Goal: Task Accomplishment & Management: Use online tool/utility

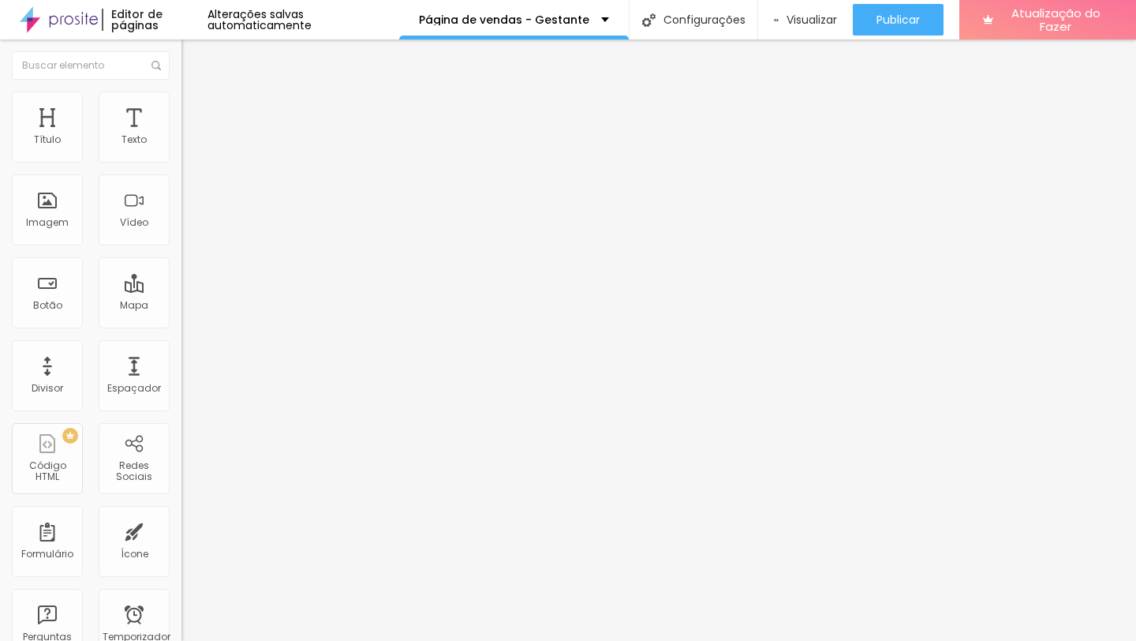
click at [181, 58] on button "Editar nulo" at bounding box center [271, 57] width 181 height 36
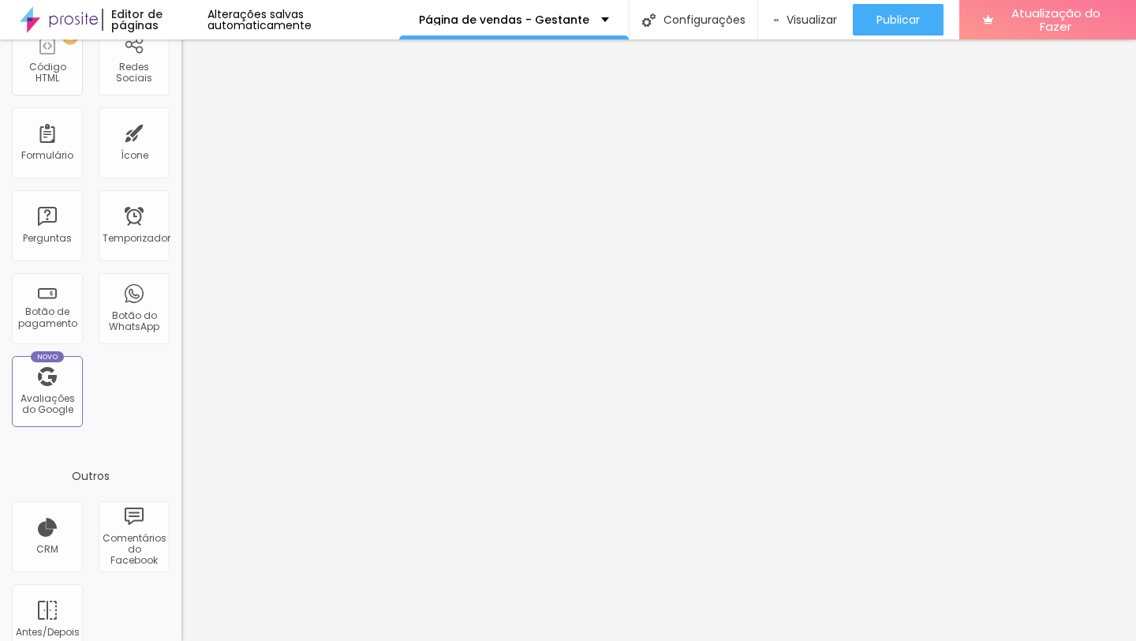
scroll to position [425, 0]
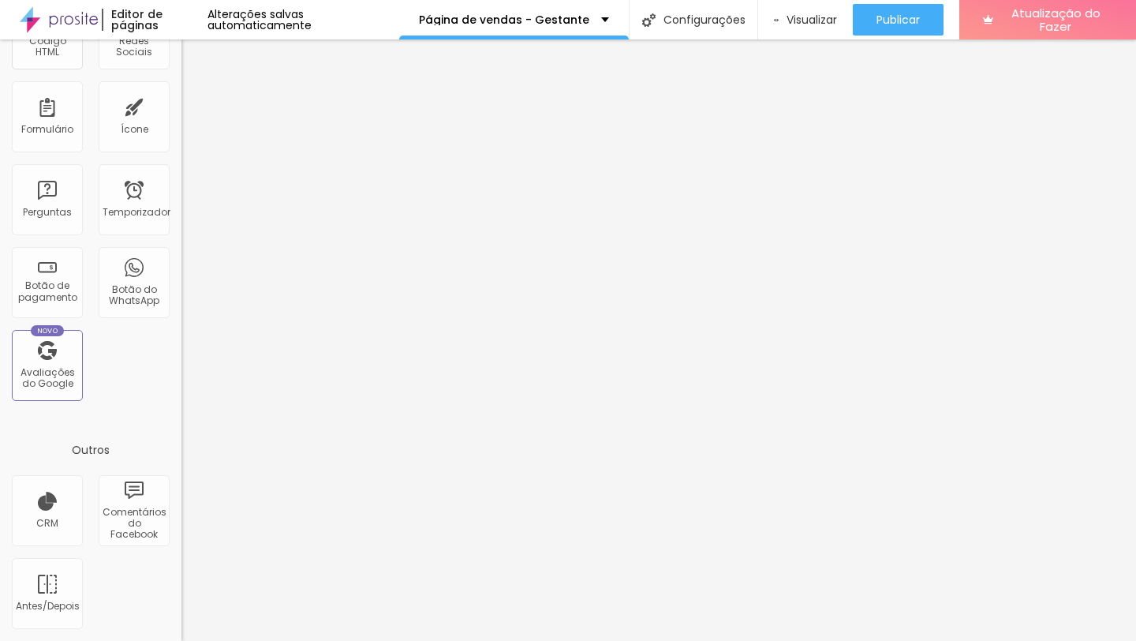
click at [56, 219] on div "Perguntas" at bounding box center [47, 199] width 71 height 71
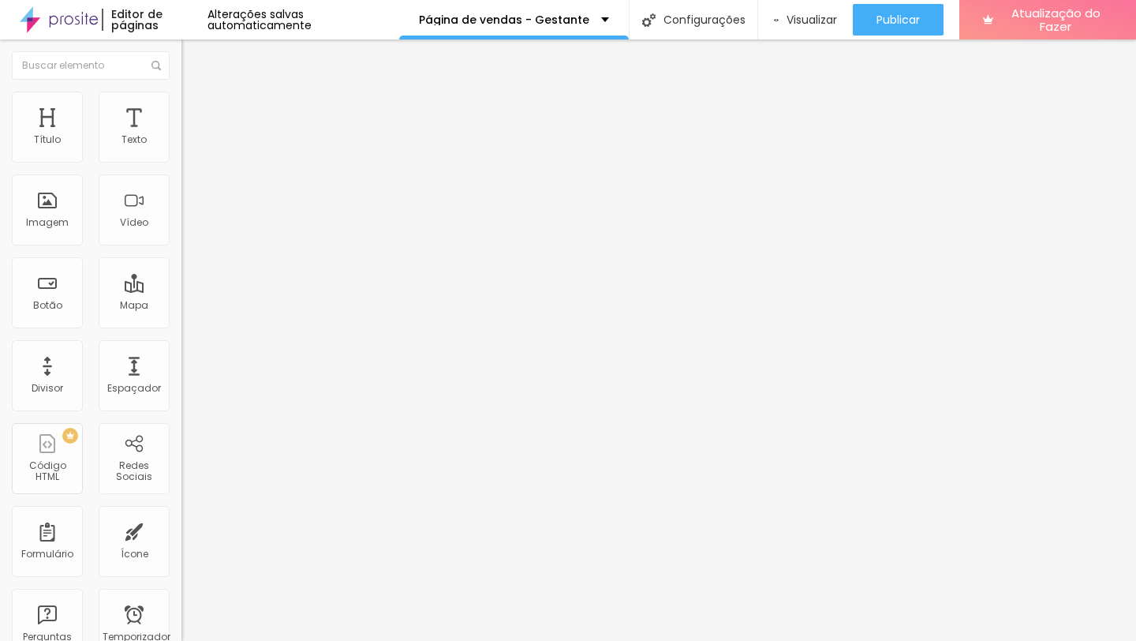
click at [181, 102] on li "Estilo" at bounding box center [271, 100] width 181 height 16
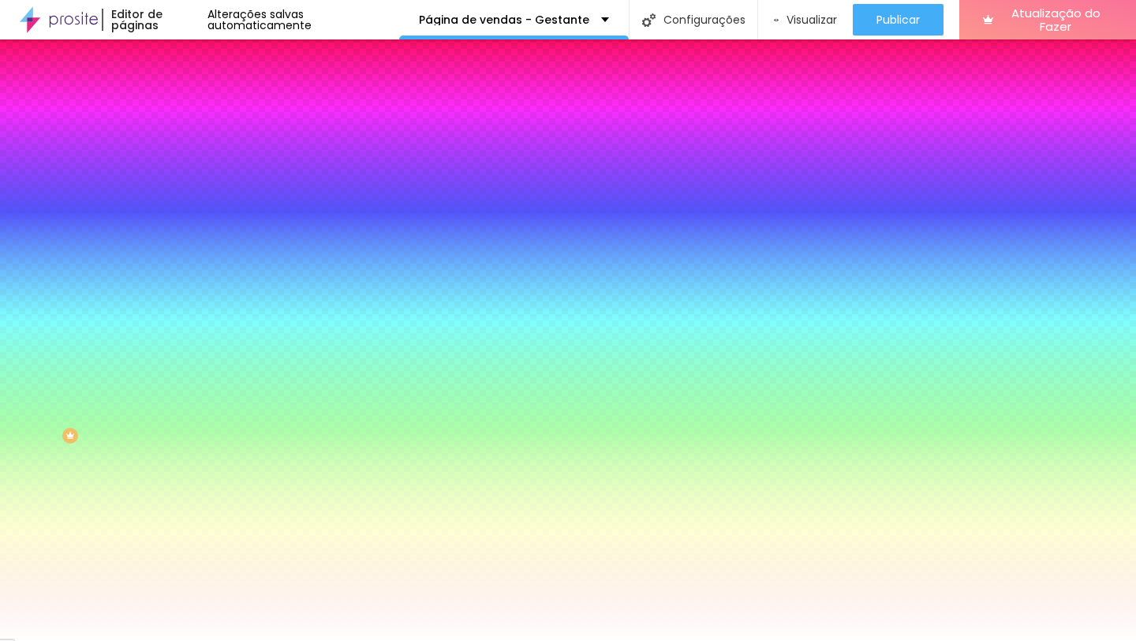
click at [196, 111] on font "Avançado" at bounding box center [222, 117] width 52 height 13
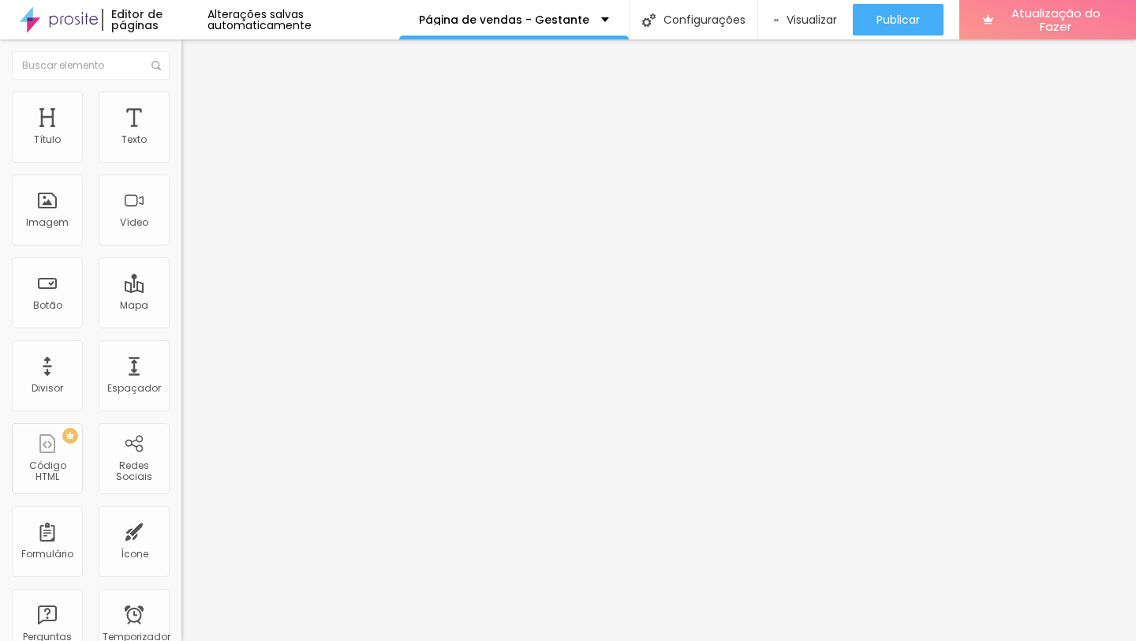
click at [181, 95] on li "Estilo" at bounding box center [271, 100] width 181 height 16
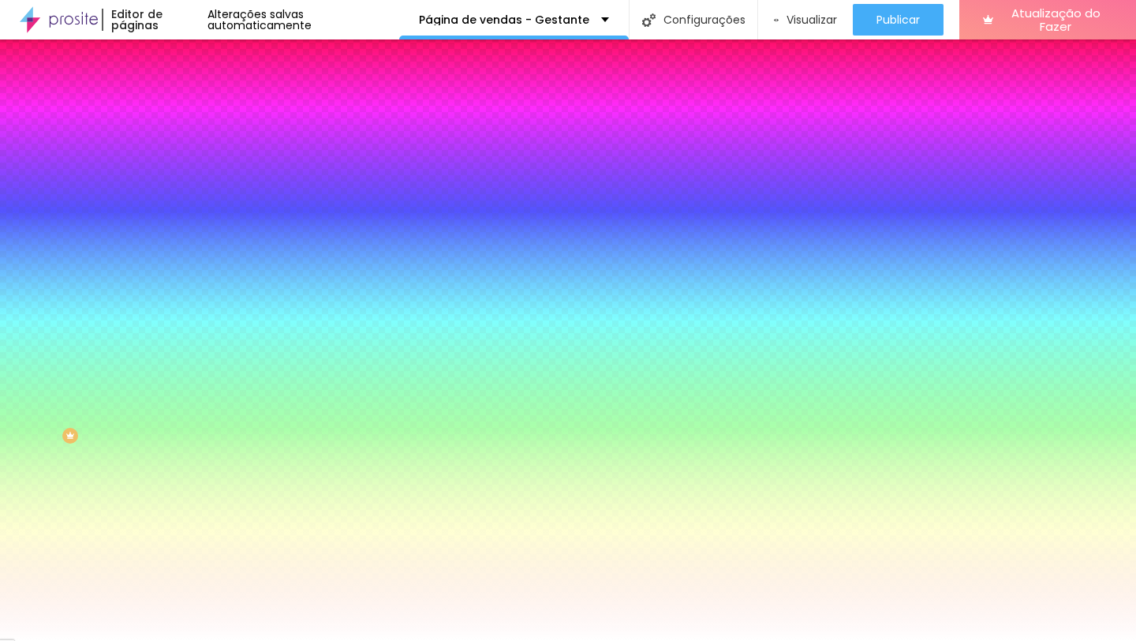
click at [181, 92] on li "Conteúdo" at bounding box center [271, 84] width 181 height 16
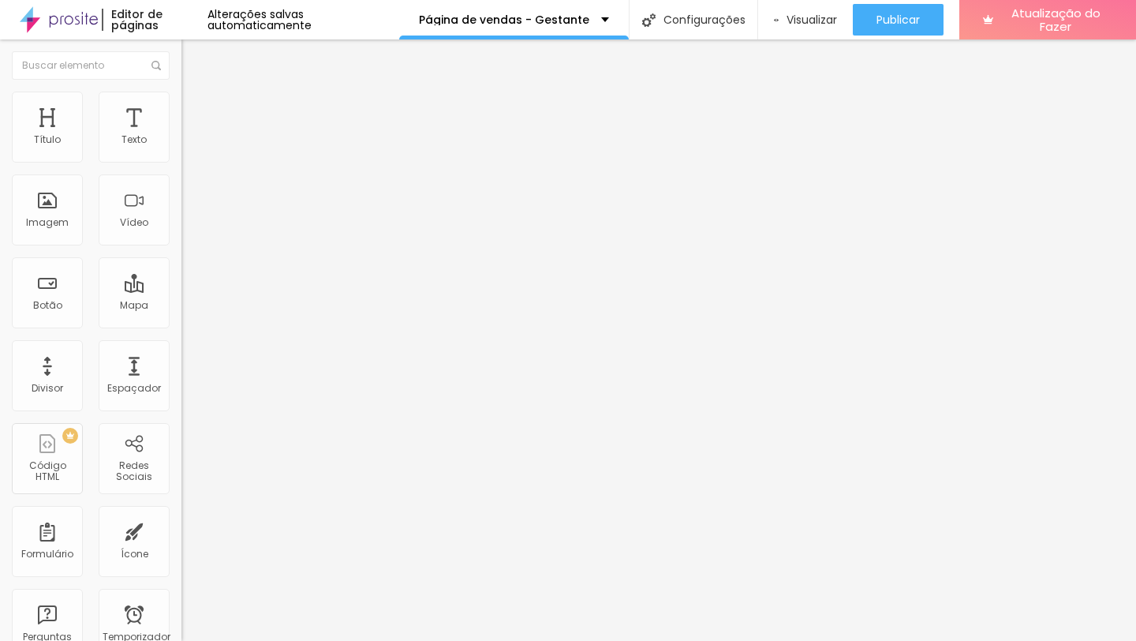
click at [181, 107] on li "Estilo" at bounding box center [271, 100] width 181 height 16
click at [181, 100] on img at bounding box center [188, 99] width 14 height 14
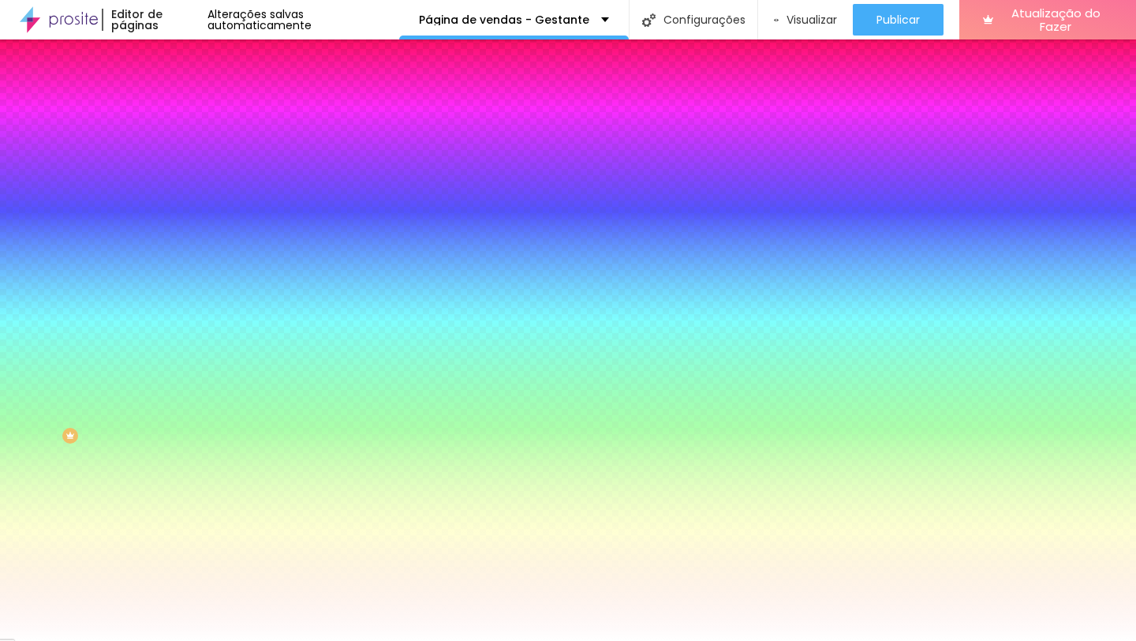
click at [191, 145] on font "Adicionar imagem" at bounding box center [237, 138] width 92 height 13
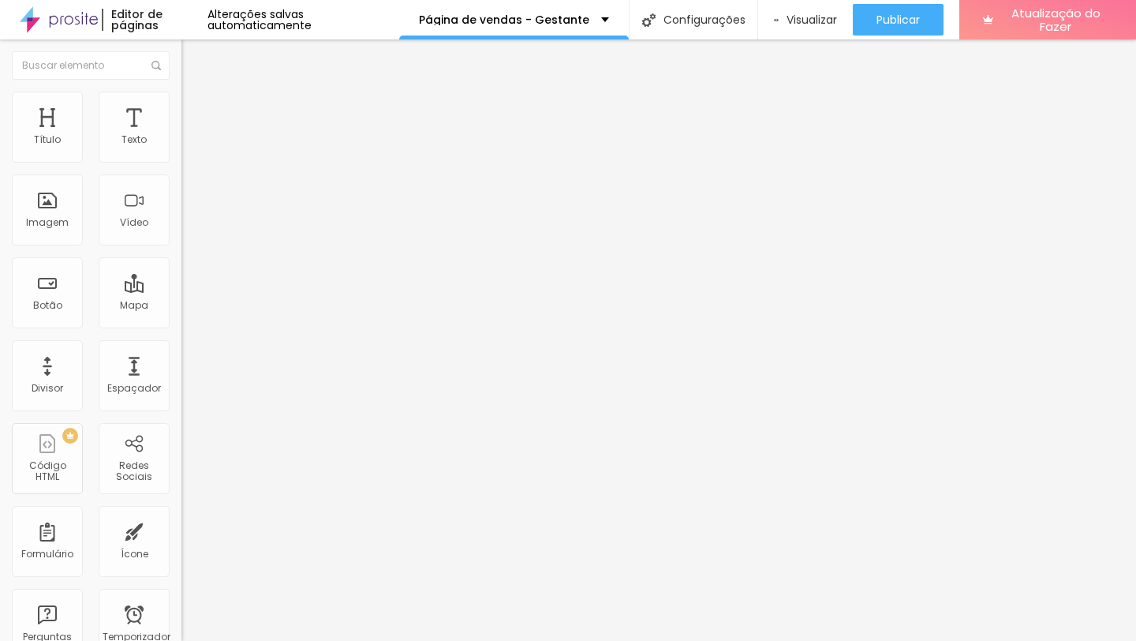
click at [181, 55] on button "Editar nulo" at bounding box center [271, 57] width 181 height 36
click at [181, 94] on li "Estilo" at bounding box center [271, 100] width 181 height 16
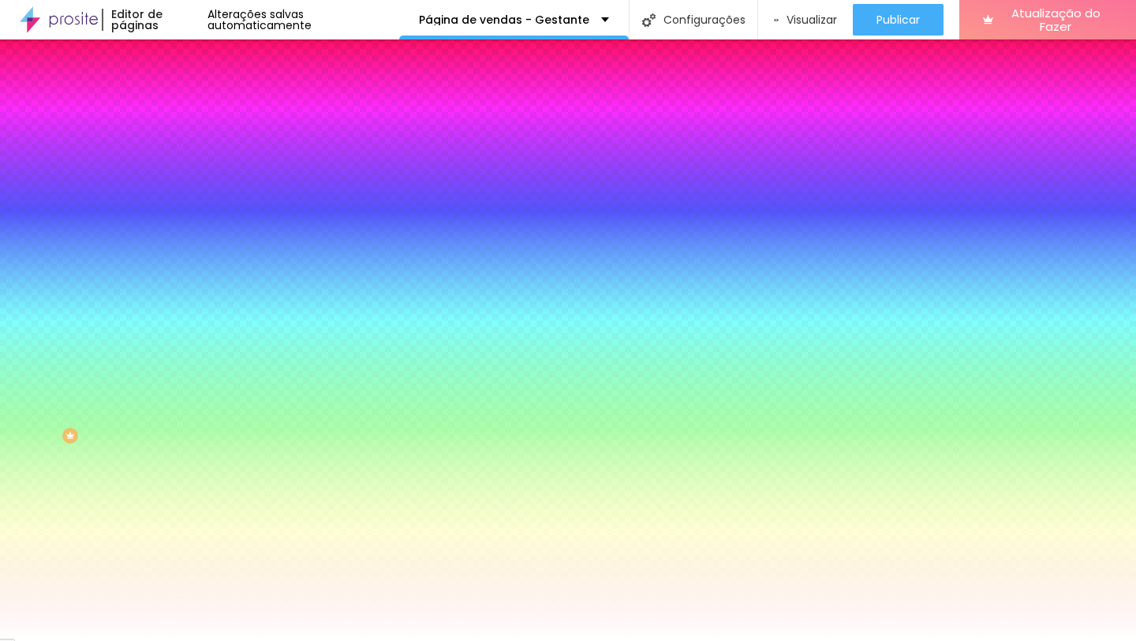
click at [181, 107] on li "Avançado" at bounding box center [271, 115] width 181 height 16
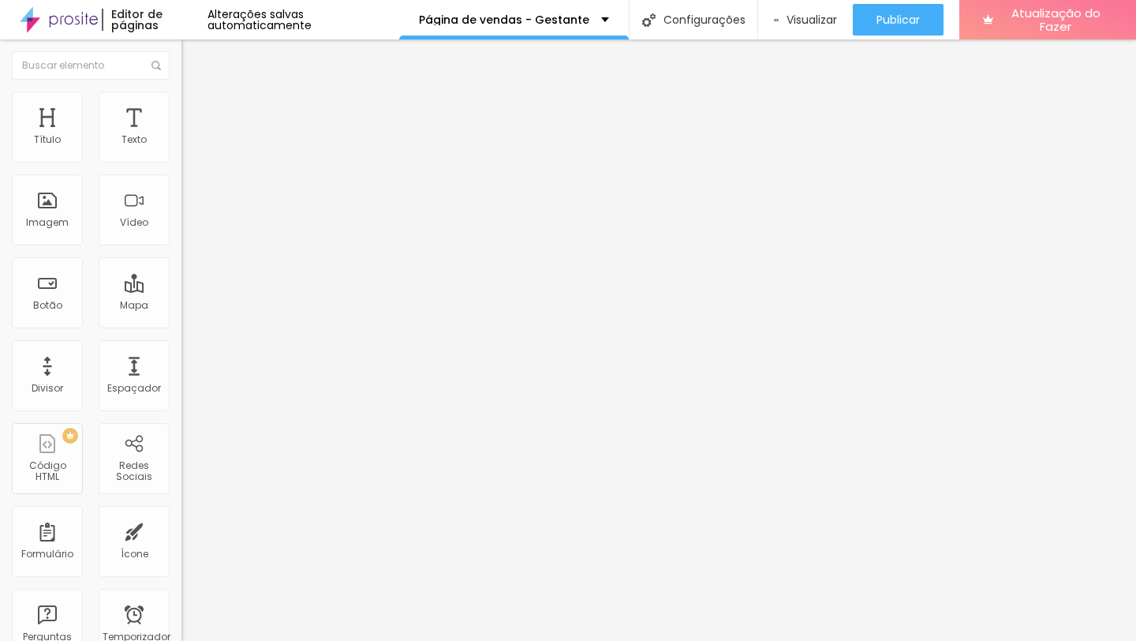
click at [181, 92] on ul "Conteúdo Estilo Avançado" at bounding box center [271, 99] width 181 height 47
type input "5"
type input "0"
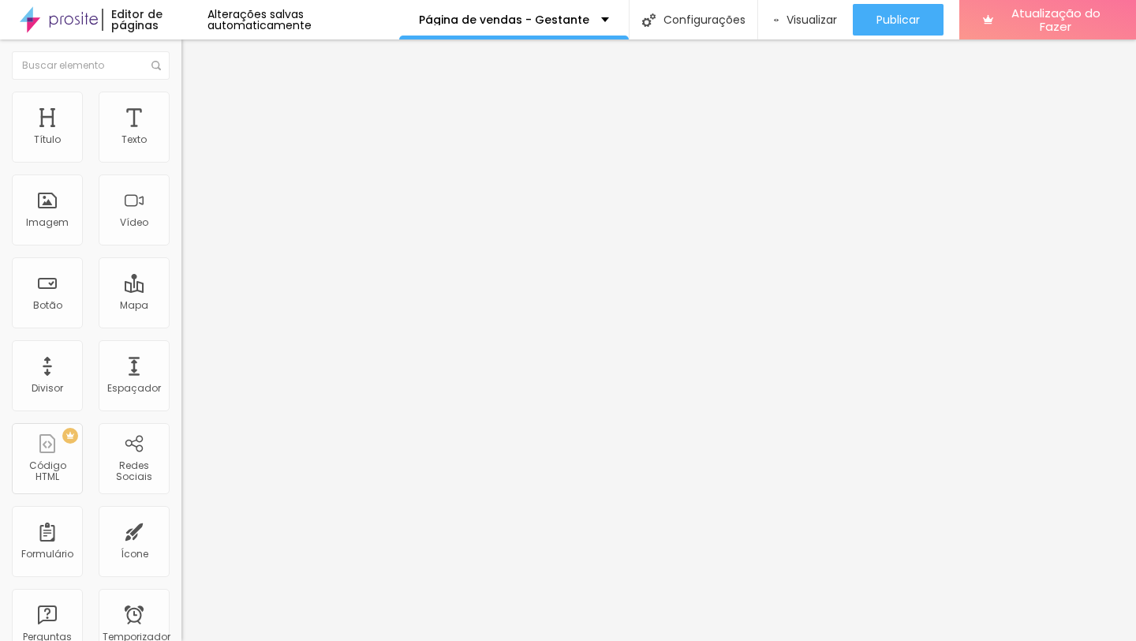
type input "5"
type input "10"
type input "15"
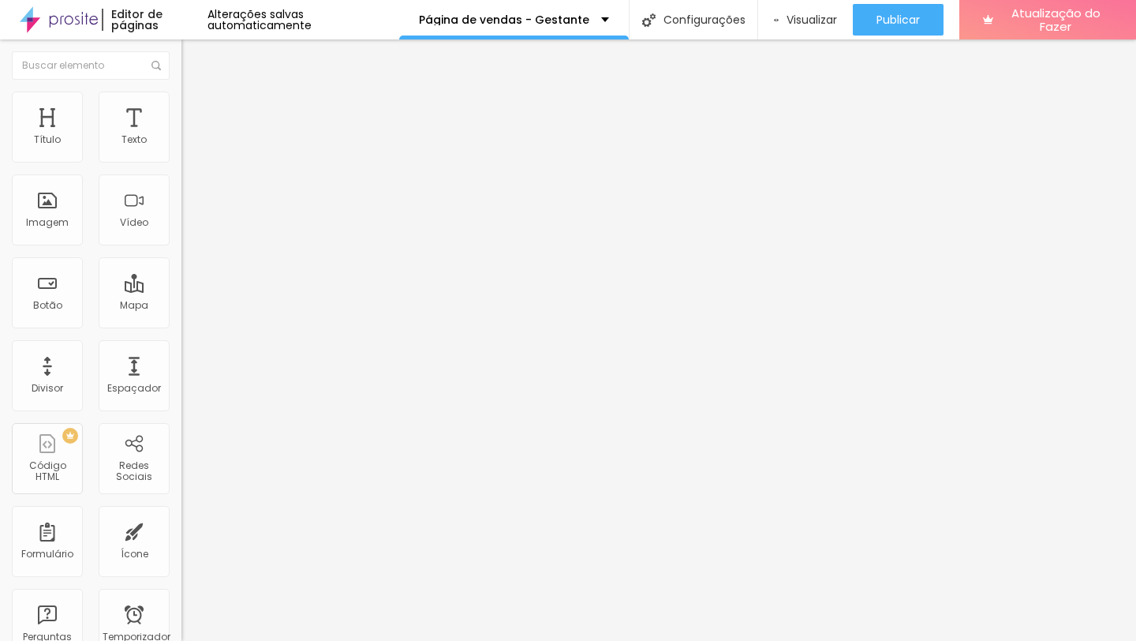
type input "15"
type input "20"
type input "25"
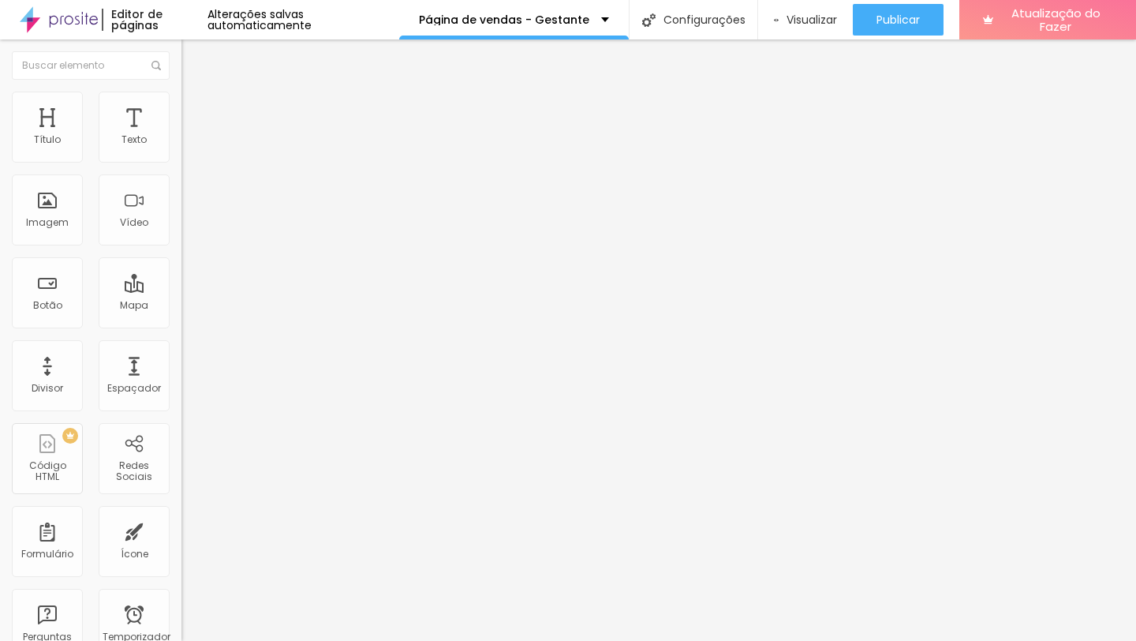
type input "30"
type input "35"
type input "40"
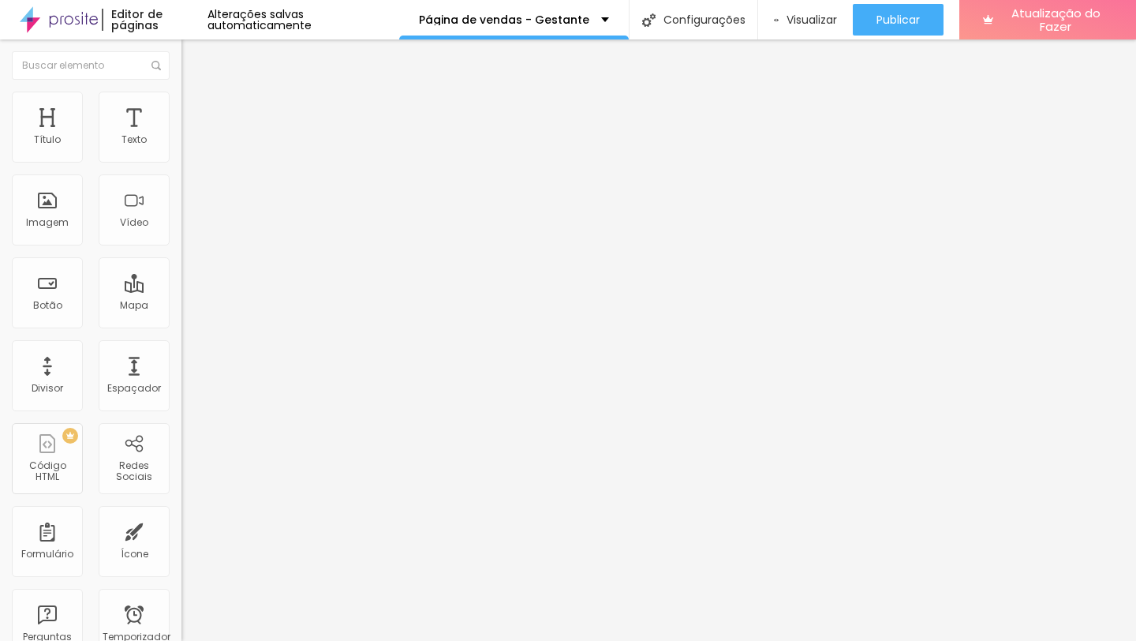
type input "40"
type input "45"
type input "50"
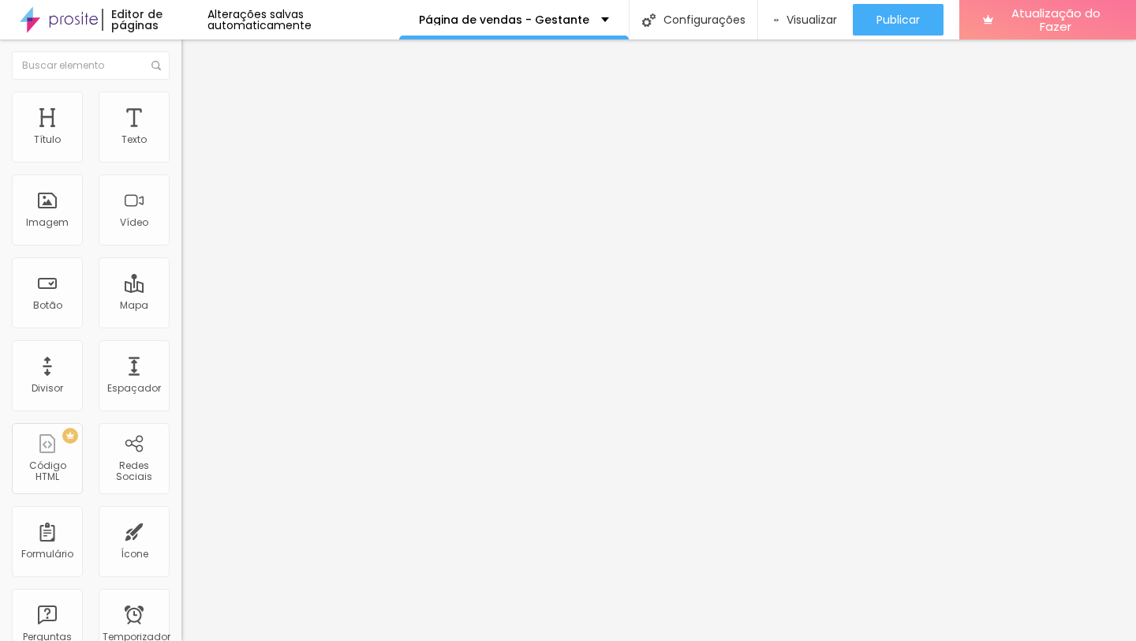
type input "45"
type input "35"
type input "30"
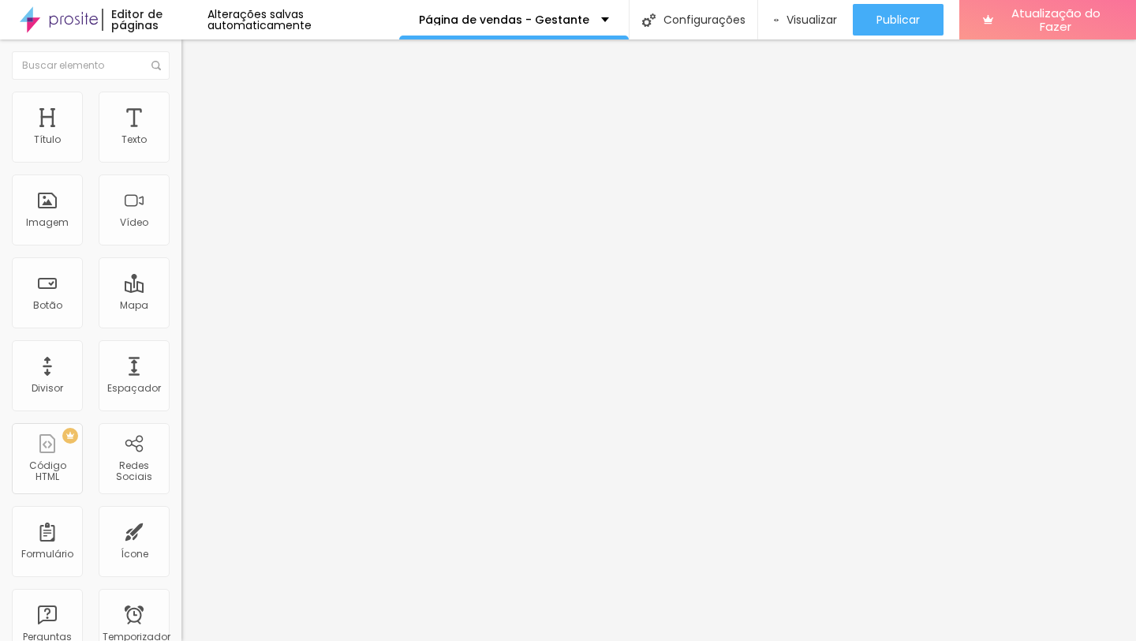
type input "30"
type input "20"
type input "15"
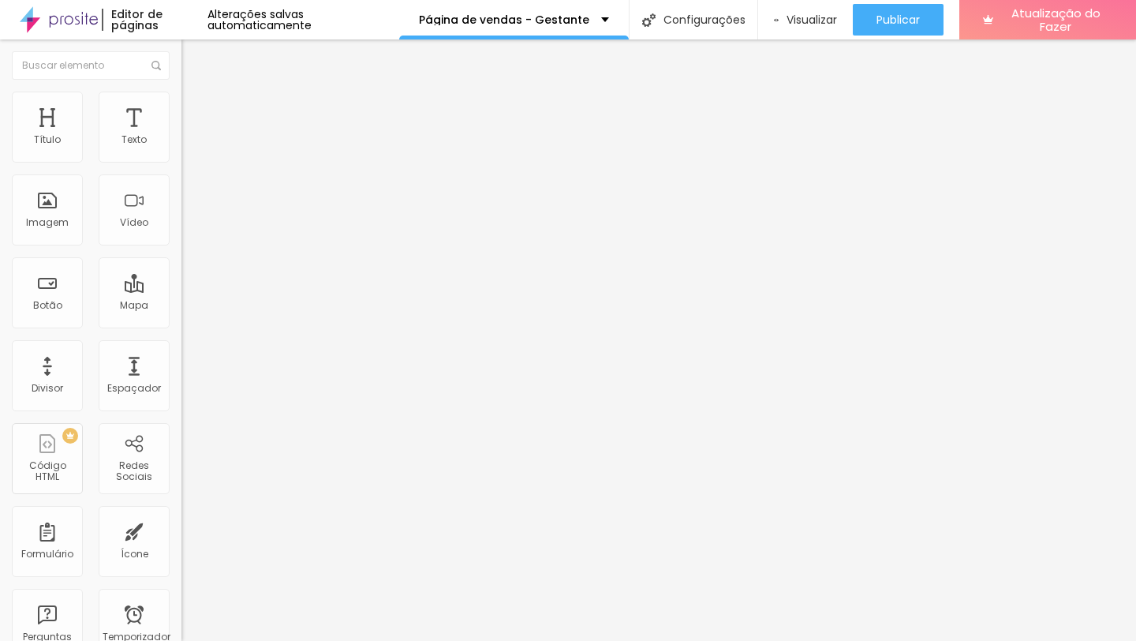
type input "10"
type input "5"
type input "10"
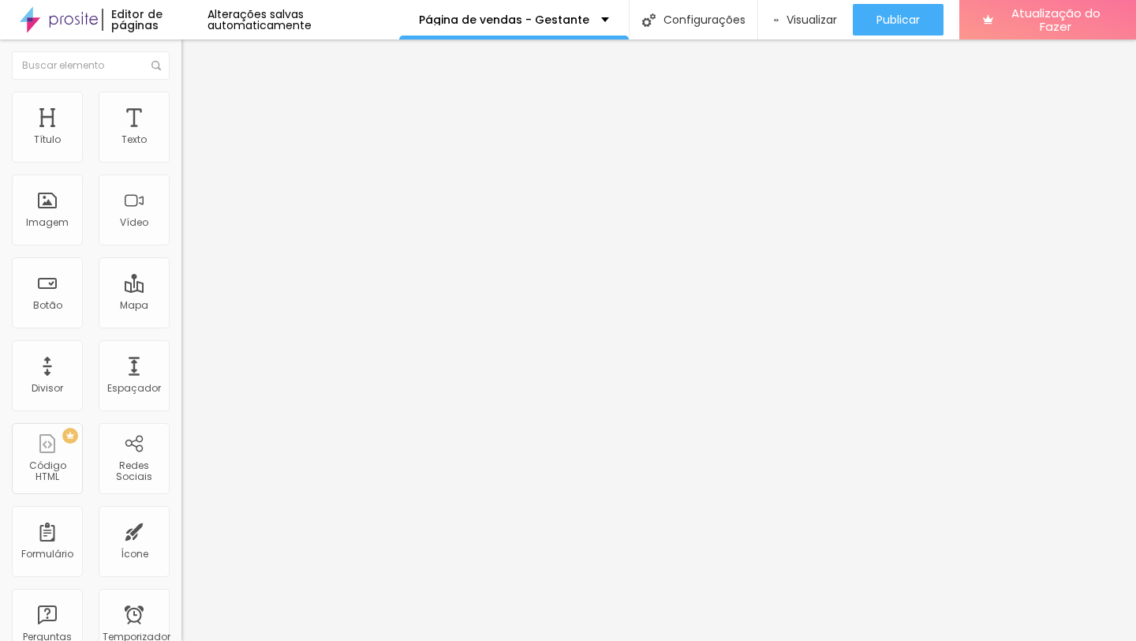
type input "10"
type input "15"
drag, startPoint x: 28, startPoint y: 155, endPoint x: 59, endPoint y: 159, distance: 31.0
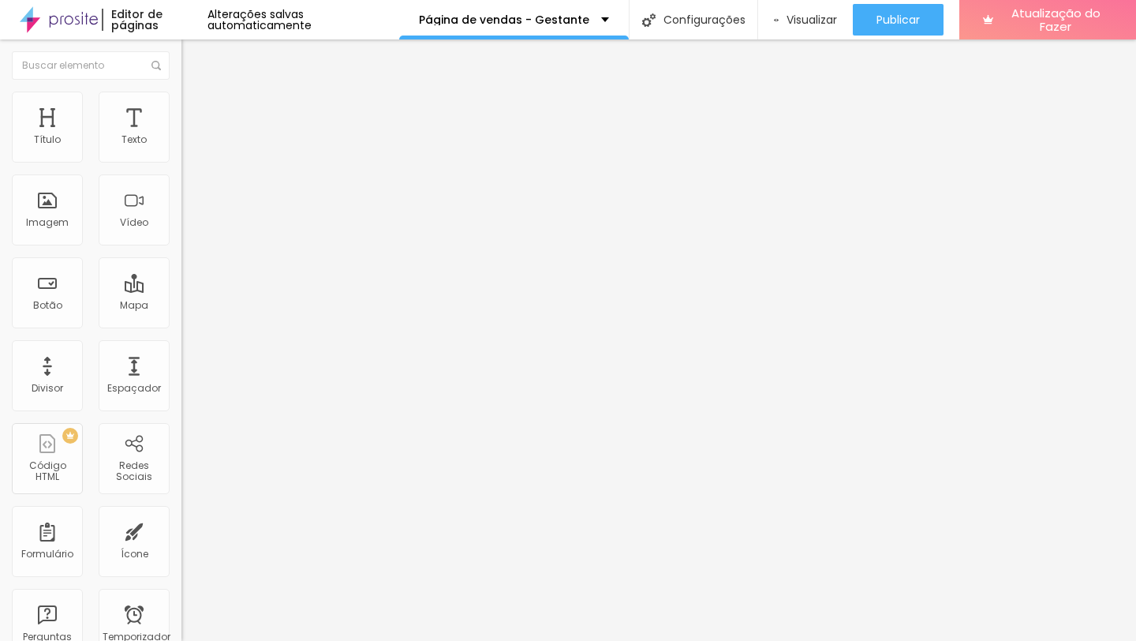
click at [181, 306] on input "range" at bounding box center [232, 312] width 102 height 13
click at [181, 103] on li "Estilo" at bounding box center [271, 100] width 181 height 16
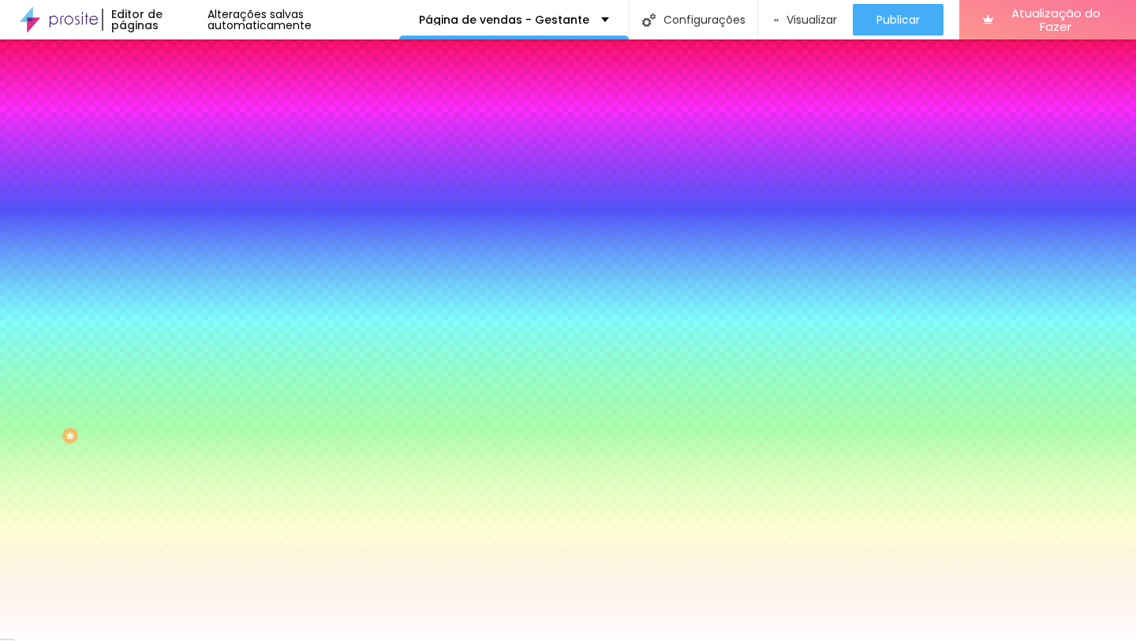
click at [181, 92] on li "Conteúdo" at bounding box center [271, 84] width 181 height 16
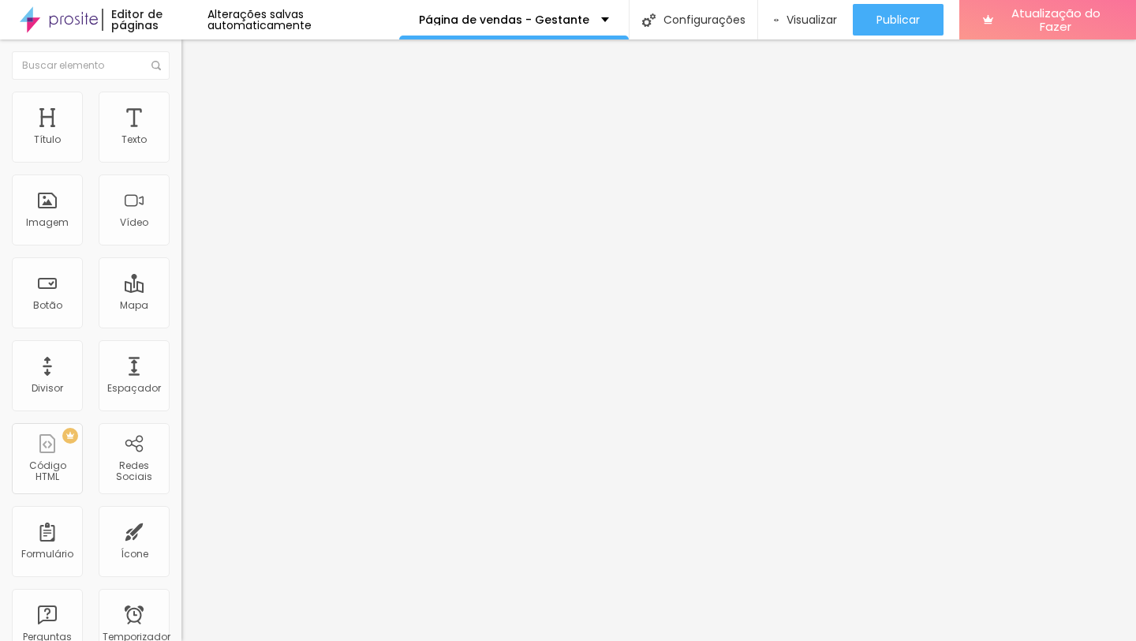
click at [181, 97] on li "Estilo" at bounding box center [271, 100] width 181 height 16
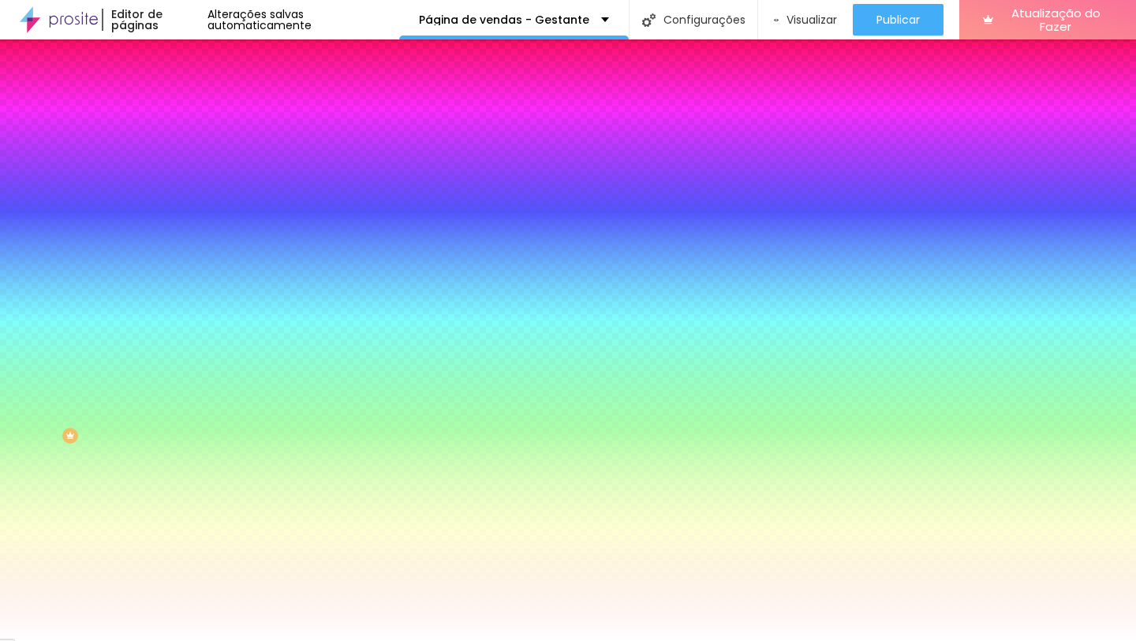
click at [181, 107] on li "Avançado" at bounding box center [271, 115] width 181 height 16
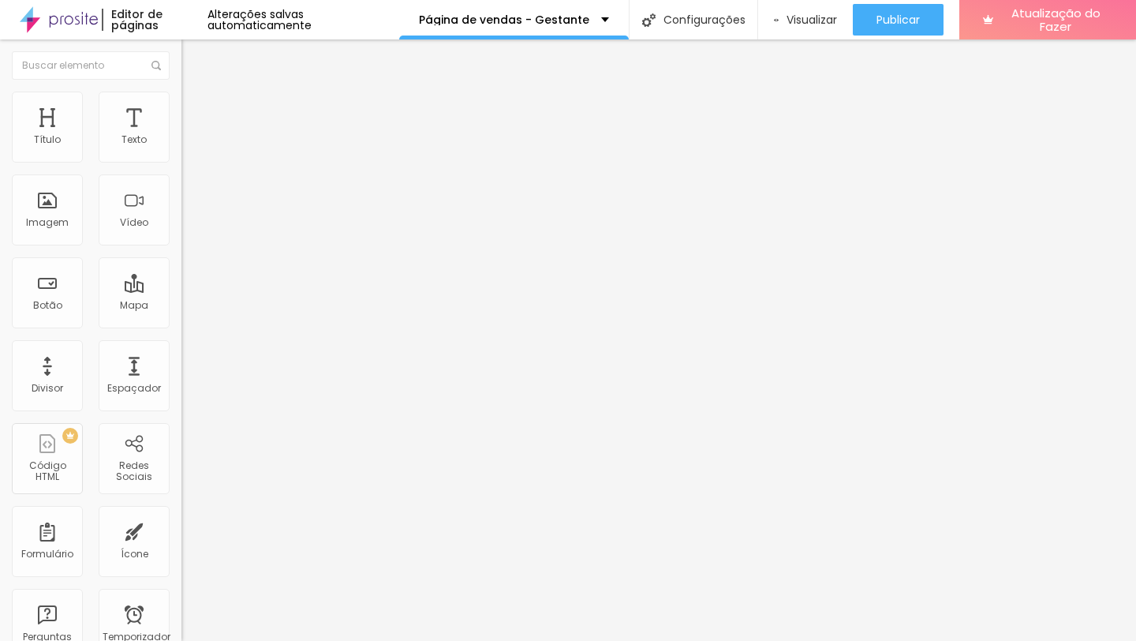
click at [181, 96] on ul "Conteúdo Estilo Avançado" at bounding box center [271, 99] width 181 height 47
click at [181, 102] on li "Estilo" at bounding box center [271, 100] width 181 height 16
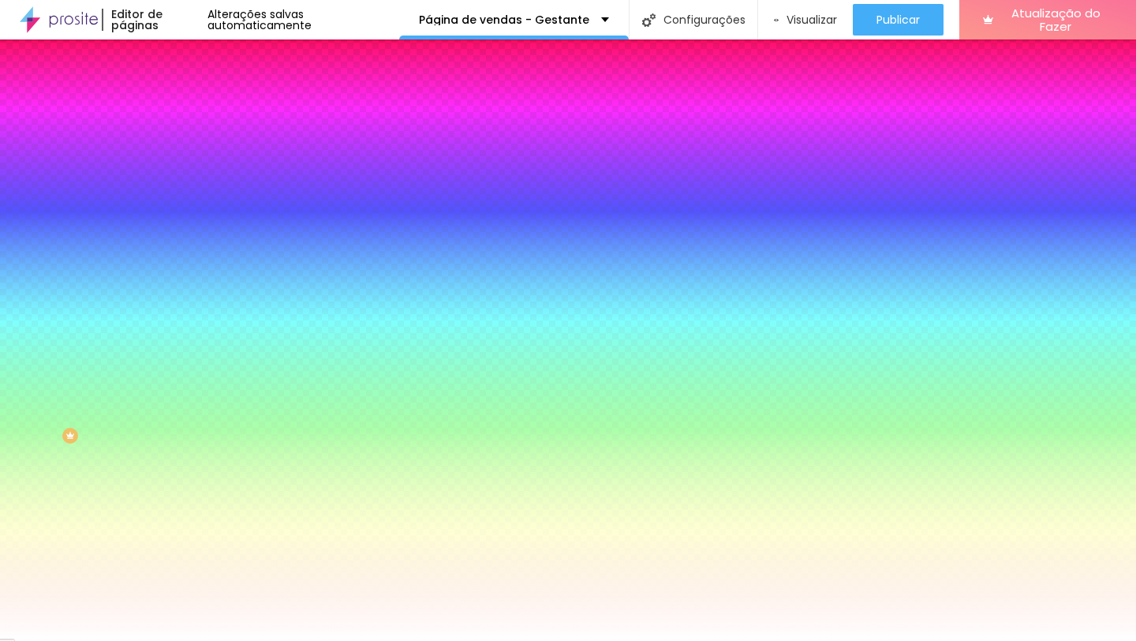
click at [181, 84] on li "Conteúdo" at bounding box center [271, 84] width 181 height 16
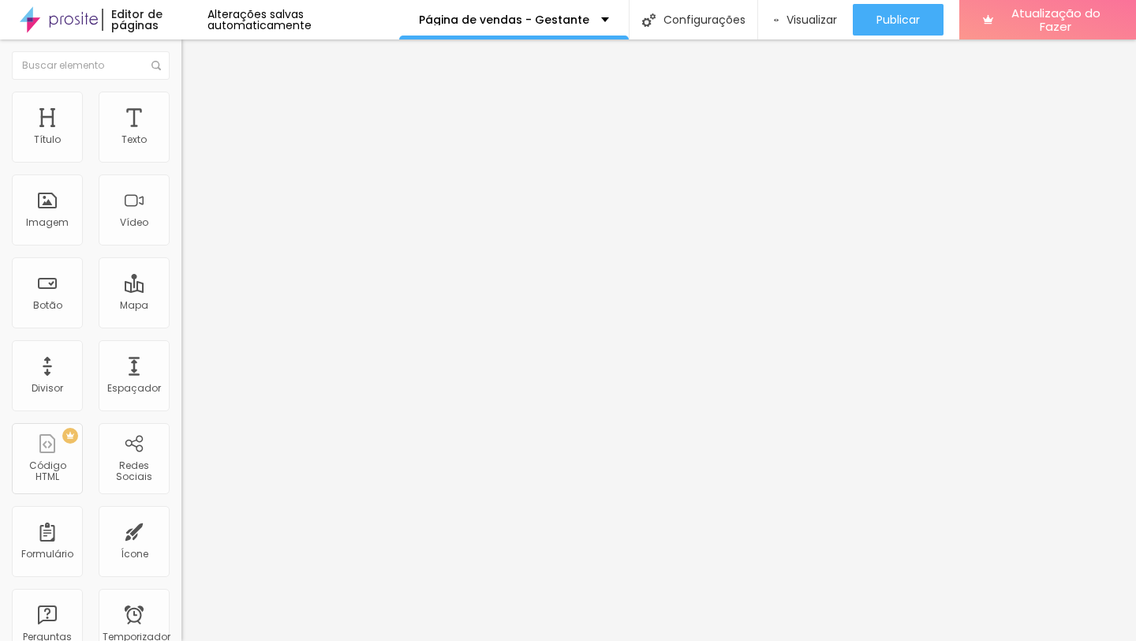
click at [196, 109] on font "Estilo" at bounding box center [208, 101] width 24 height 13
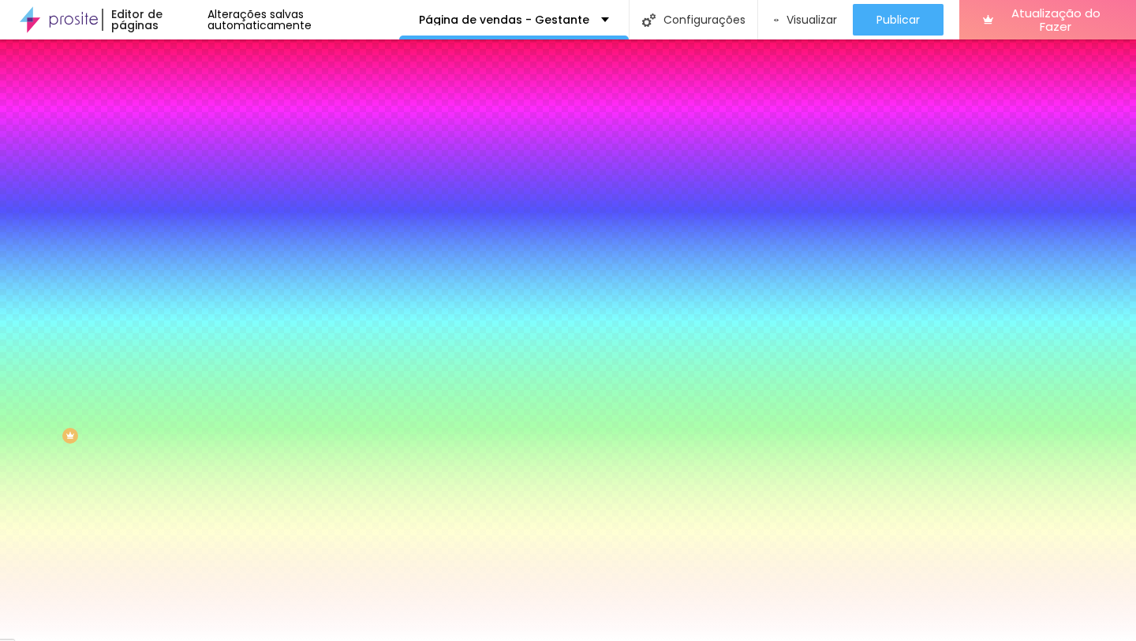
click at [181, 107] on img at bounding box center [188, 114] width 14 height 14
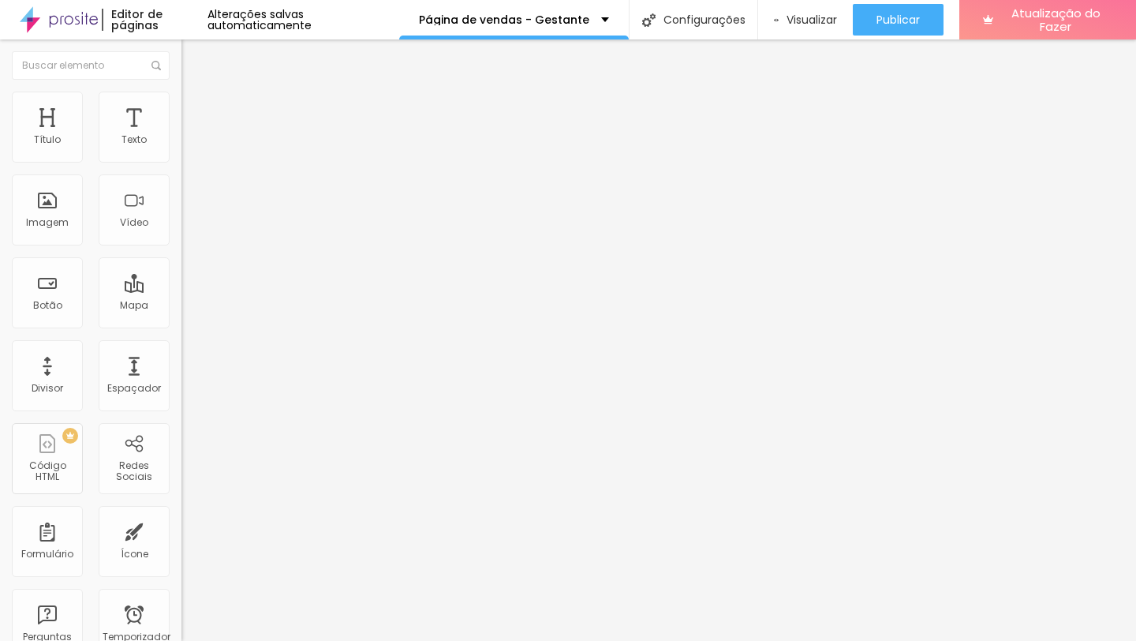
type input "4"
type input "65"
type input "92"
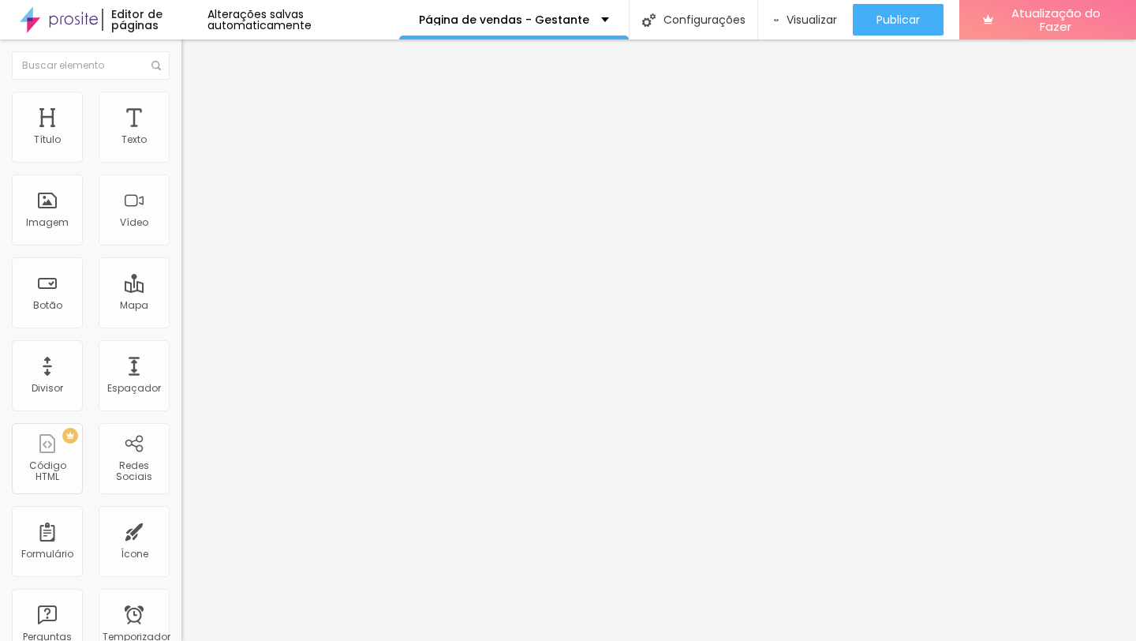
type input "92"
type input "114"
type input "142"
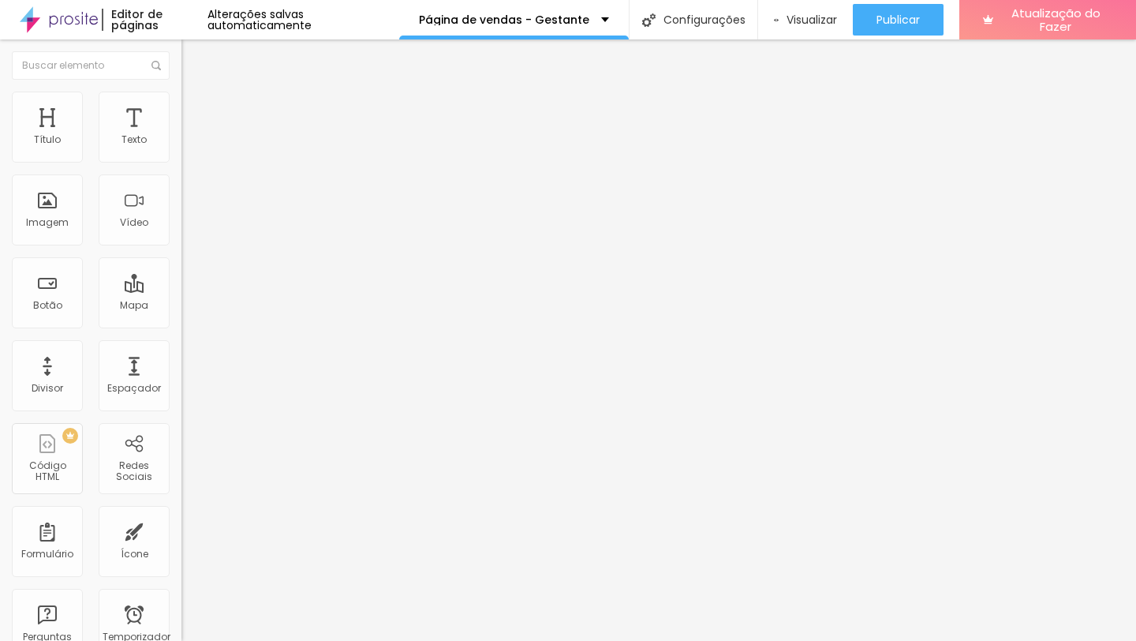
type input "177"
type input "185"
type input "189"
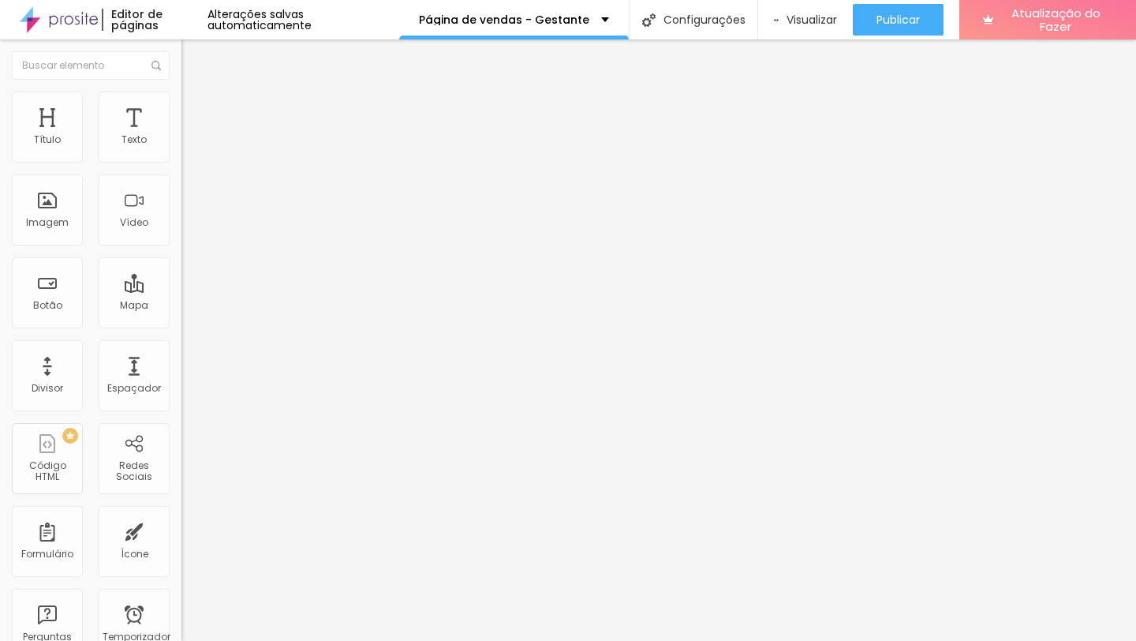
type input "189"
type input "191"
type input "192"
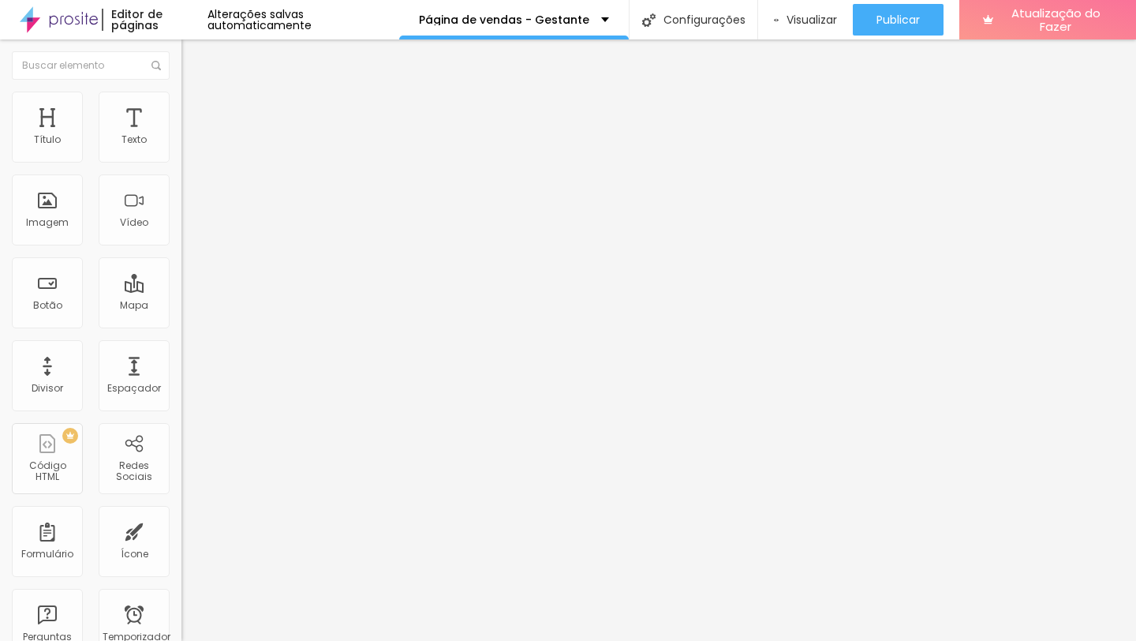
type input "194"
type input "196"
type input "200"
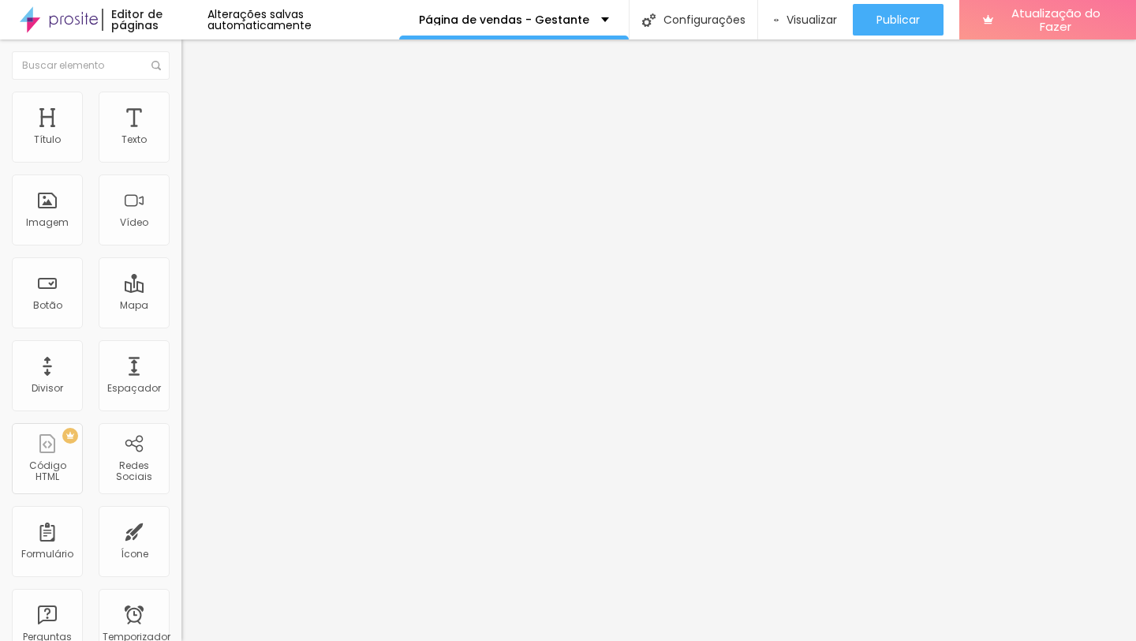
type input "200"
type input "201"
type input "202"
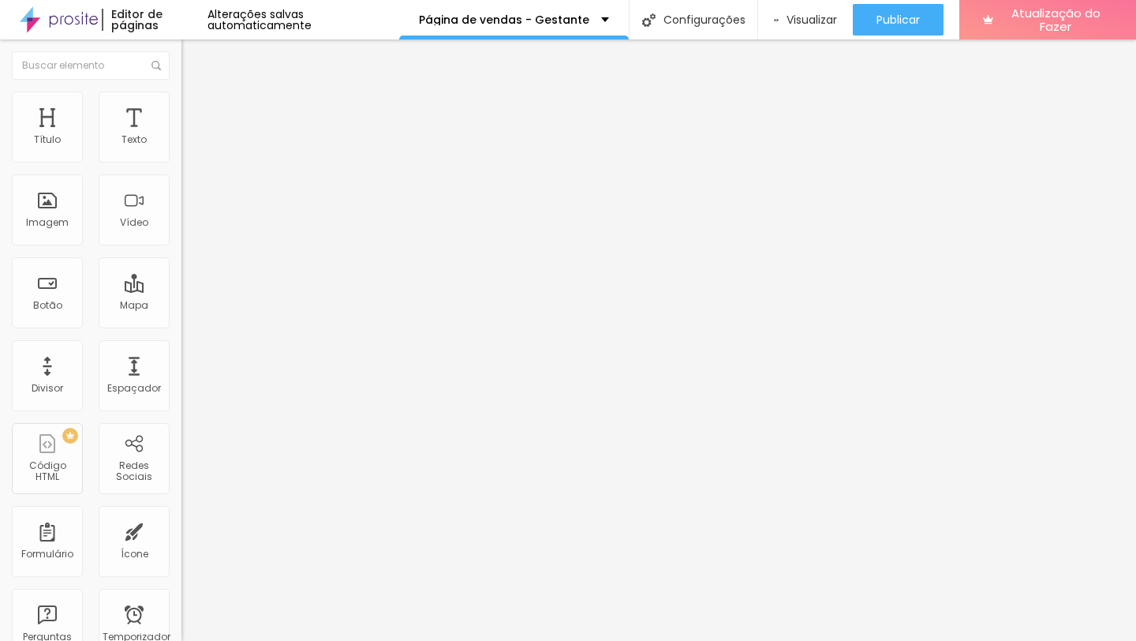
type input "203"
type input "202"
type input "201"
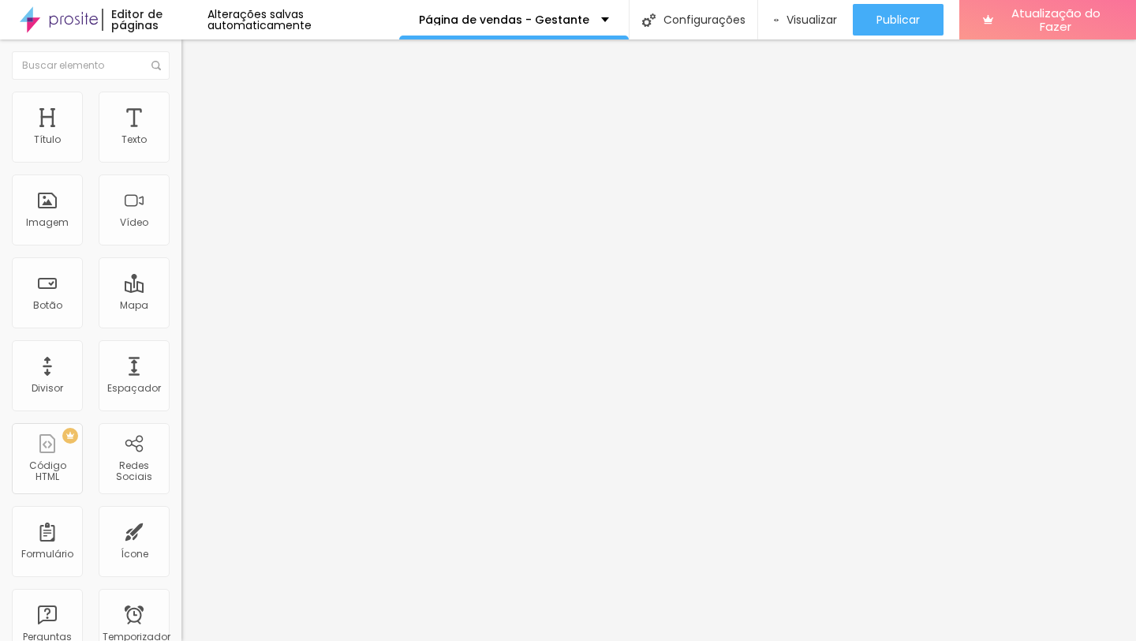
type input "201"
type input "195"
type input "186"
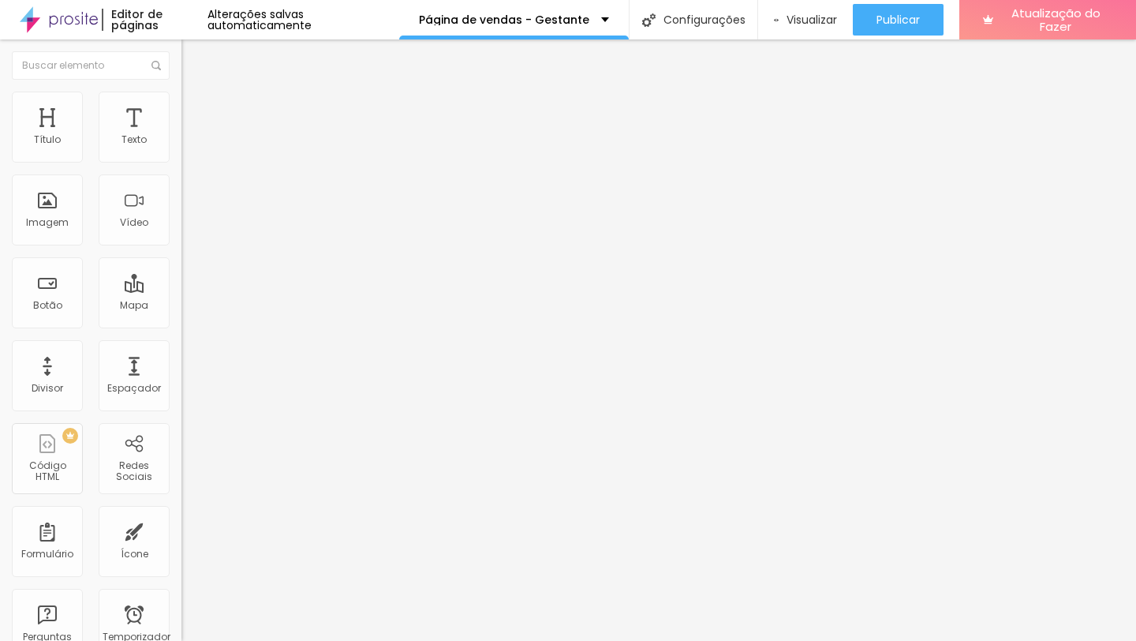
type input "171"
type input "163"
type input "156"
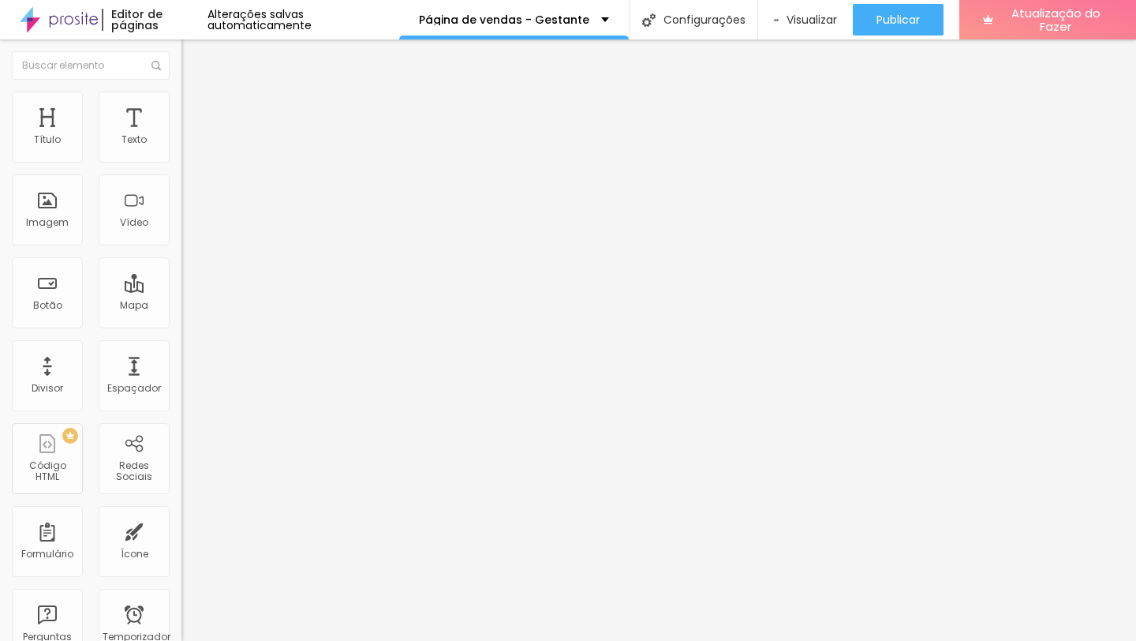
type input "156"
type input "151"
type input "143"
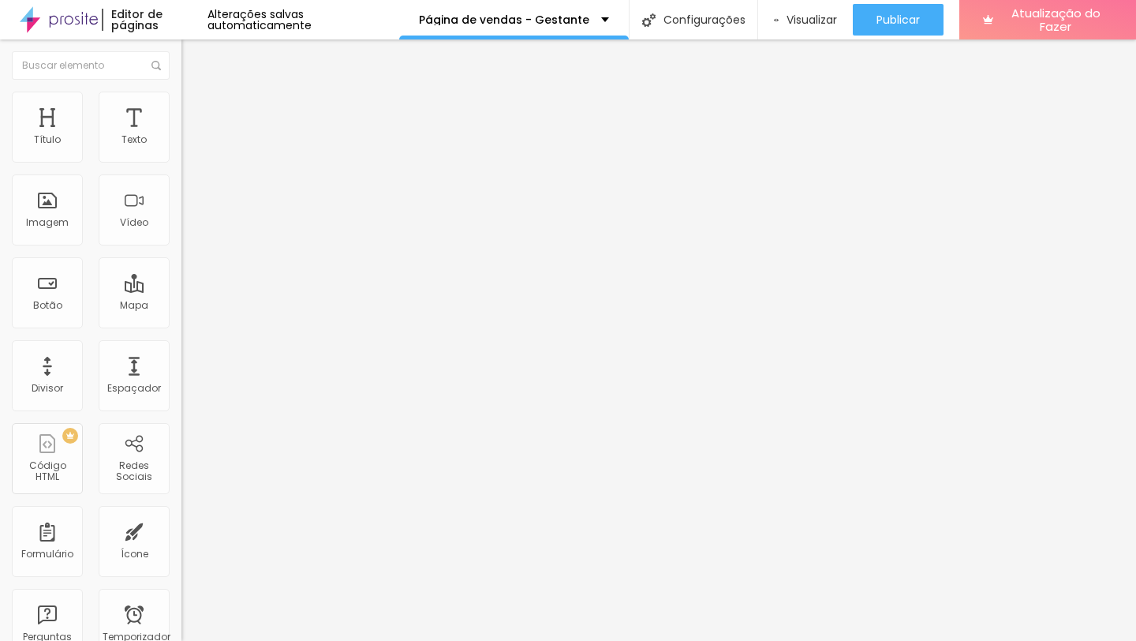
type input "141"
type input "139"
type input "137"
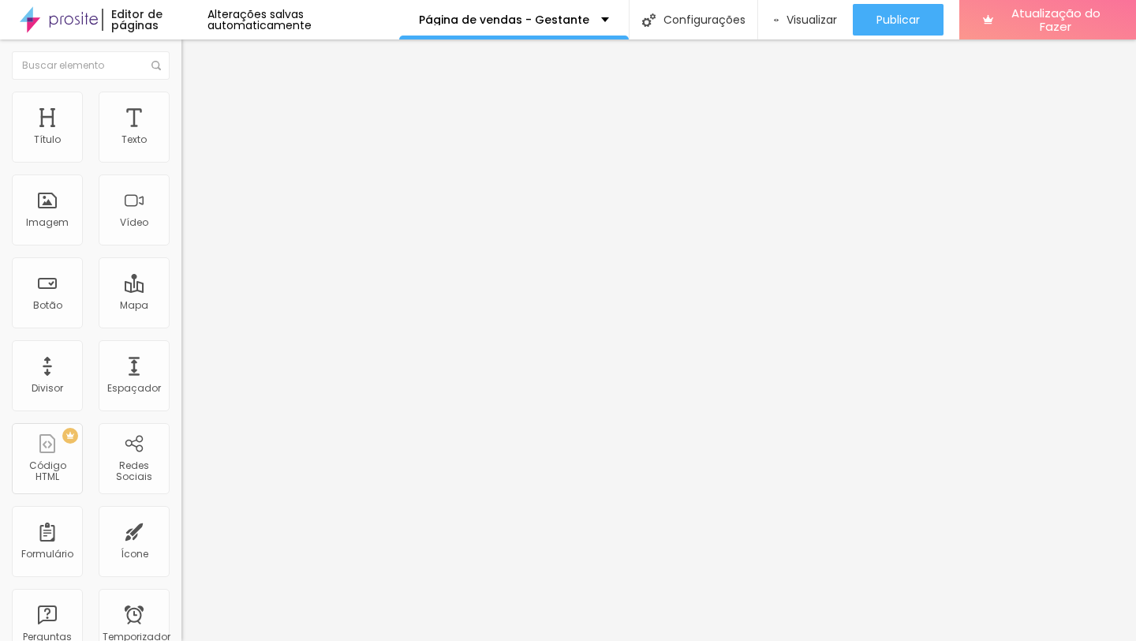
type input "137"
type input "134"
type input "132"
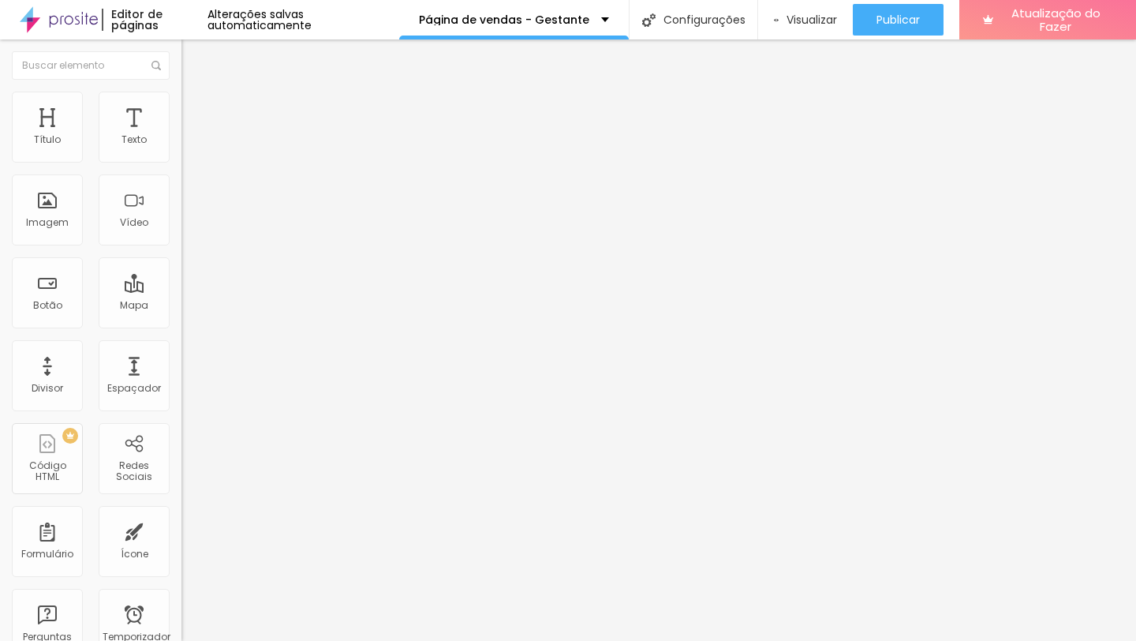
type input "129"
type input "127"
type input "124"
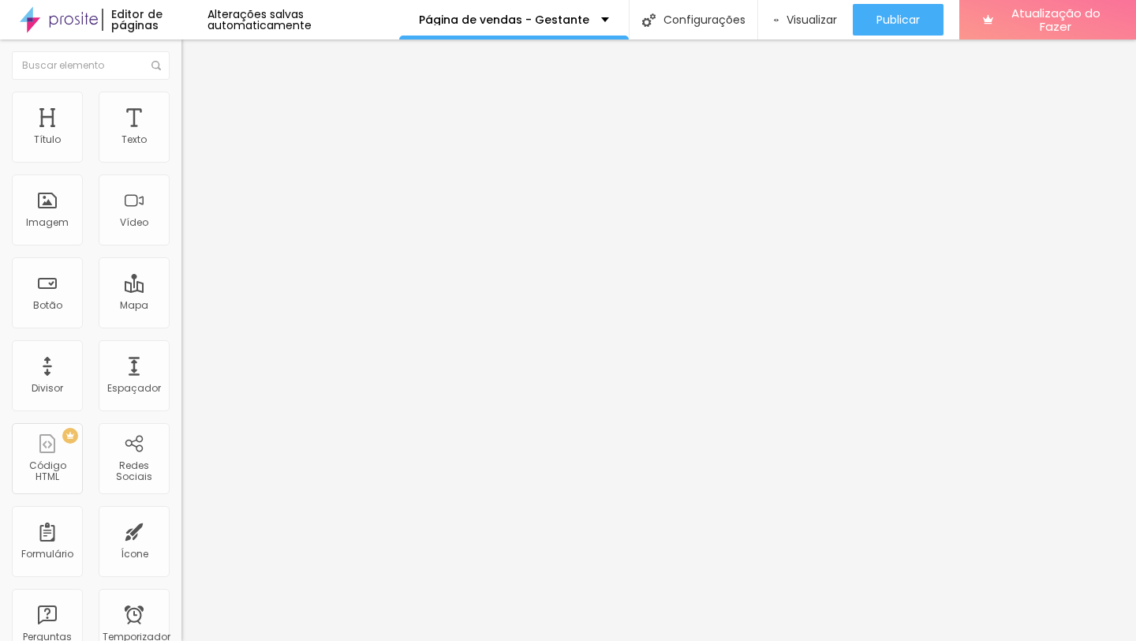
type input "124"
type input "120"
type input "117"
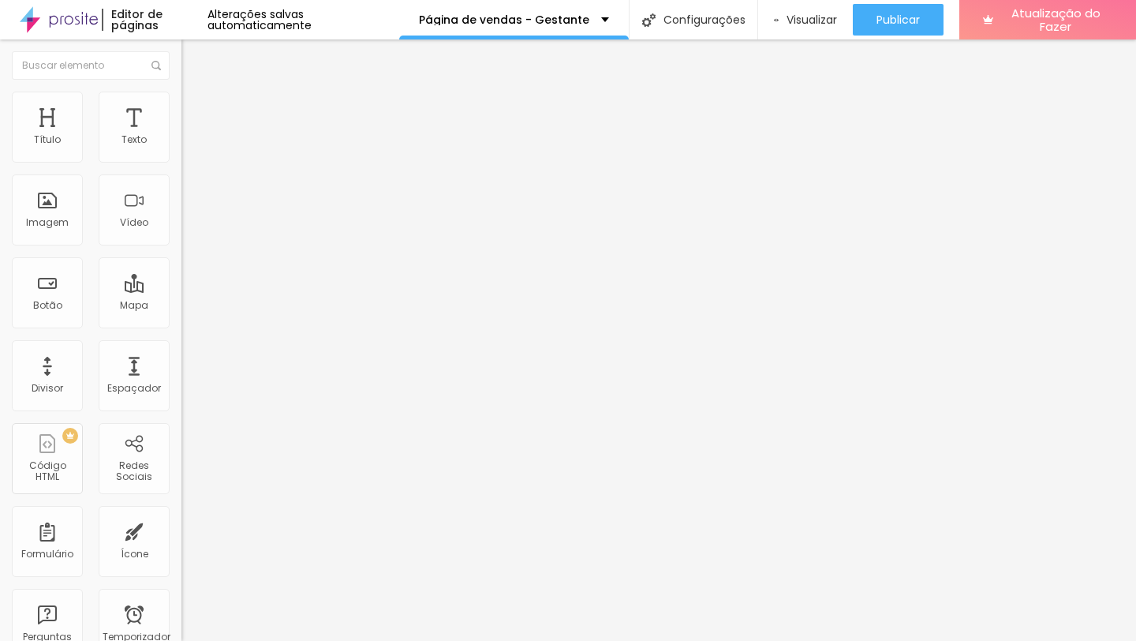
type input "114"
type input "112"
type input "110"
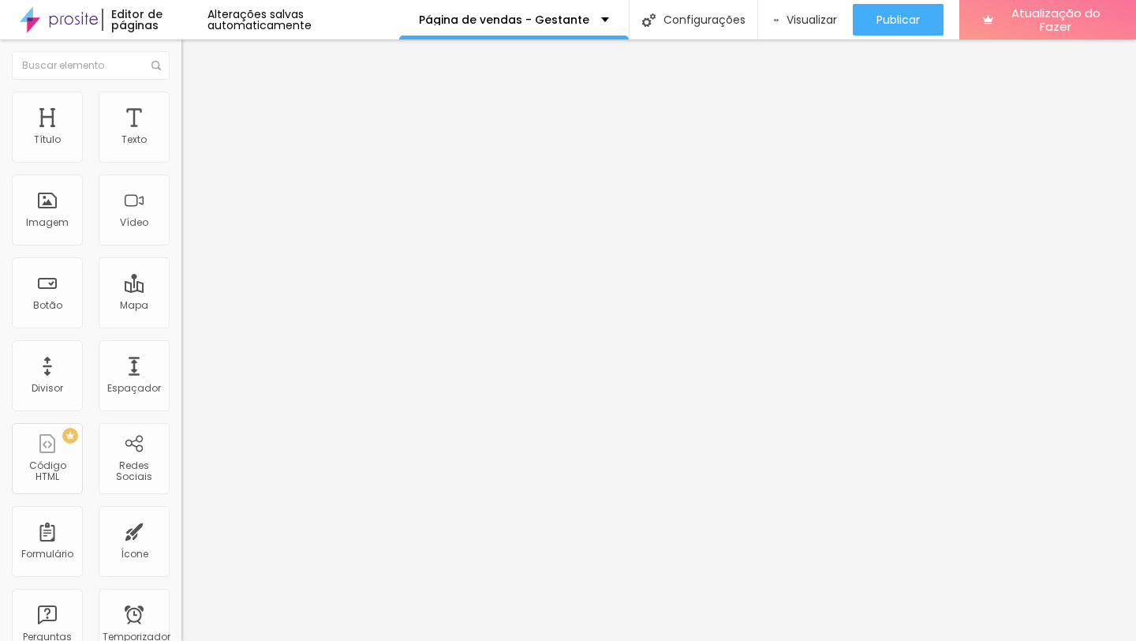
type input "110"
type input "109"
type input "108"
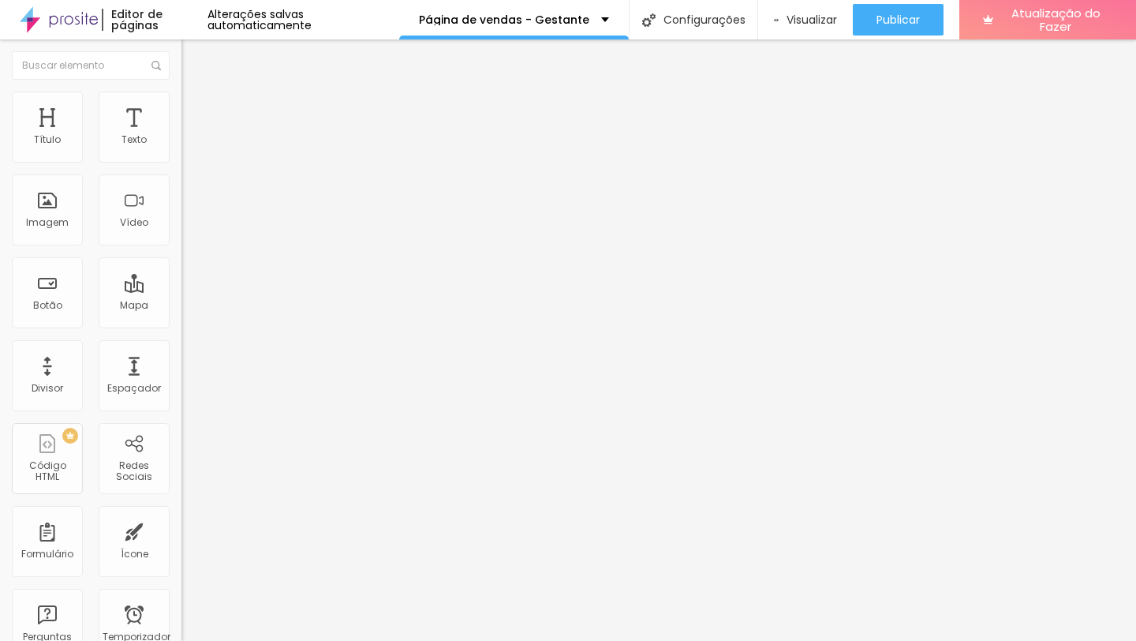
type input "110"
type input "113"
type input "121"
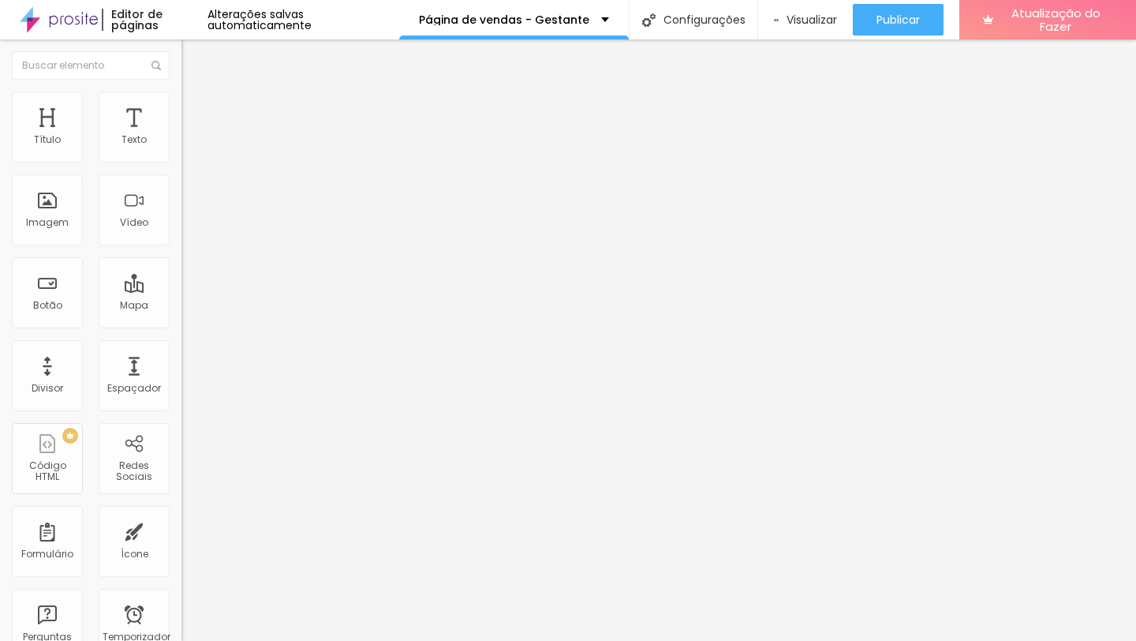
type input "121"
type input "124"
type input "128"
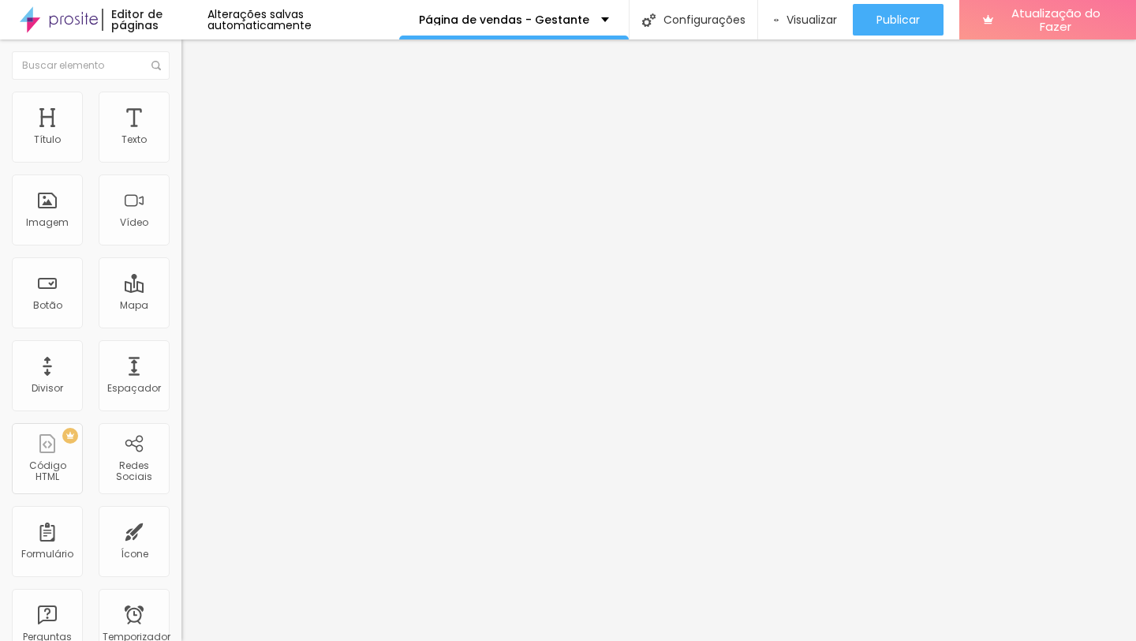
type input "136"
type input "139"
type input "142"
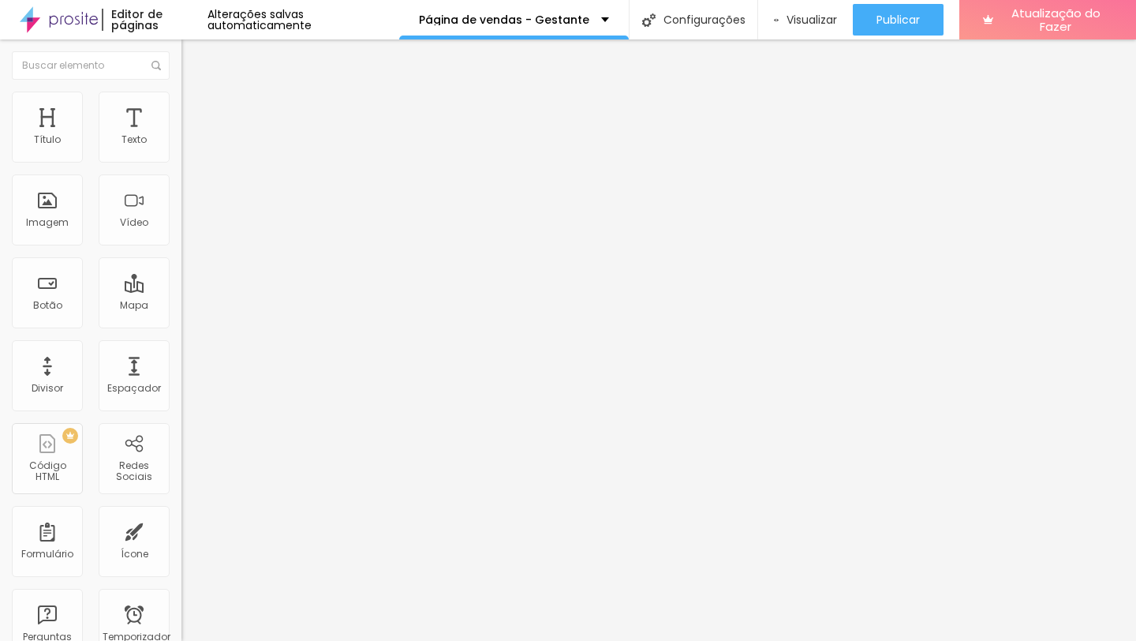
type input "142"
type input "151"
type input "152"
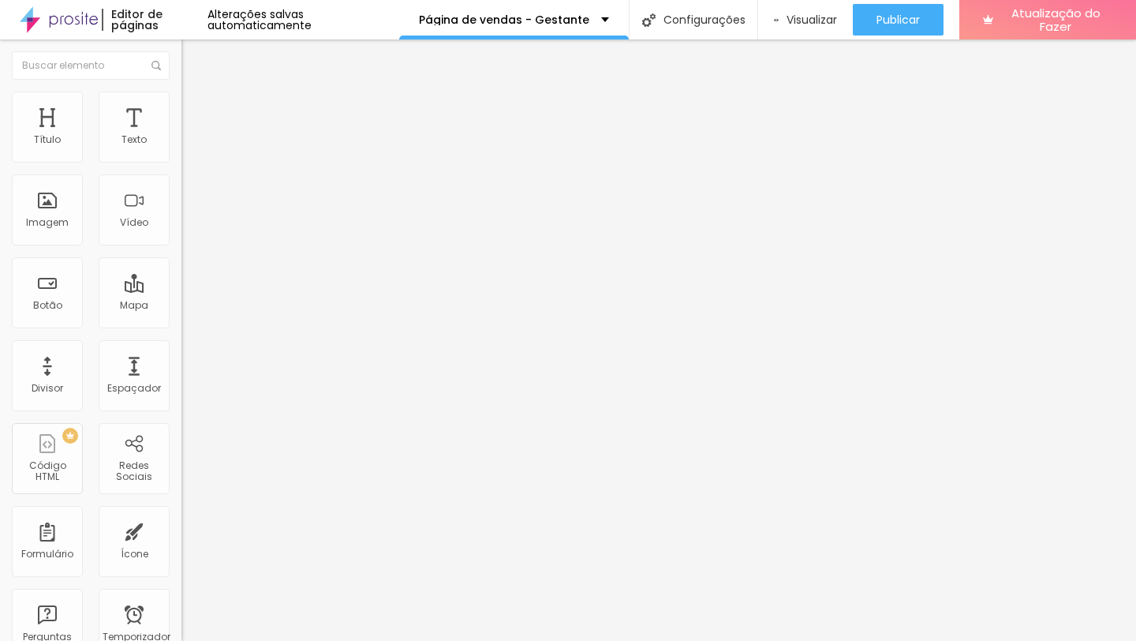
type input "153"
type input "154"
type input "155"
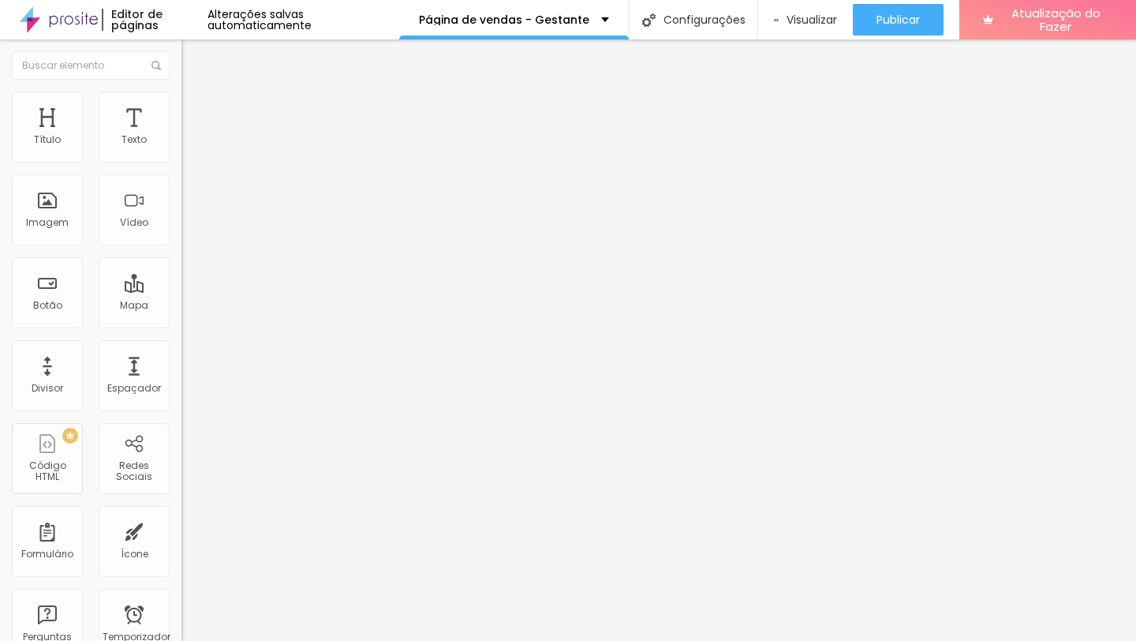
type input "155"
type input "159"
type input "161"
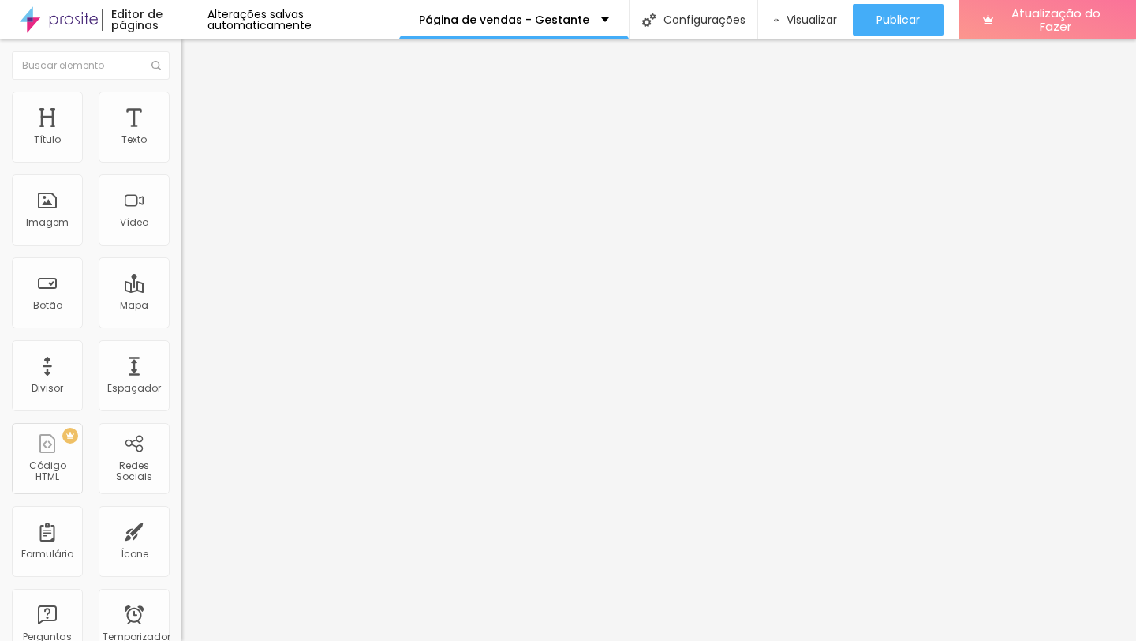
type input "166"
type input "168"
type input "170"
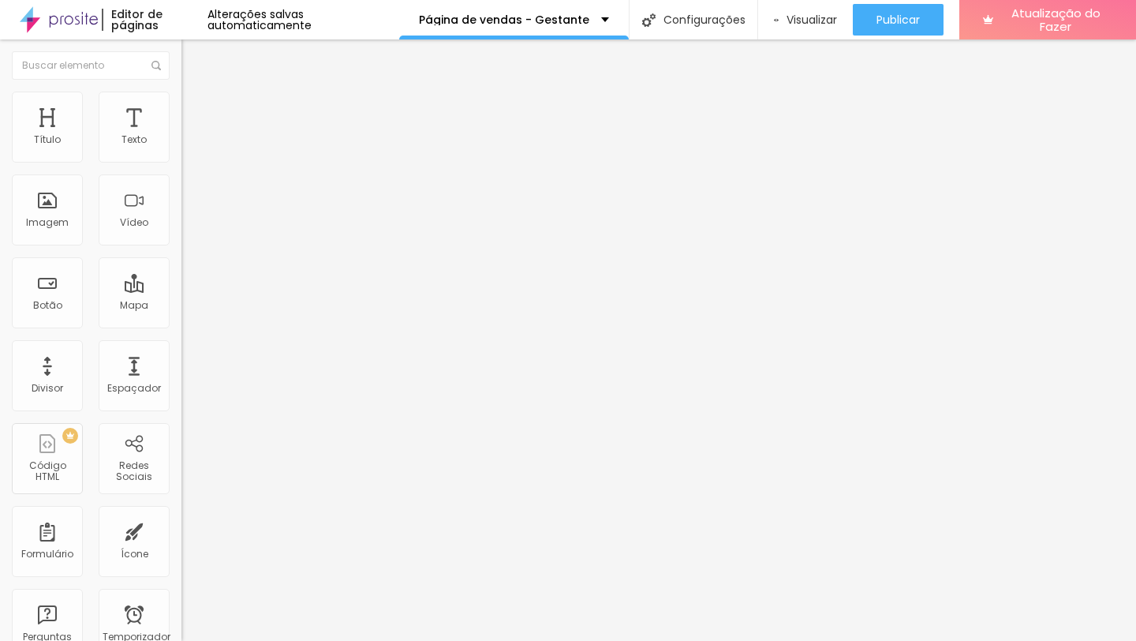
type input "170"
type input "172"
type input "175"
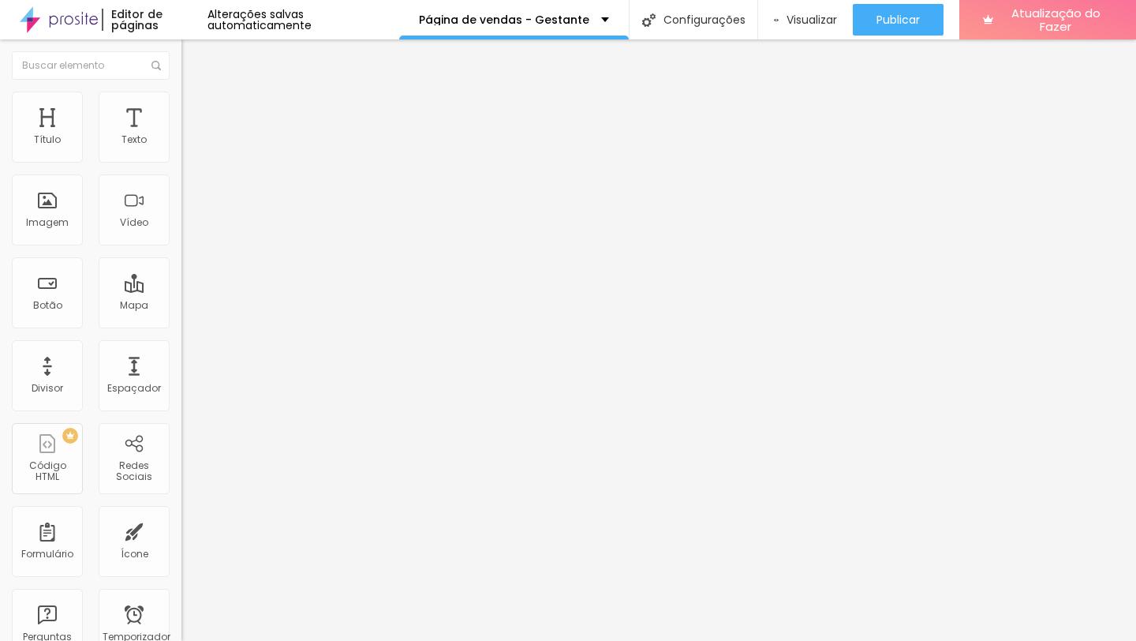
type input "178"
type input "181"
type input "184"
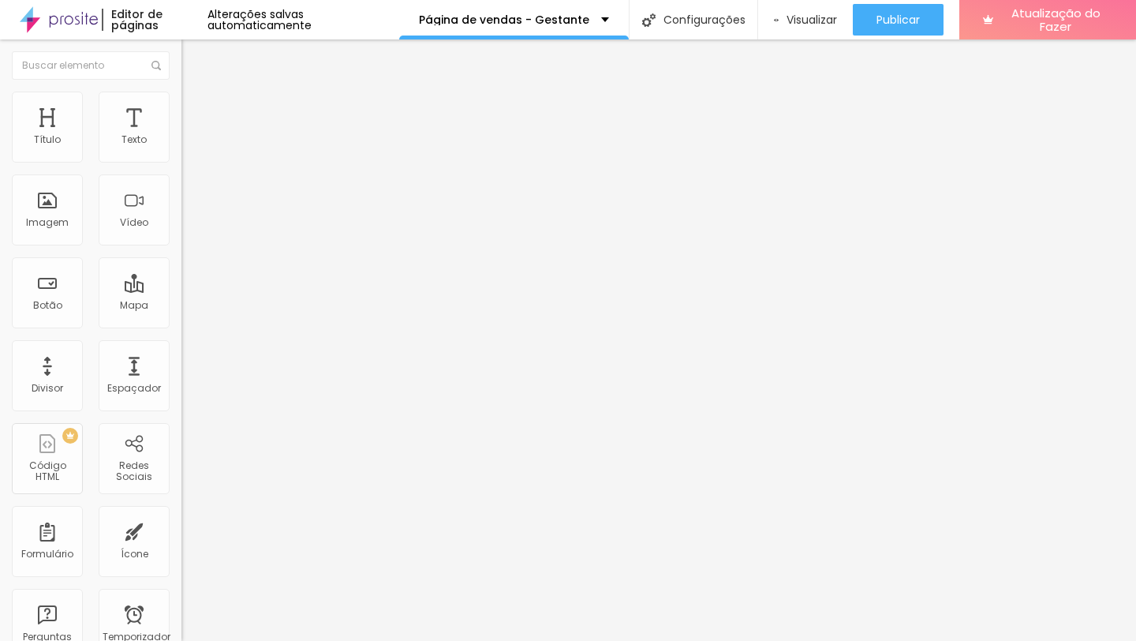
type input "184"
type input "185"
type input "186"
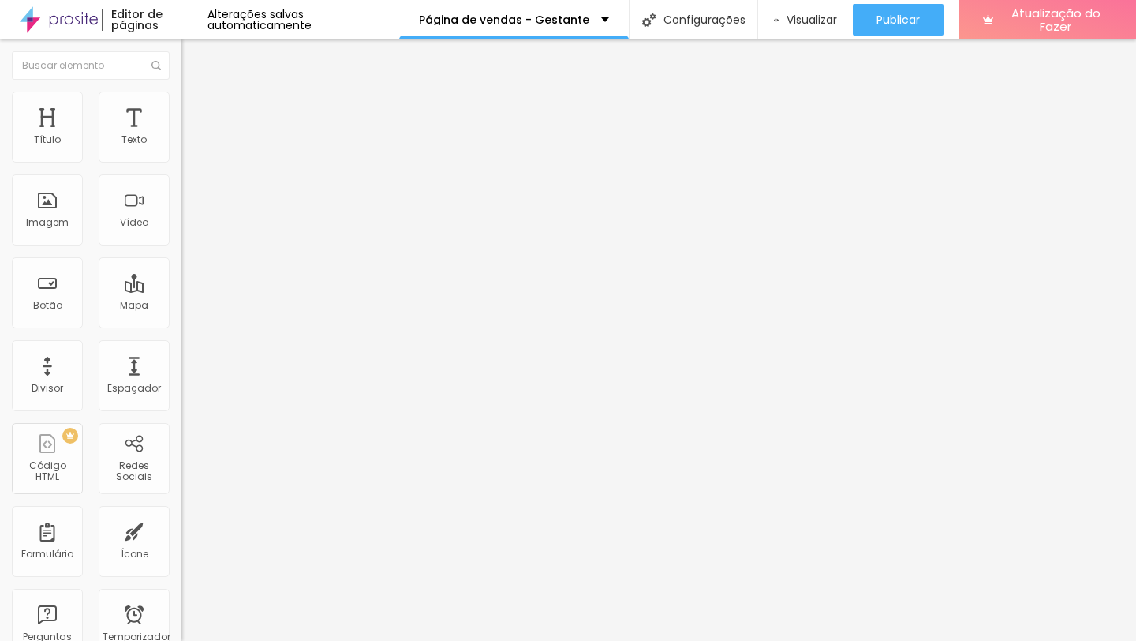
type input "187"
type input "188"
type input "189"
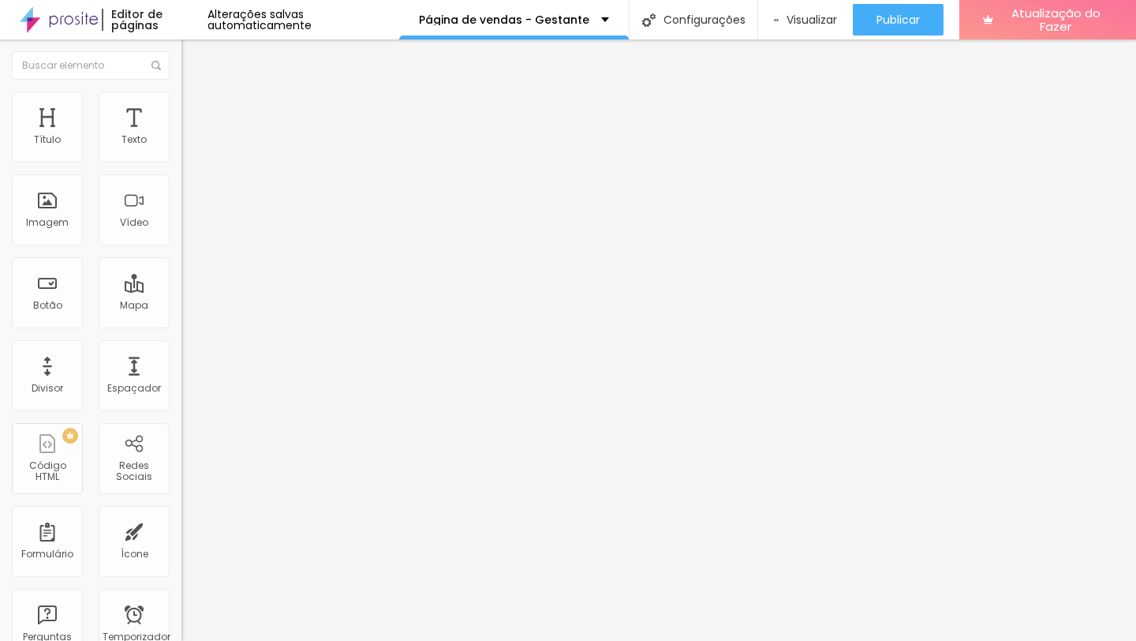
type input "189"
type input "190"
type input "192"
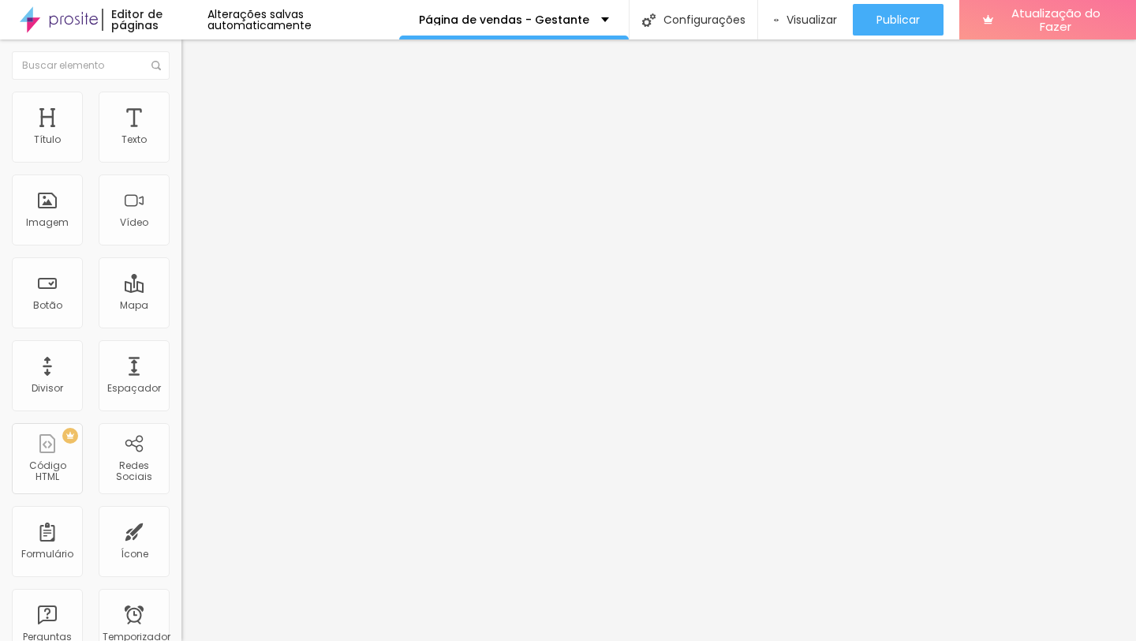
type input "193"
type input "194"
type input "195"
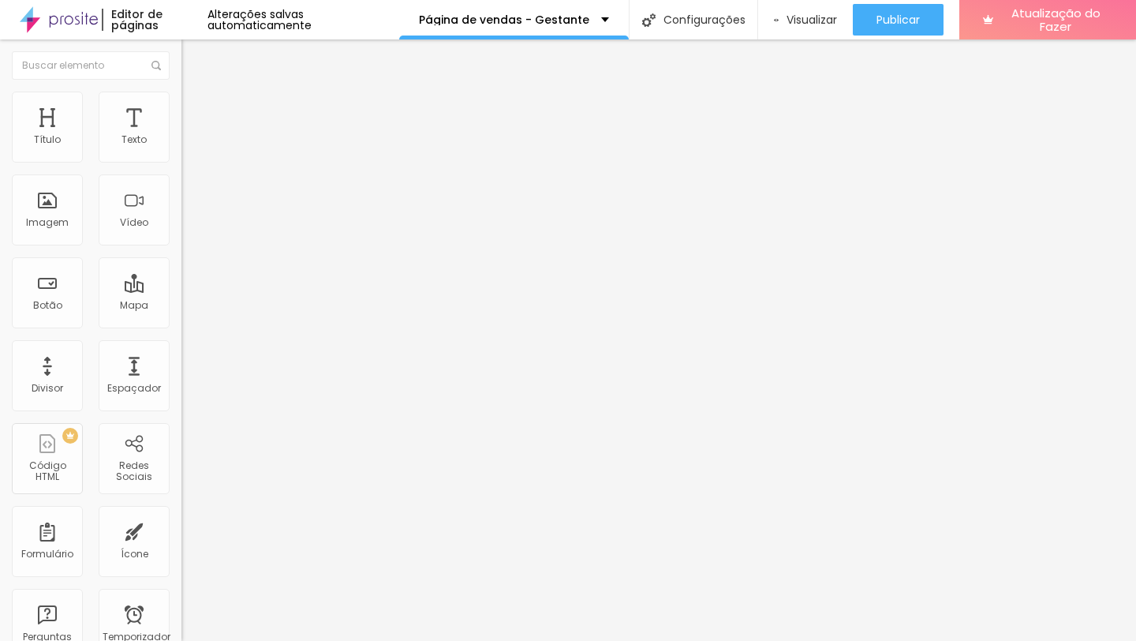
type input "195"
type input "196"
type input "195"
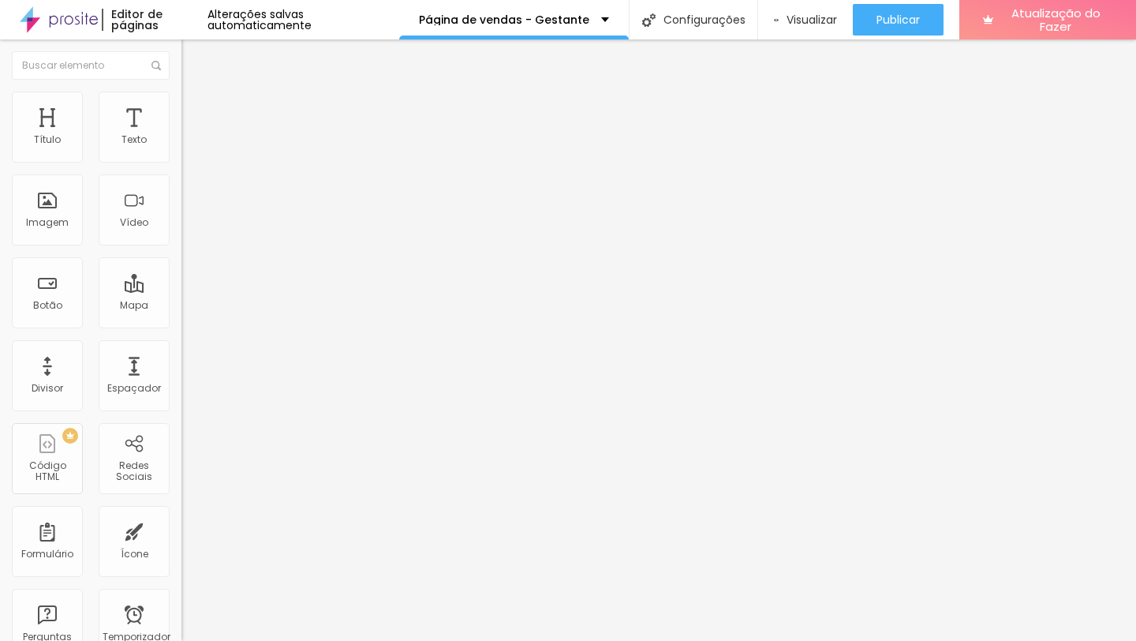
type input "193"
type input "190"
type input "188"
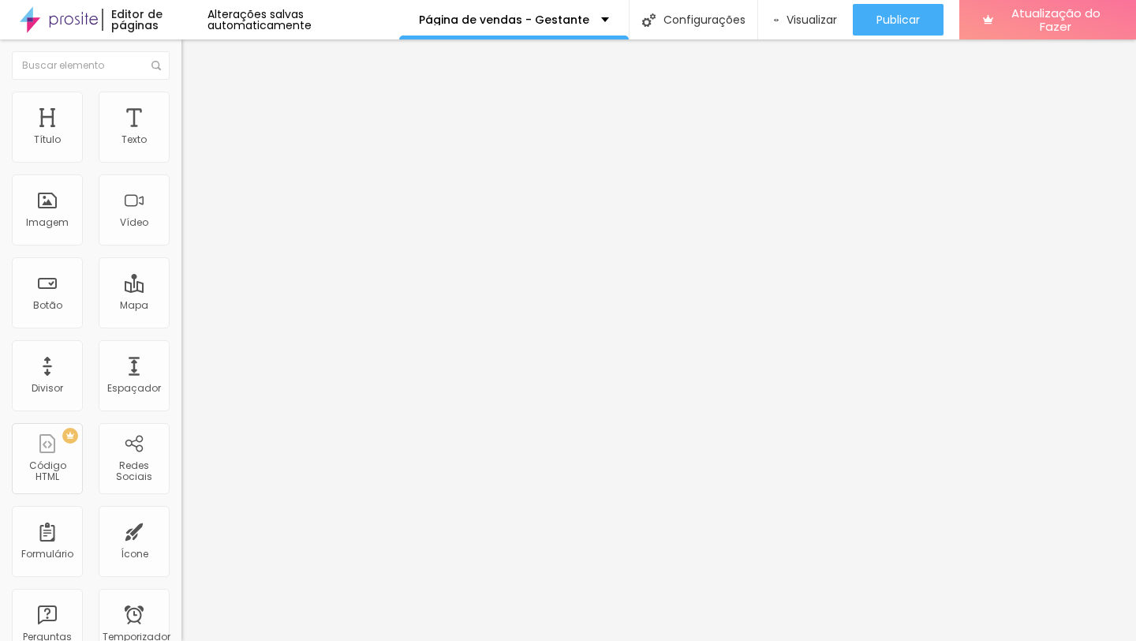
type input "188"
type input "183"
drag, startPoint x: 32, startPoint y: 185, endPoint x: 51, endPoint y: 183, distance: 18.2
click at [181, 529] on input "range" at bounding box center [232, 535] width 102 height 13
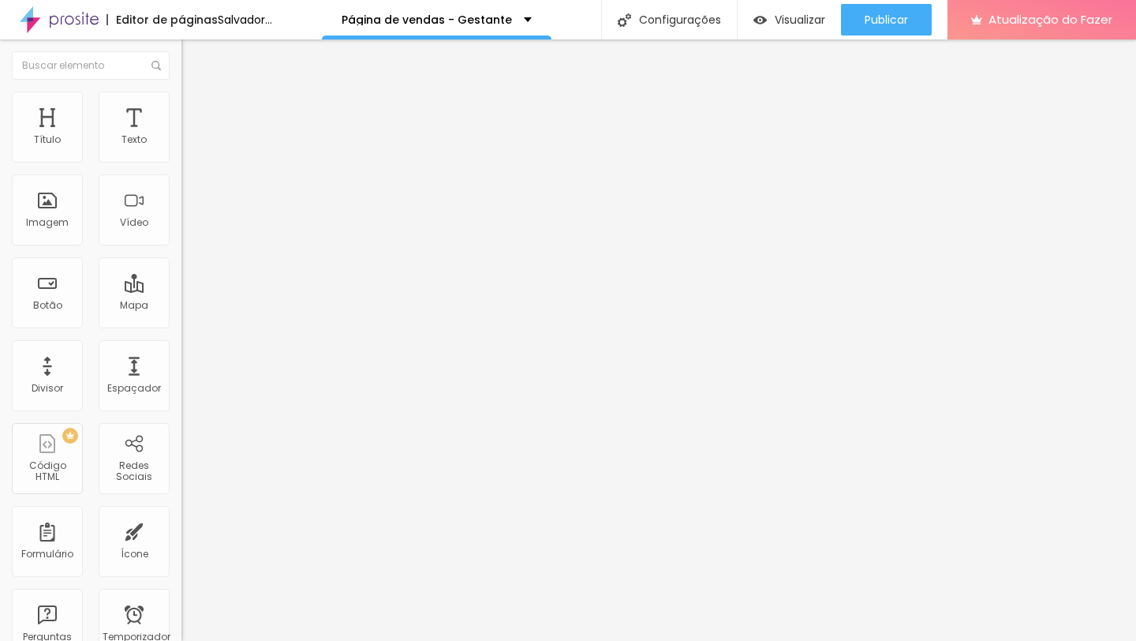
click at [181, 107] on li "Estilo" at bounding box center [271, 100] width 181 height 16
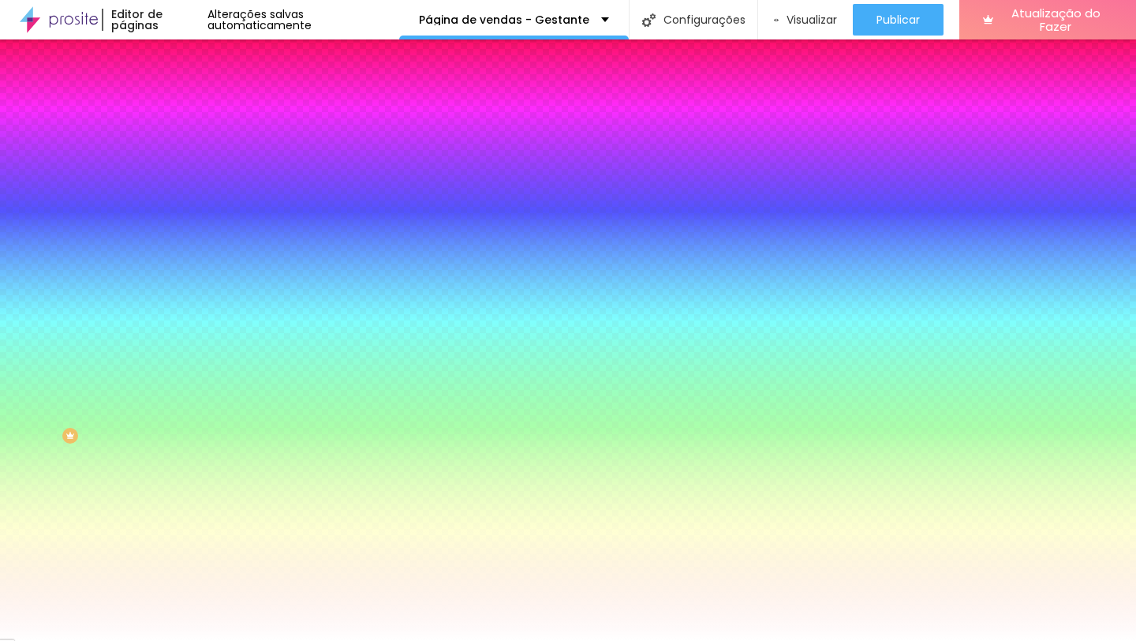
click at [268, 142] on img at bounding box center [272, 137] width 9 height 9
click at [181, 92] on li "Conteúdo" at bounding box center [271, 84] width 181 height 16
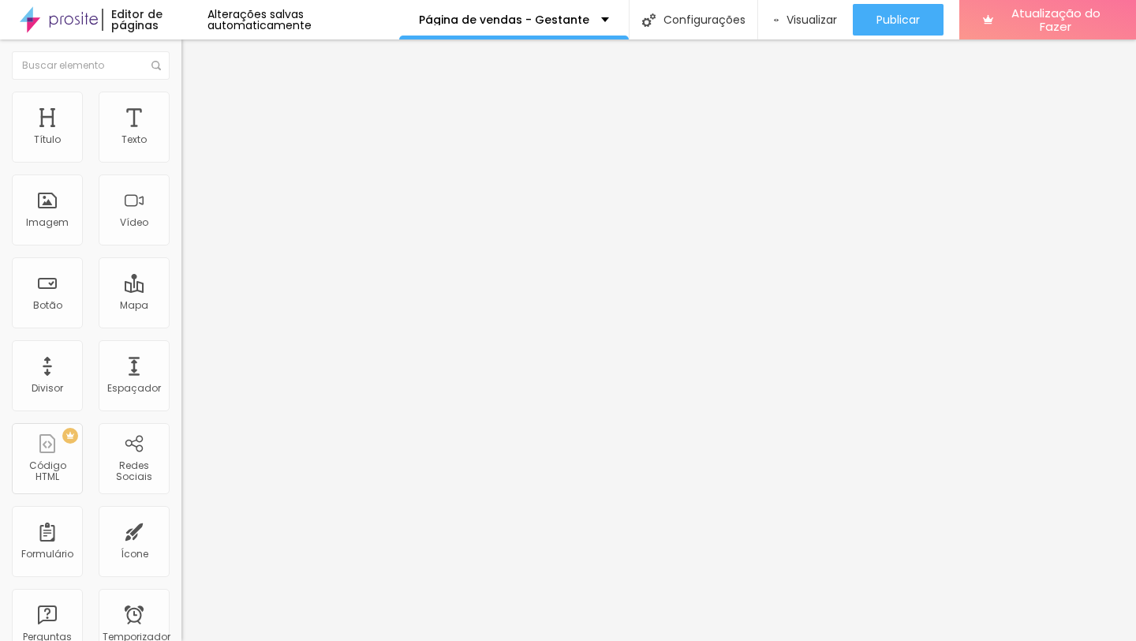
click at [193, 54] on img "button" at bounding box center [199, 57] width 13 height 13
click at [191, 136] on font "Adicionar imagem" at bounding box center [237, 128] width 92 height 13
click at [181, 247] on font "Original" at bounding box center [200, 240] width 38 height 13
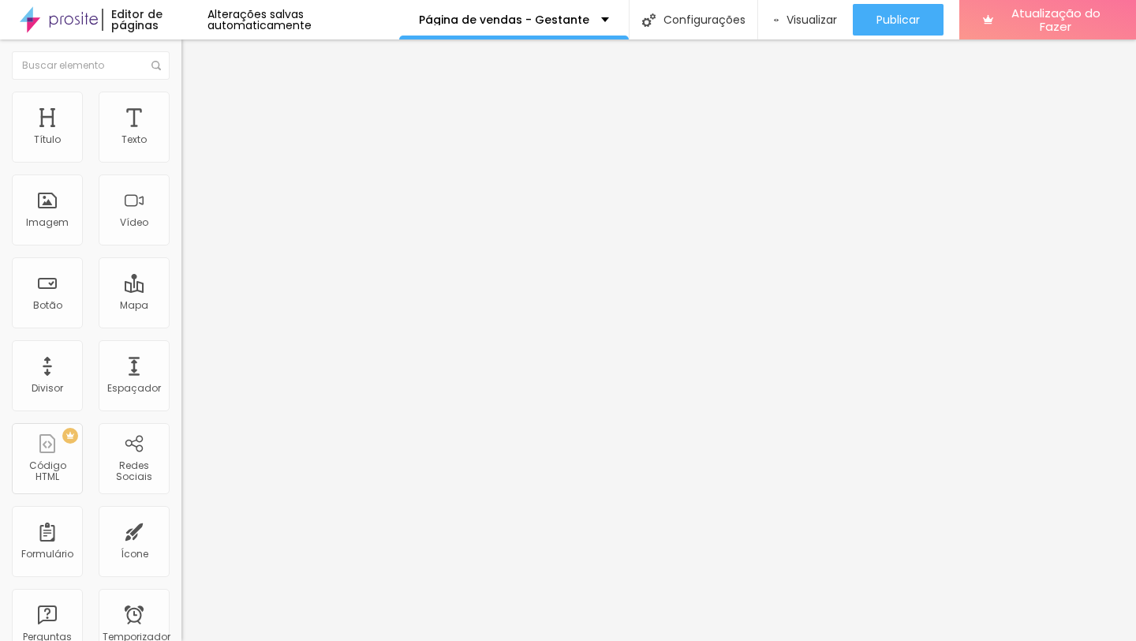
click at [221, 256] on font "16:9" at bounding box center [230, 249] width 18 height 13
click at [181, 103] on li "Estilo" at bounding box center [271, 100] width 181 height 16
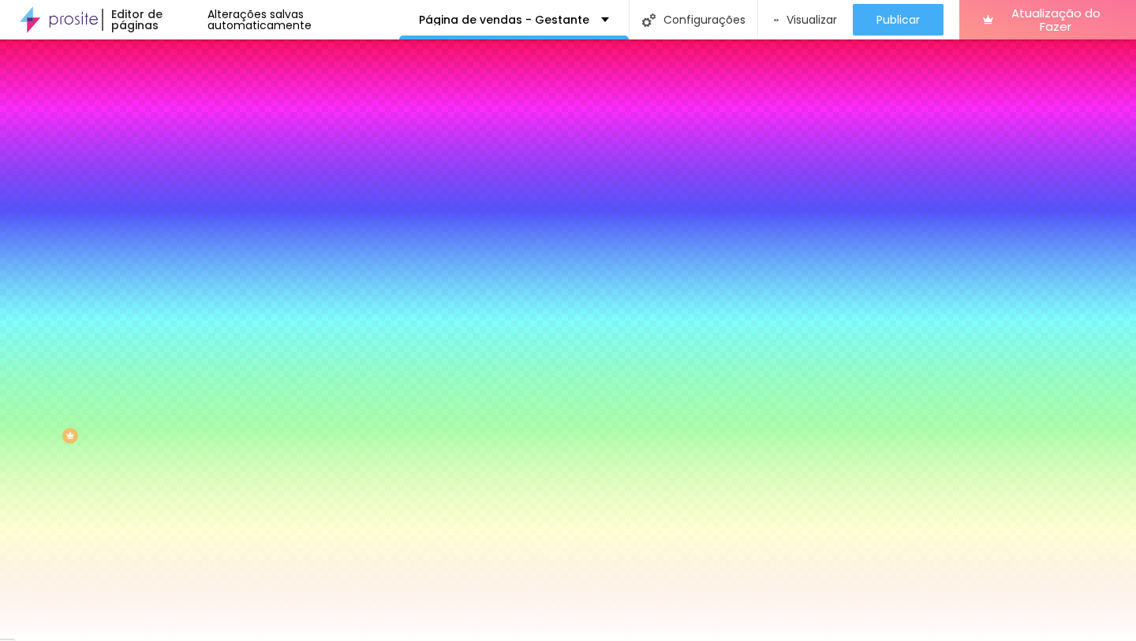
click at [196, 111] on font "Avançado" at bounding box center [222, 117] width 52 height 13
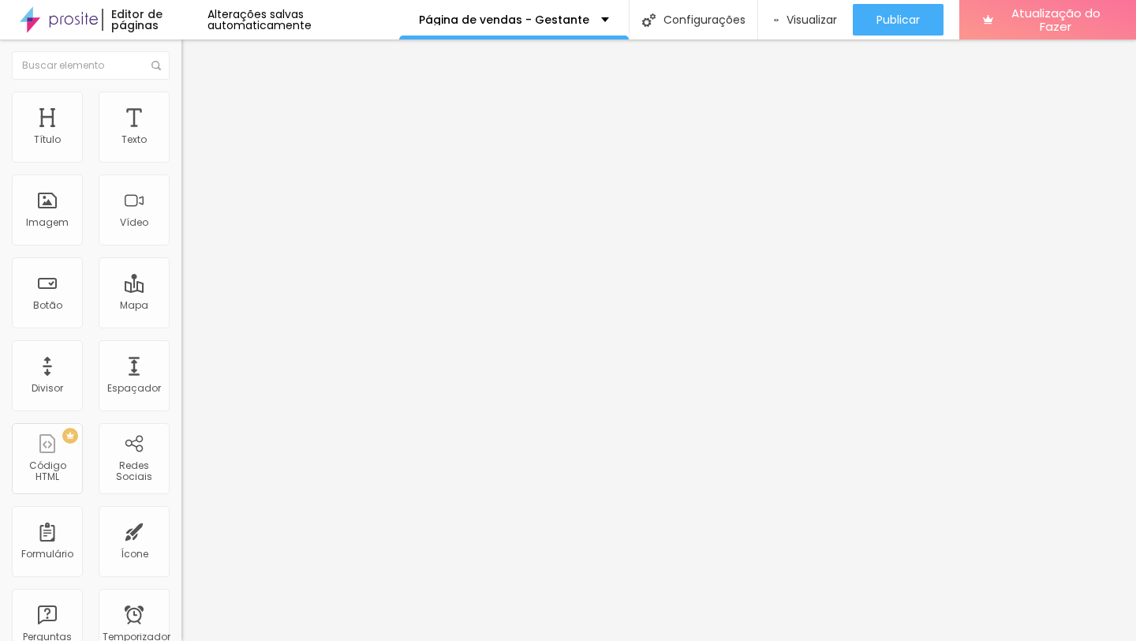
type input "5"
type input "20"
type input "25"
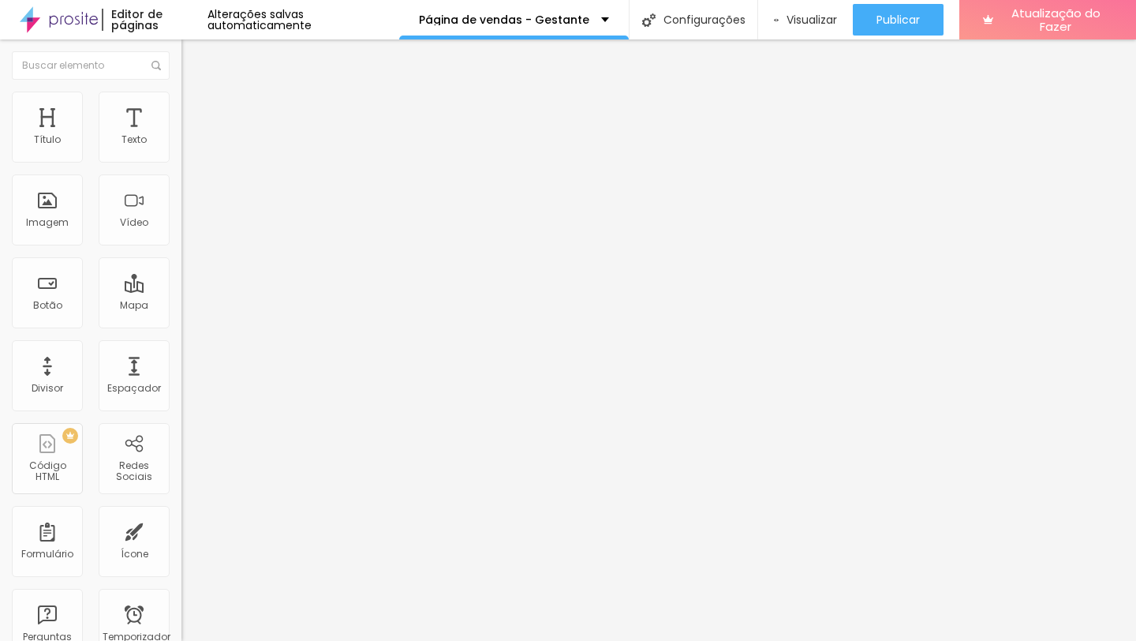
type input "25"
type input "35"
type input "30"
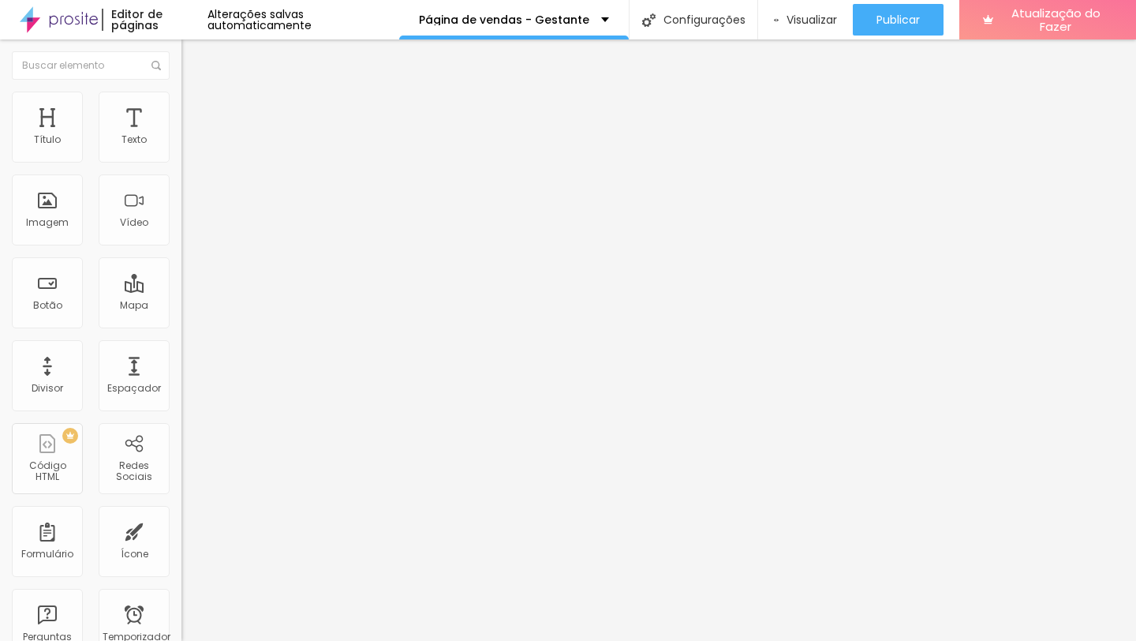
type input "25"
type input "20"
type input "15"
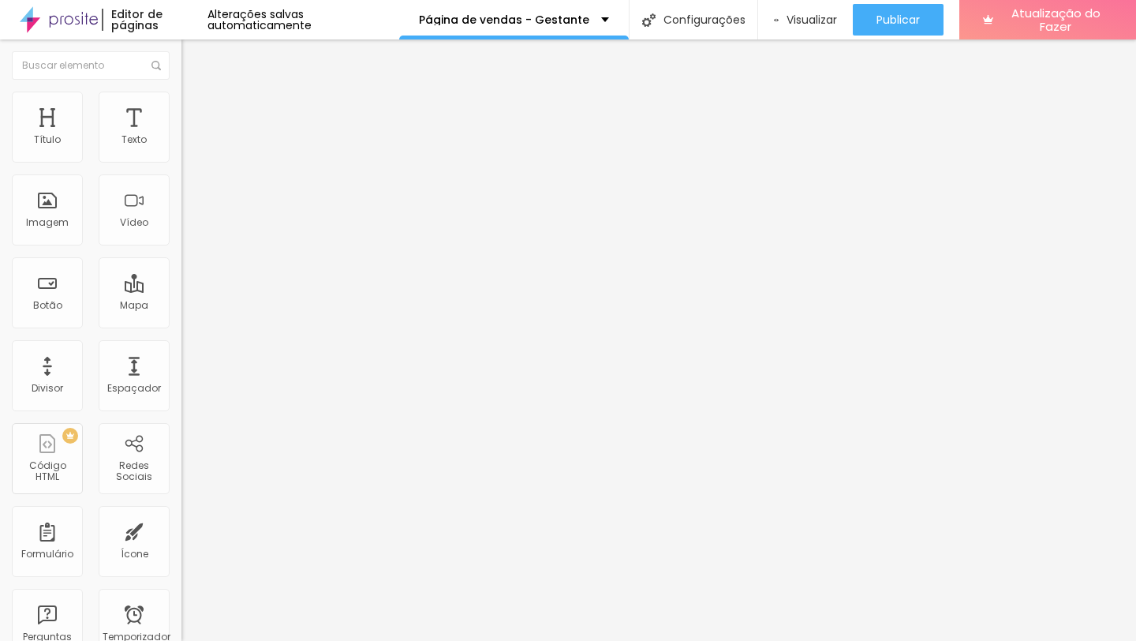
type input "15"
type input "10"
type input "5"
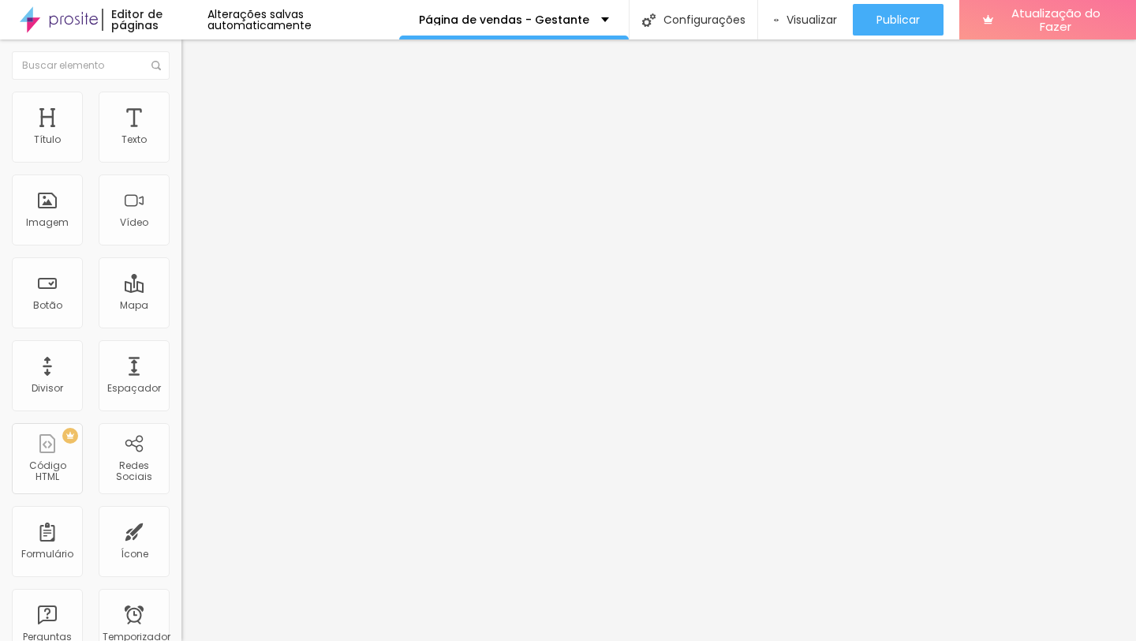
type input "0"
drag, startPoint x: 32, startPoint y: 154, endPoint x: 1, endPoint y: 159, distance: 32.0
click at [181, 306] on input "range" at bounding box center [232, 312] width 102 height 13
click at [181, 234] on button "button" at bounding box center [192, 225] width 22 height 17
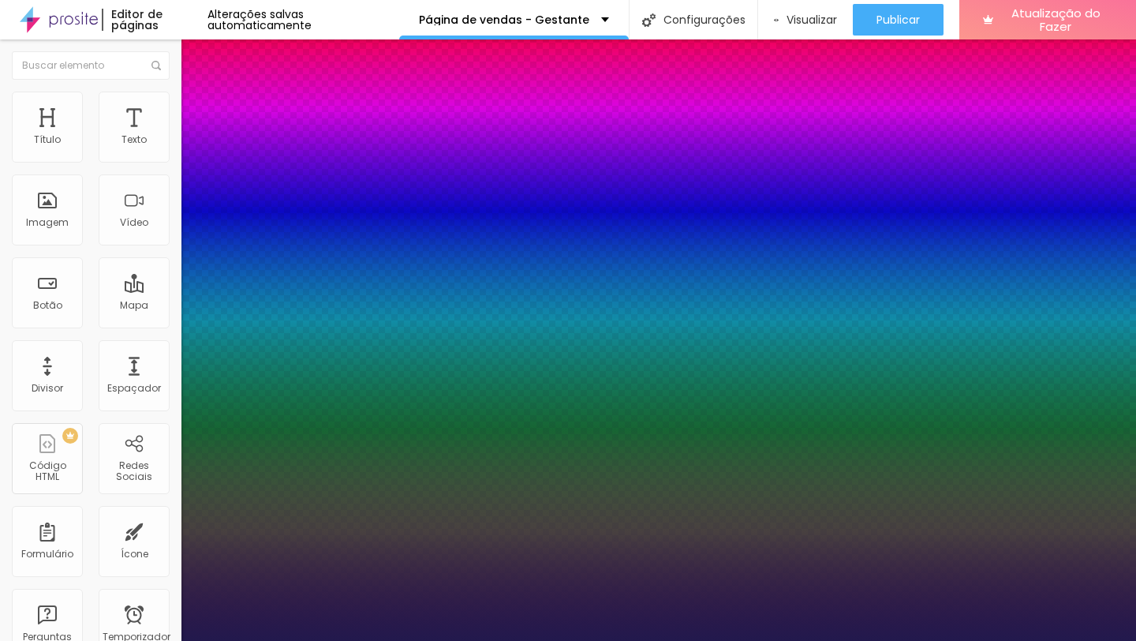
type input "1"
select select "PoiretOne"
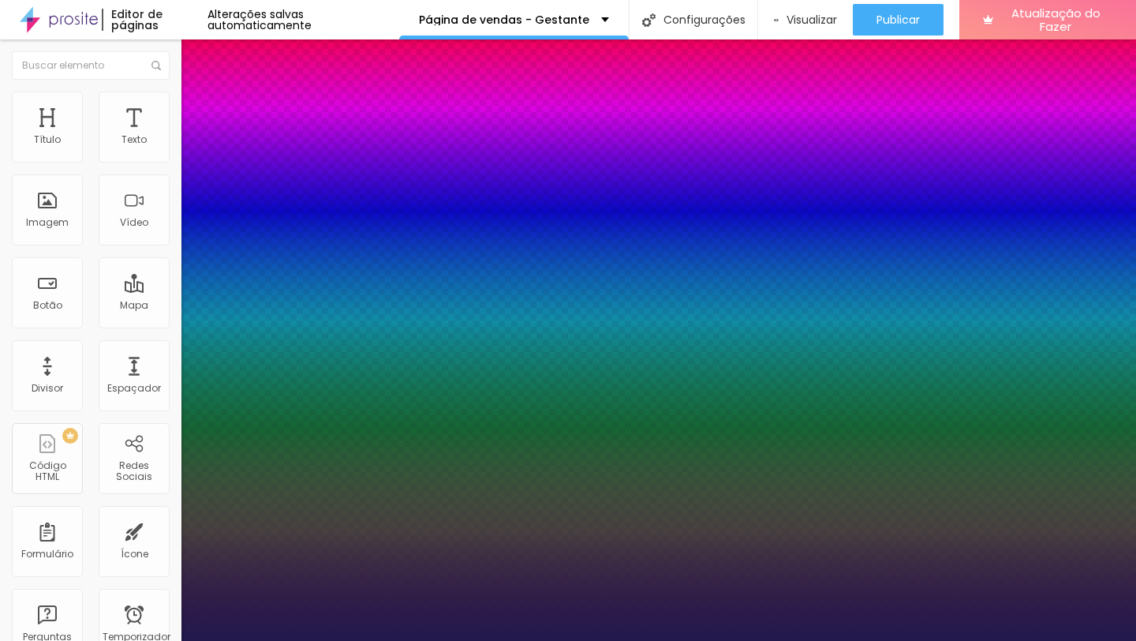
type input "1"
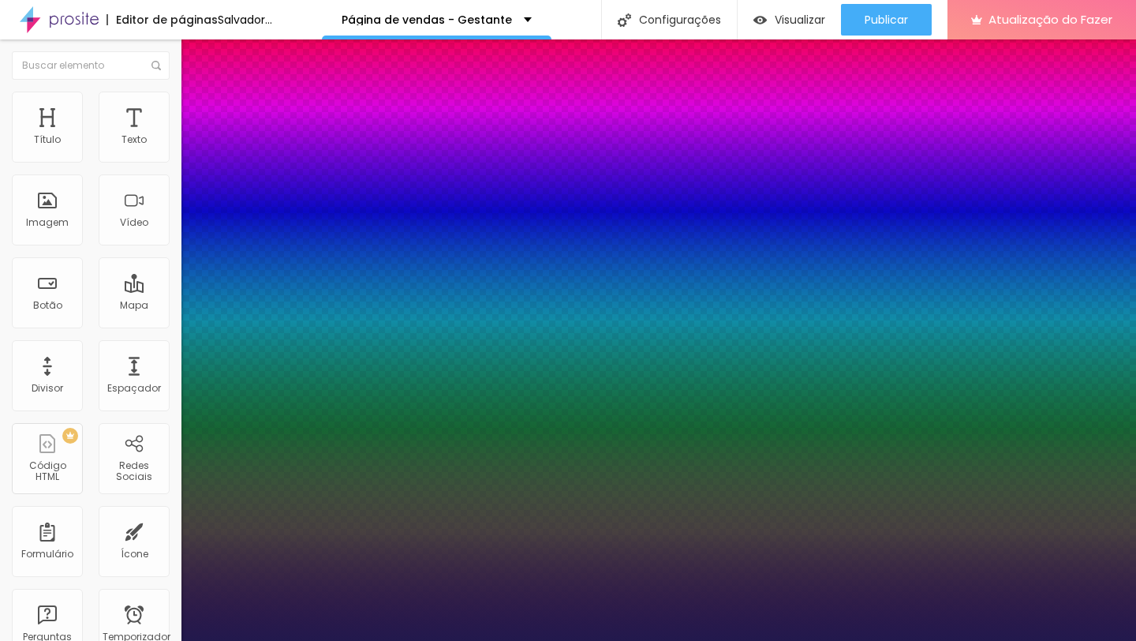
type input "8"
type input "3"
type input "1"
type input "8"
type input "1"
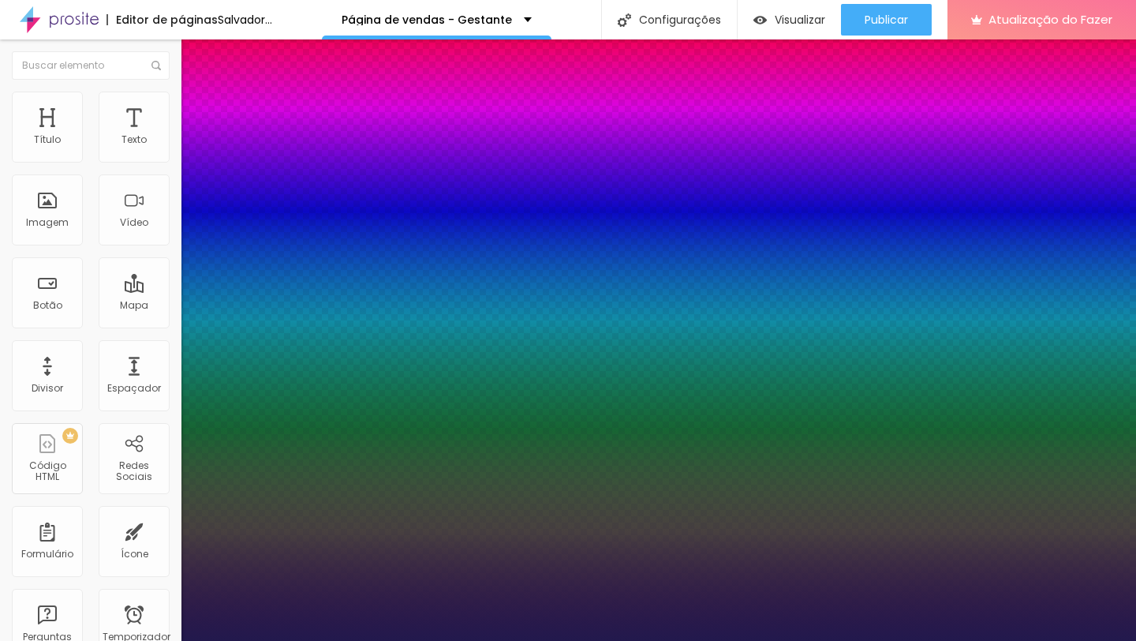
type input "30"
type input "1"
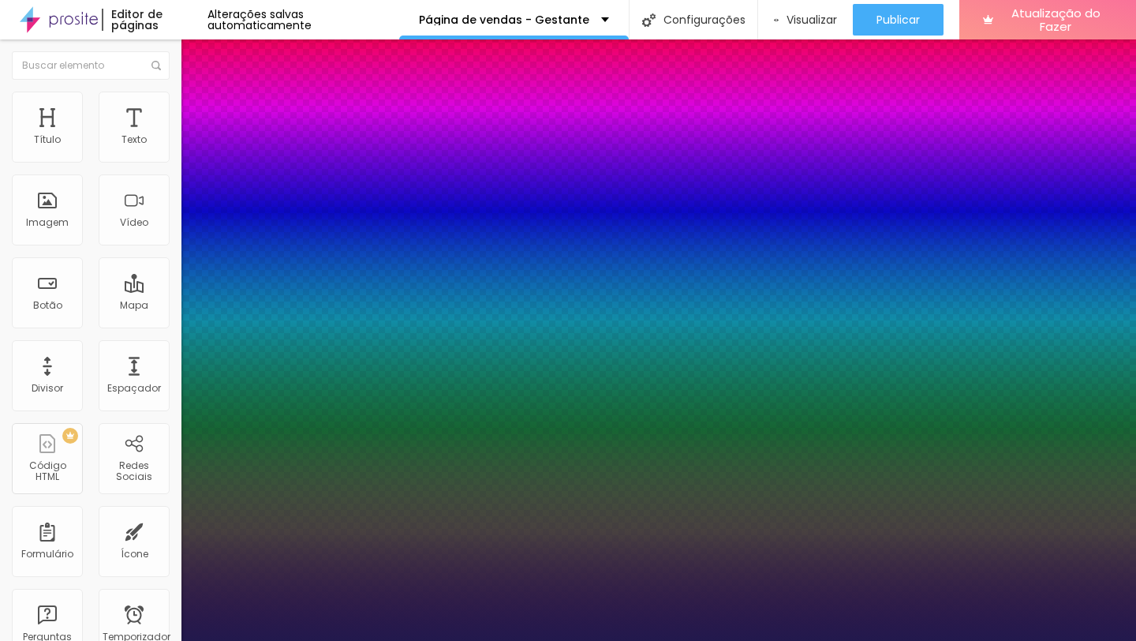
type input "8"
type input "3"
type input "1"
type input "8"
type input "1"
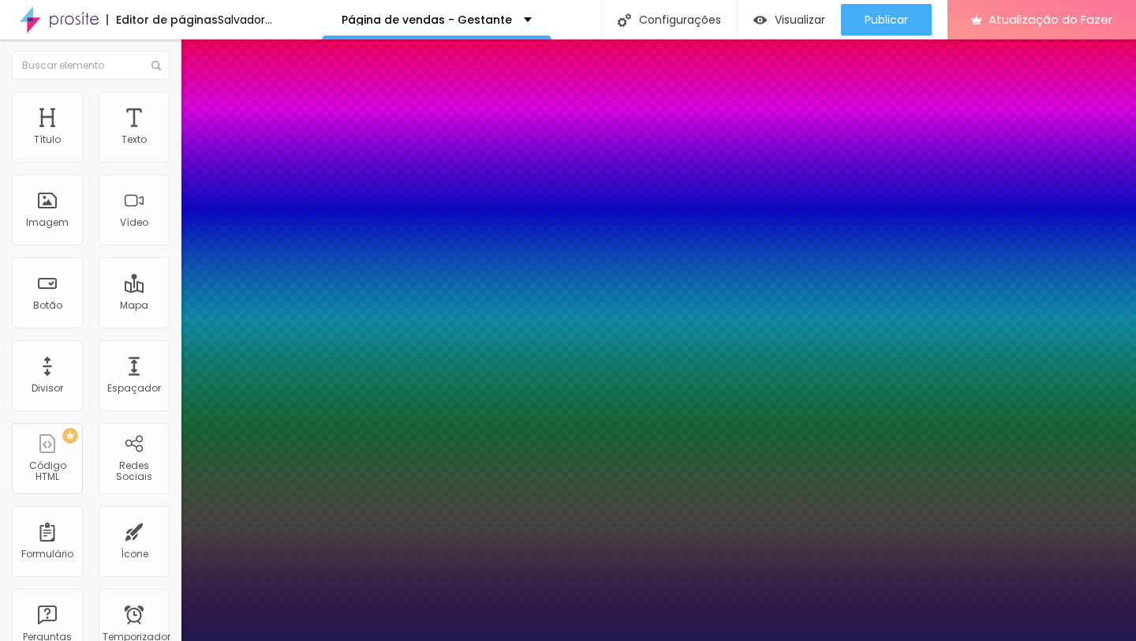
type input "35"
type input "1"
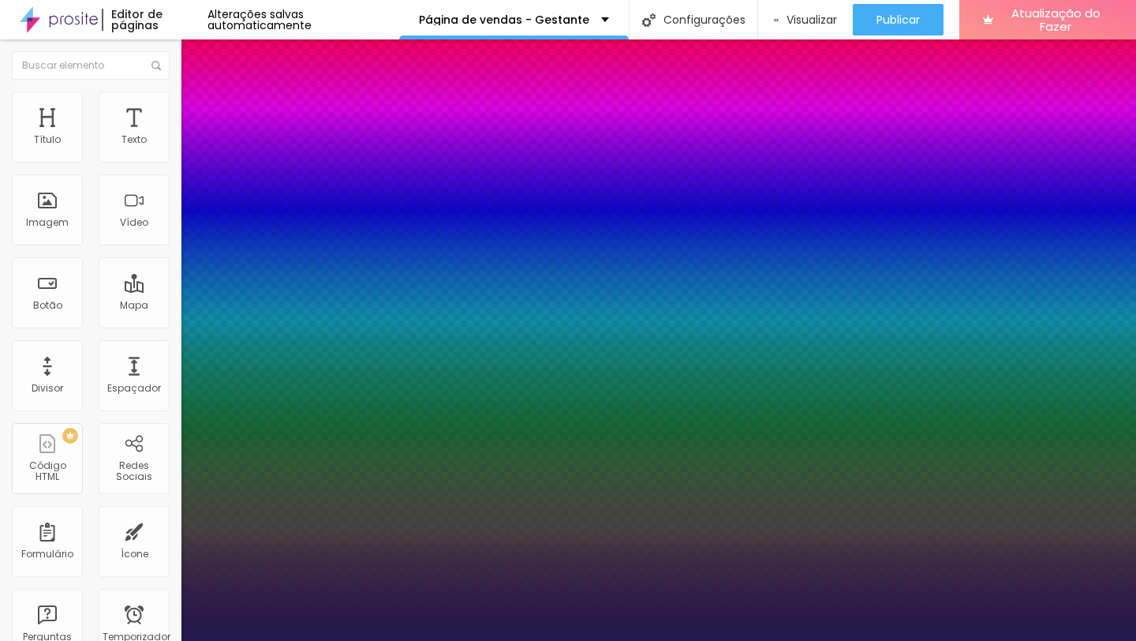
type input "35"
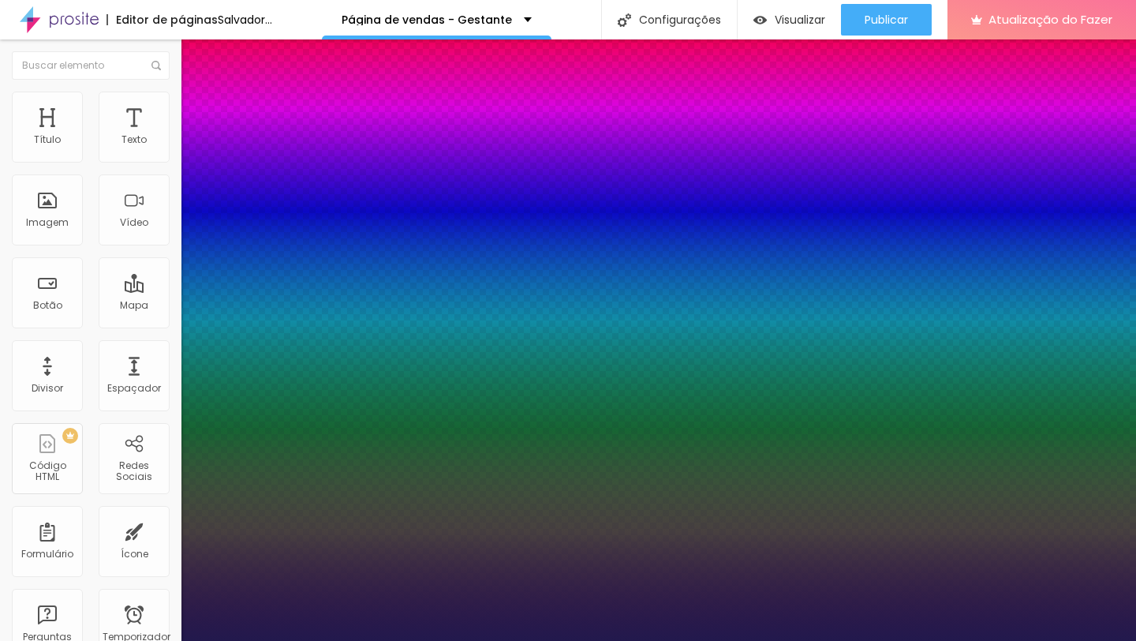
type input "1"
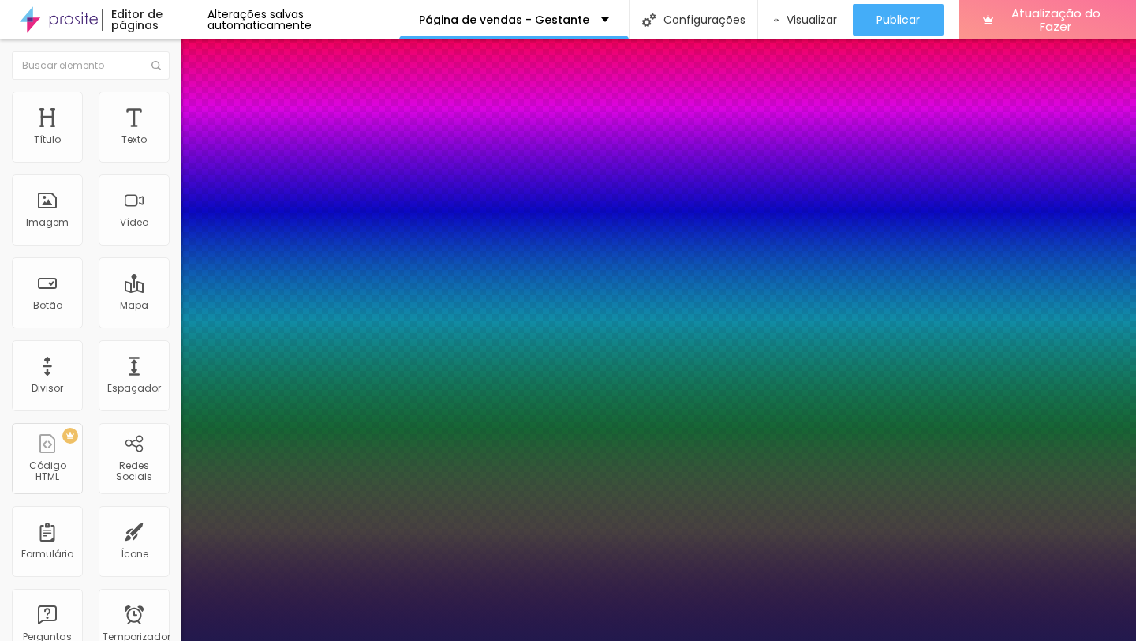
type input "0.1"
type input "1"
type input "0.2"
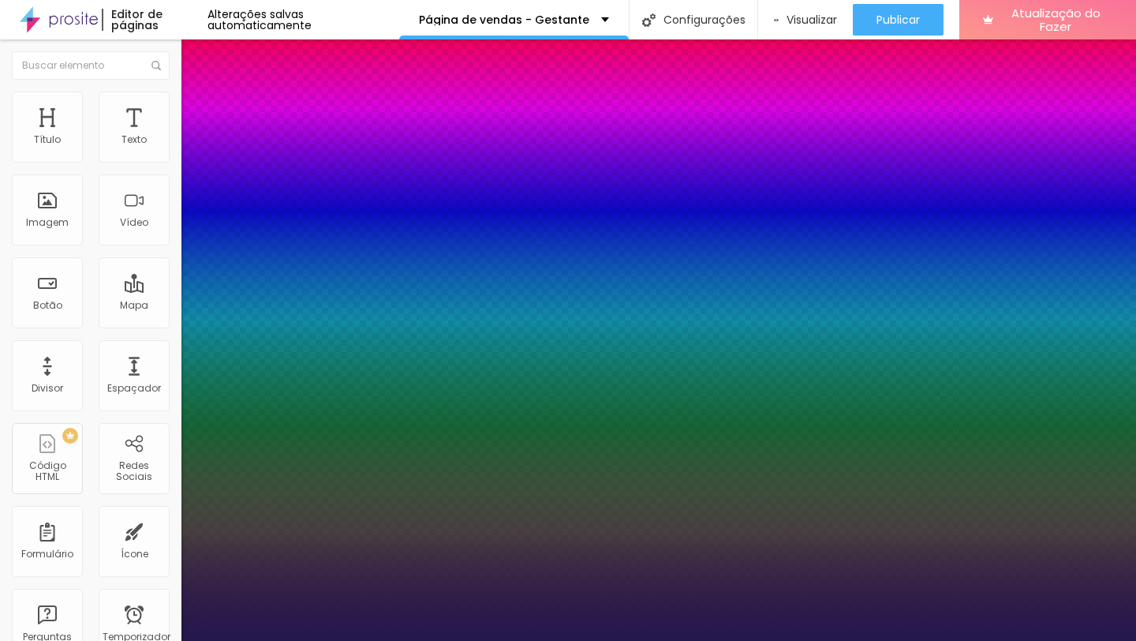
type input "1"
type input "0.3"
type input "1"
type input "0.4"
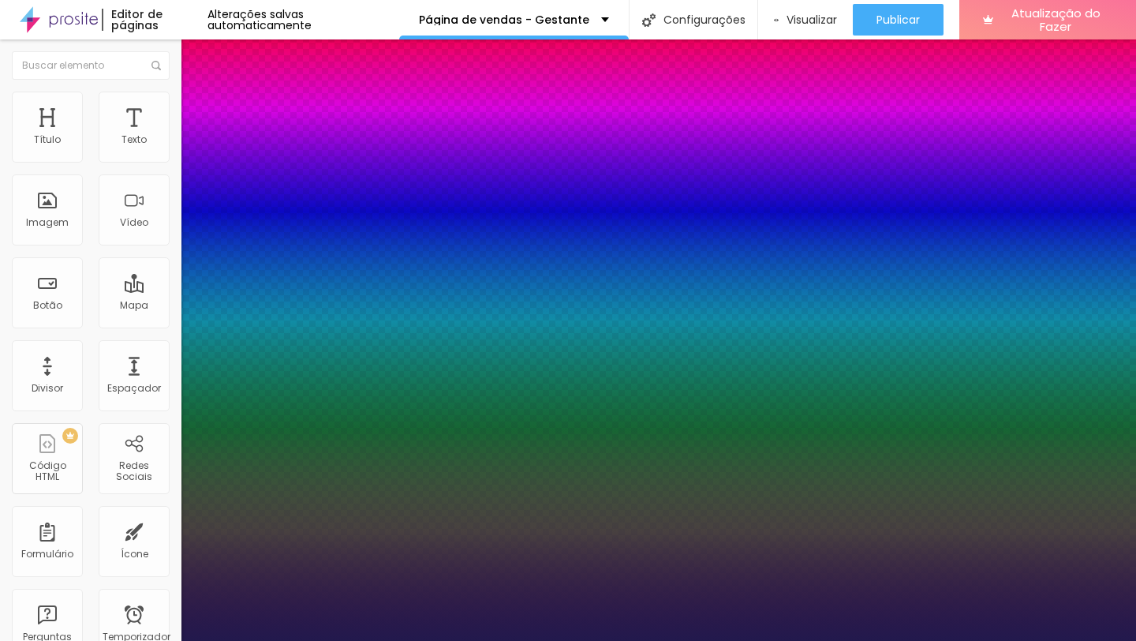
type input "0.4"
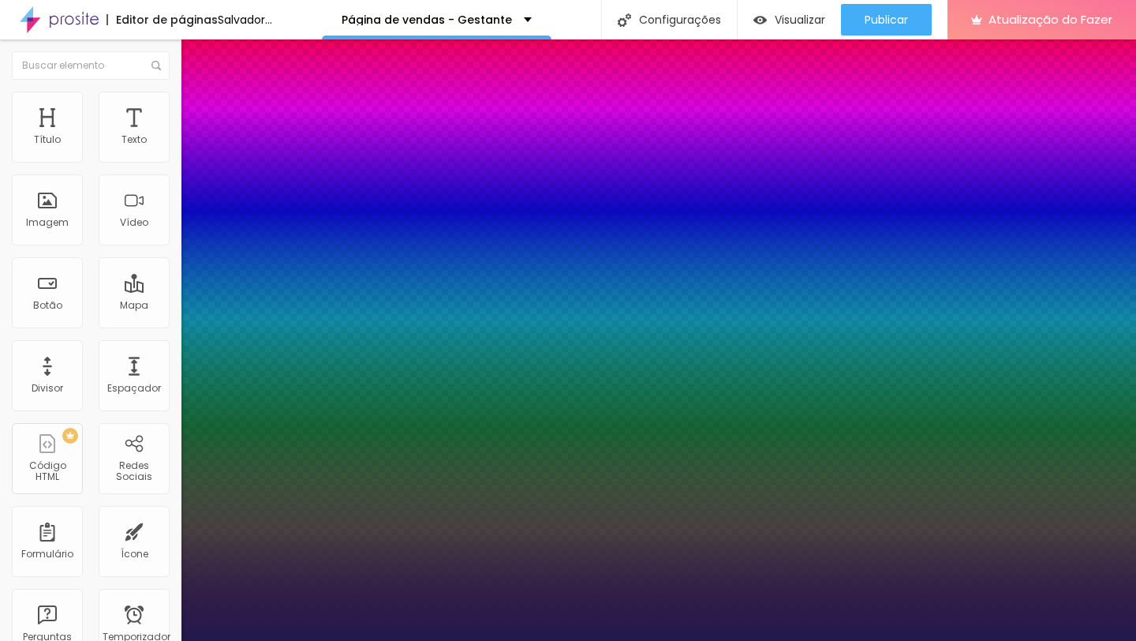
type input "1"
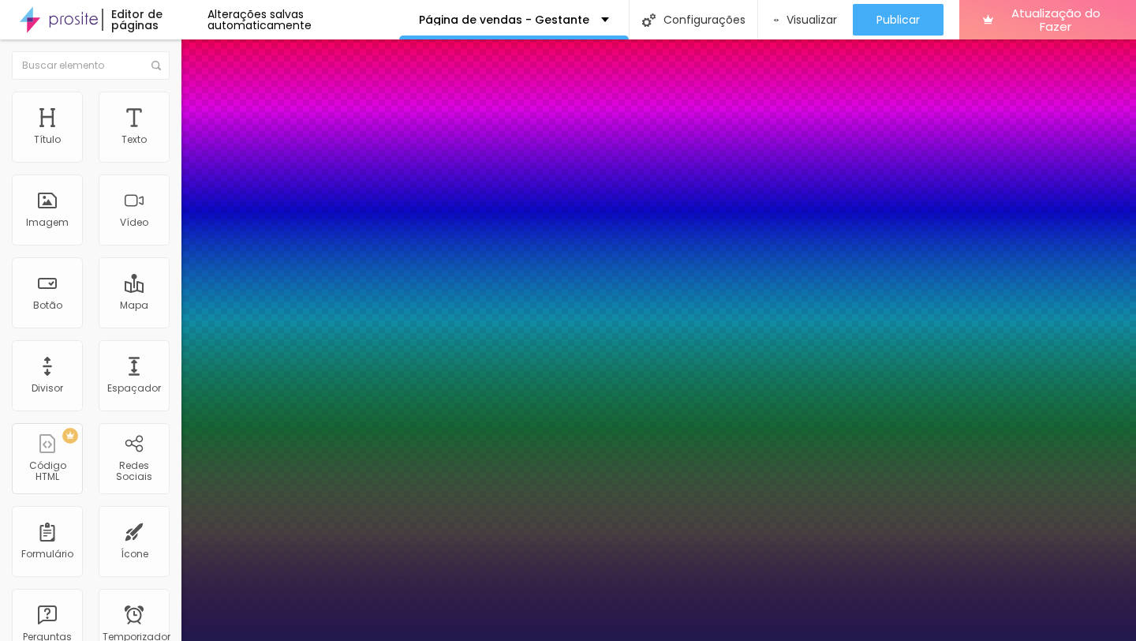
type input "0.5"
type input "1"
type input "0.6"
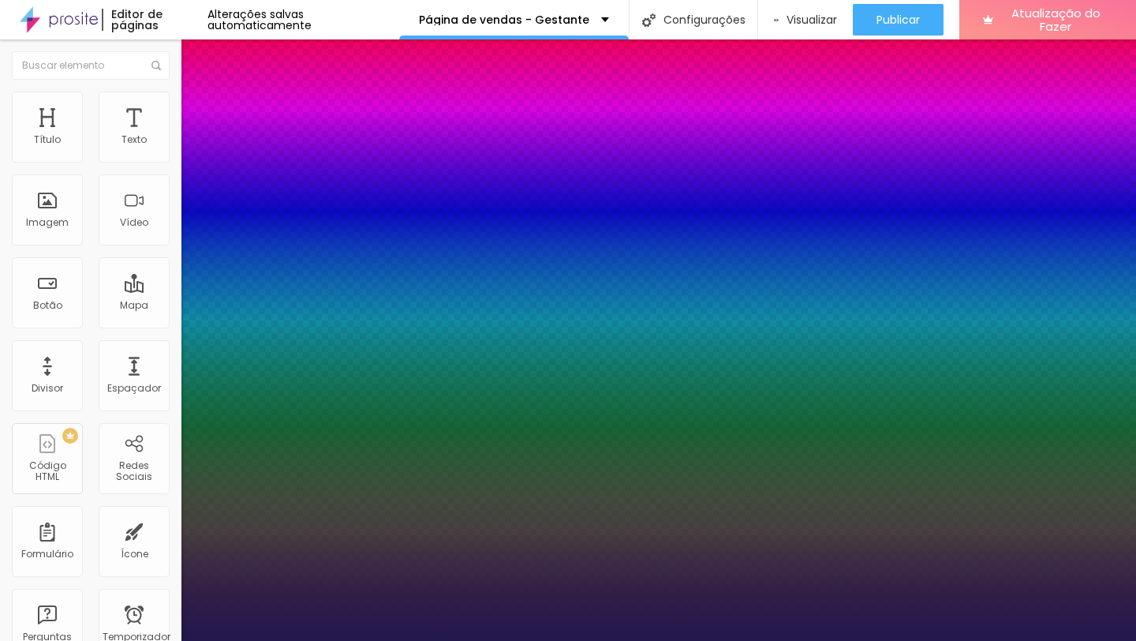
type input "1"
type input "0.7"
type input "1"
type input "0.6"
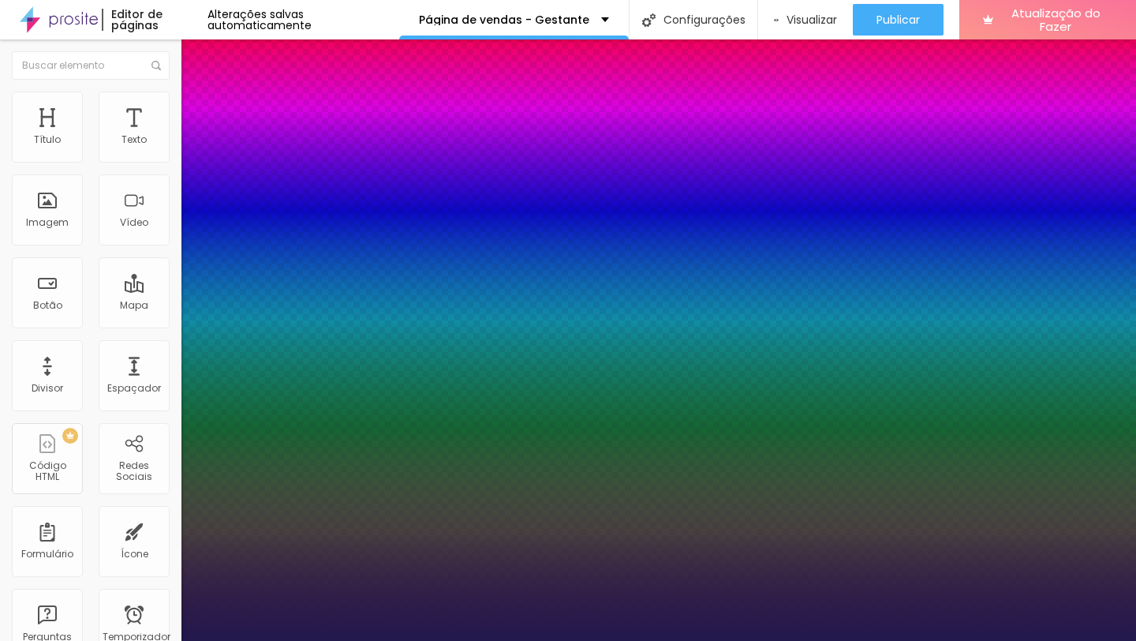
type input "0.6"
type input "1"
type input "0.5"
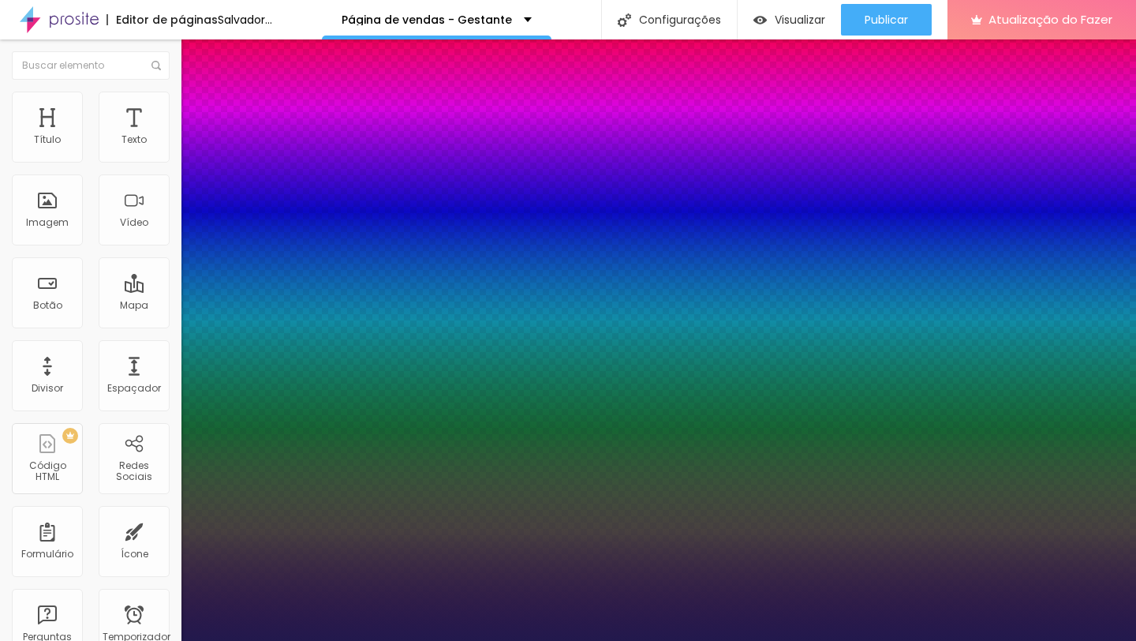
type input "1"
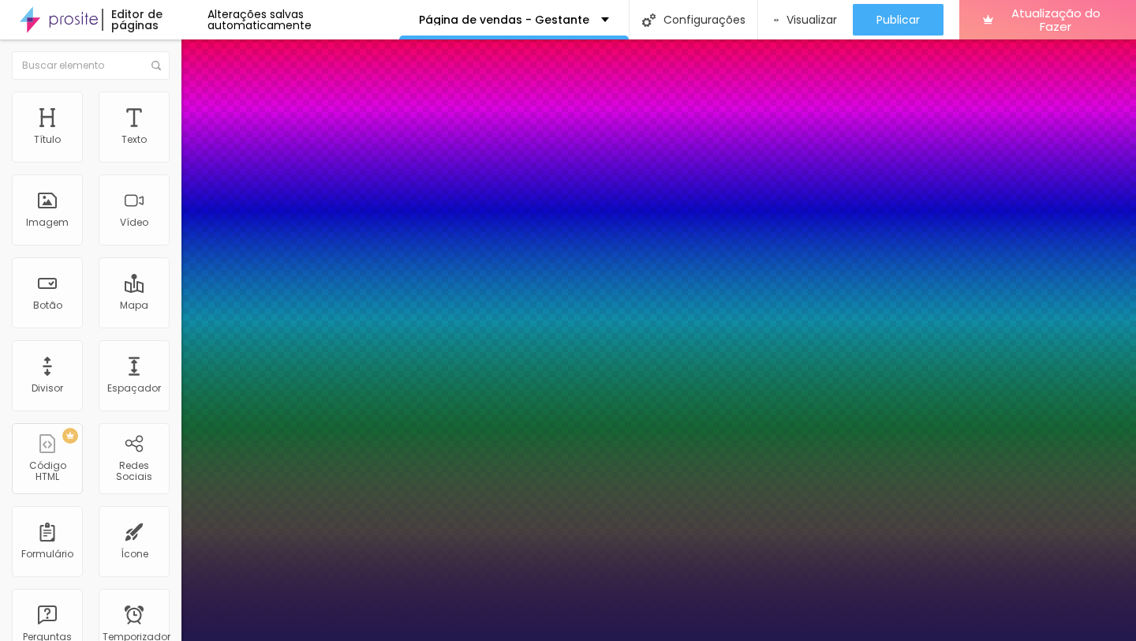
type input "0.5"
click at [483, 640] on div at bounding box center [568, 641] width 1136 height 0
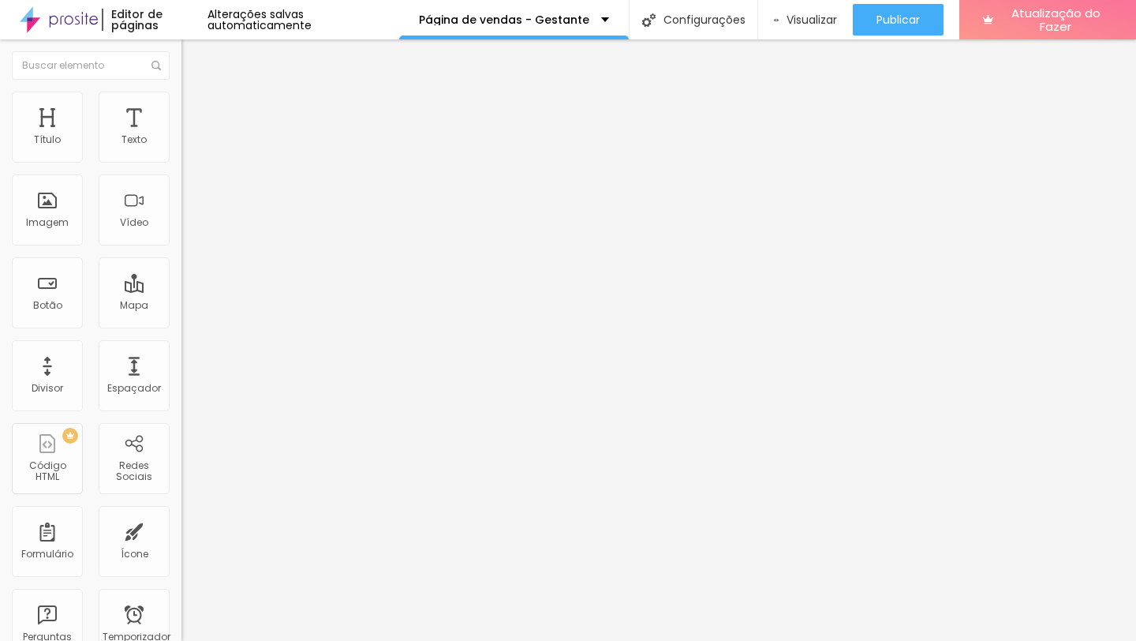
click at [181, 286] on button "button" at bounding box center [192, 278] width 22 height 17
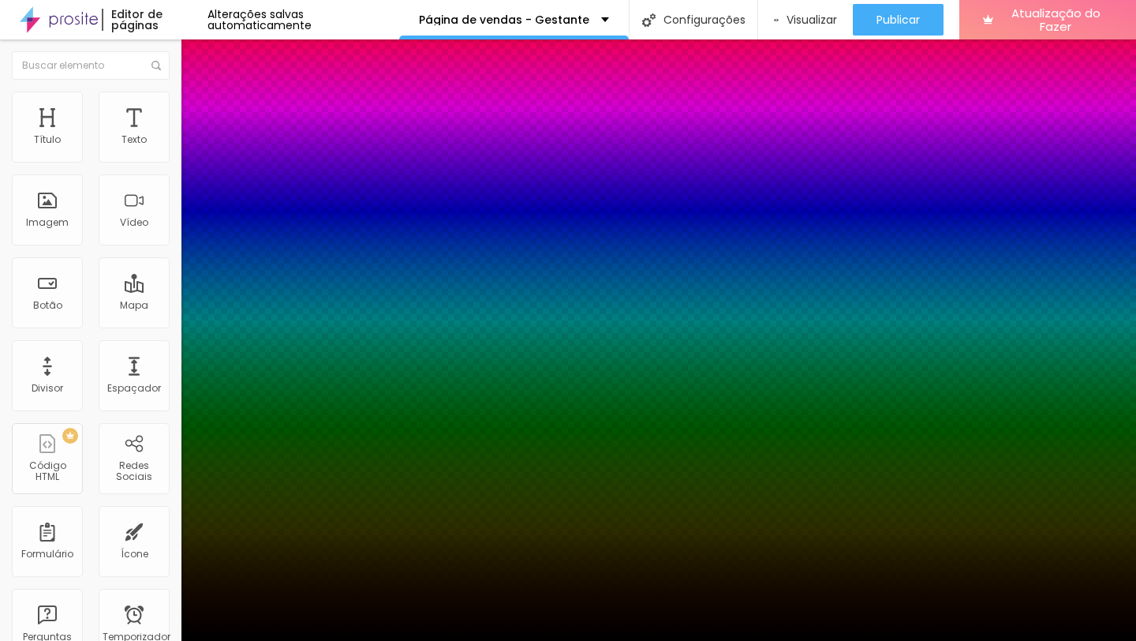
click at [276, 640] on div at bounding box center [568, 650] width 1136 height 0
click at [383, 640] on div at bounding box center [568, 641] width 1136 height 0
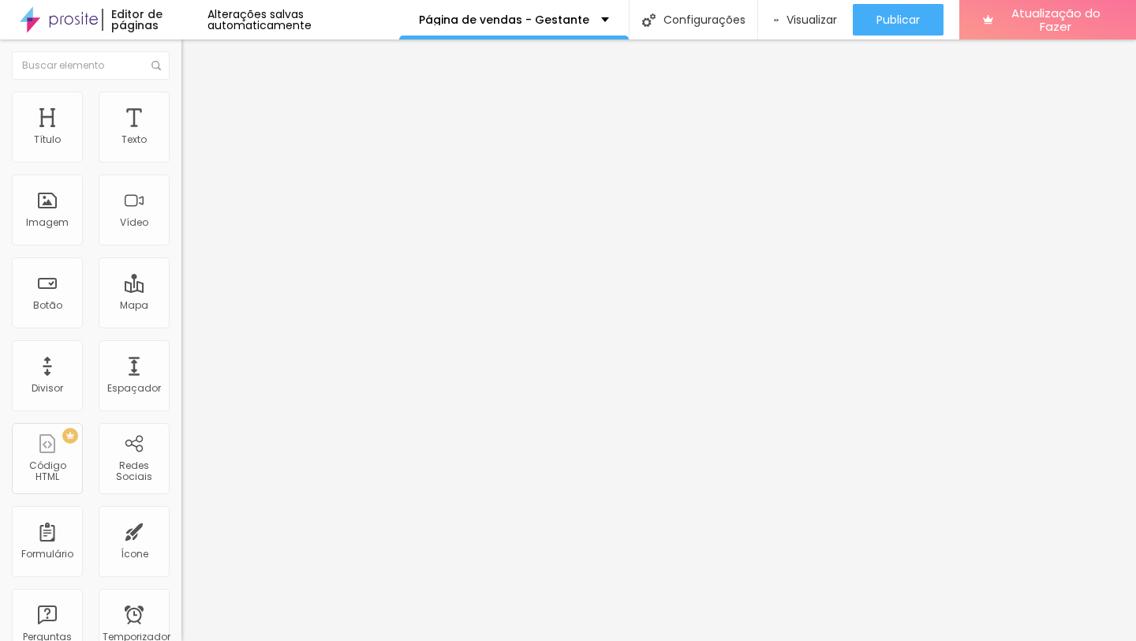
click at [181, 521] on div "Editar nulo Estilo Avançado Tamanho Título 1 H1 Título 2 H2 Título 3 H3 Título …" at bounding box center [271, 339] width 181 height 601
click at [57, 122] on div "Título" at bounding box center [47, 127] width 71 height 71
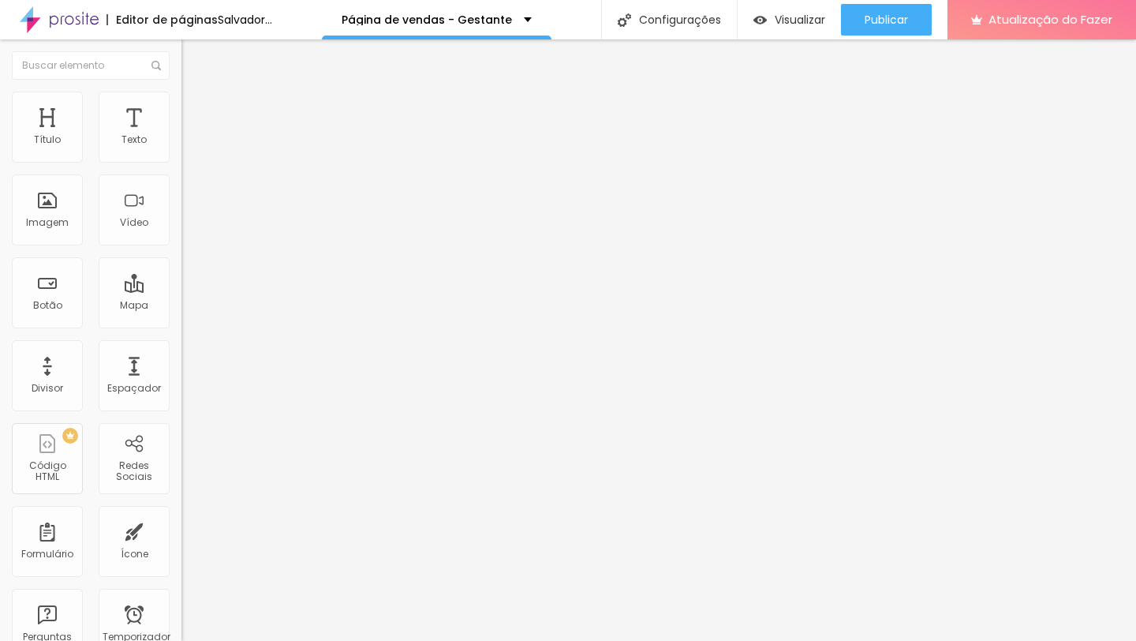
click at [181, 159] on div "Título 3 H3" at bounding box center [271, 153] width 181 height 13
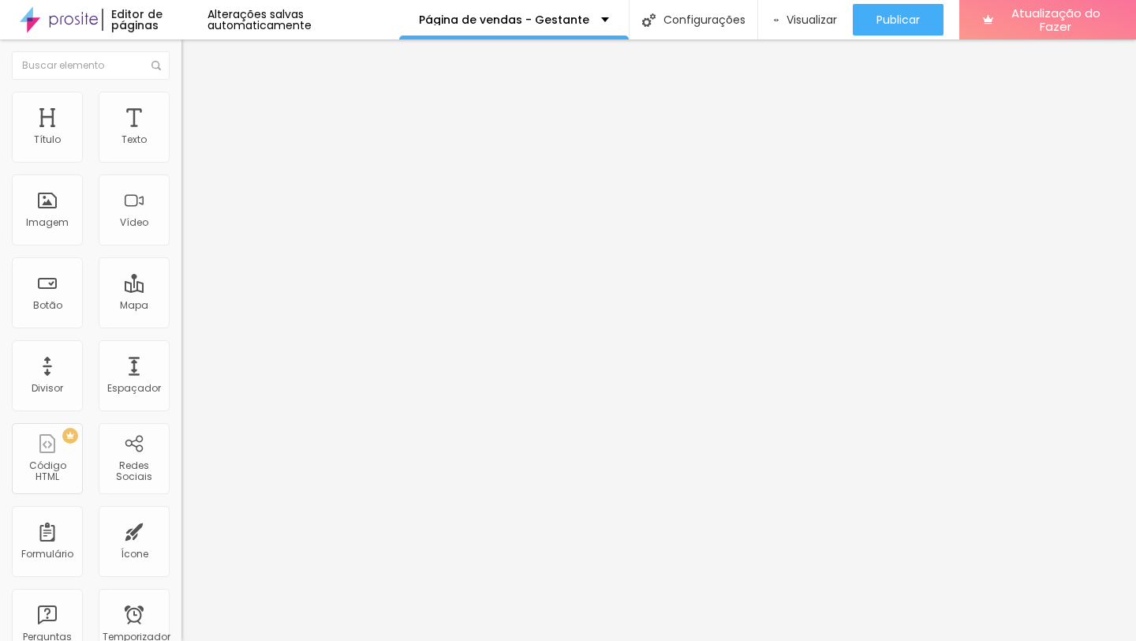
click at [181, 163] on div "Título 3 H3" at bounding box center [271, 155] width 181 height 16
click at [181, 235] on button "button" at bounding box center [192, 227] width 22 height 17
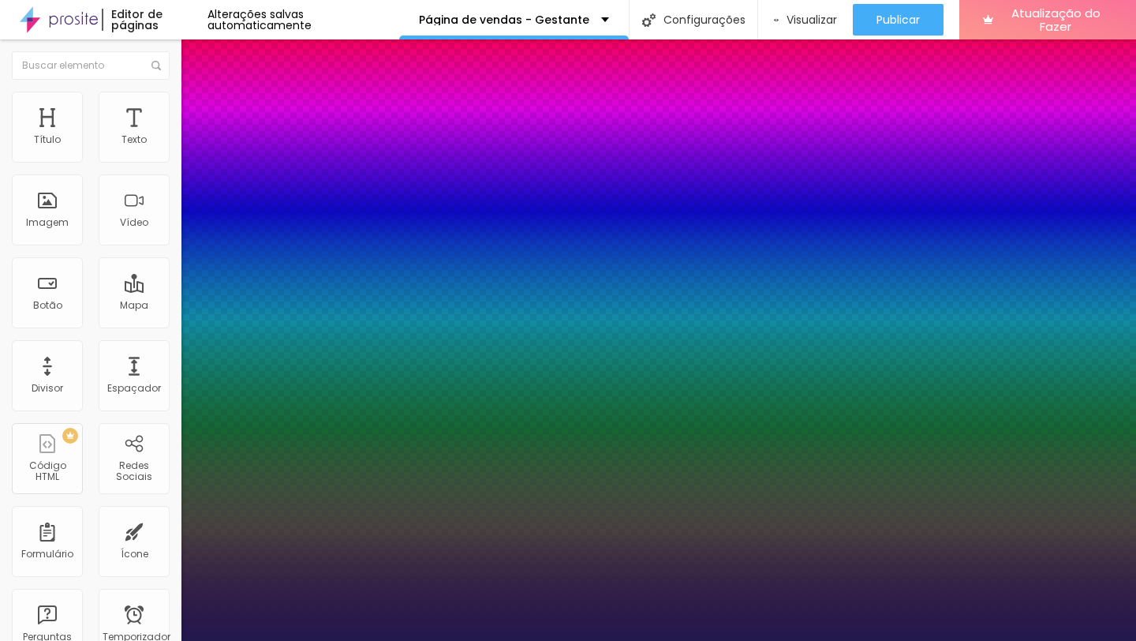
type input "1"
type input "15"
type input "1"
type input "14"
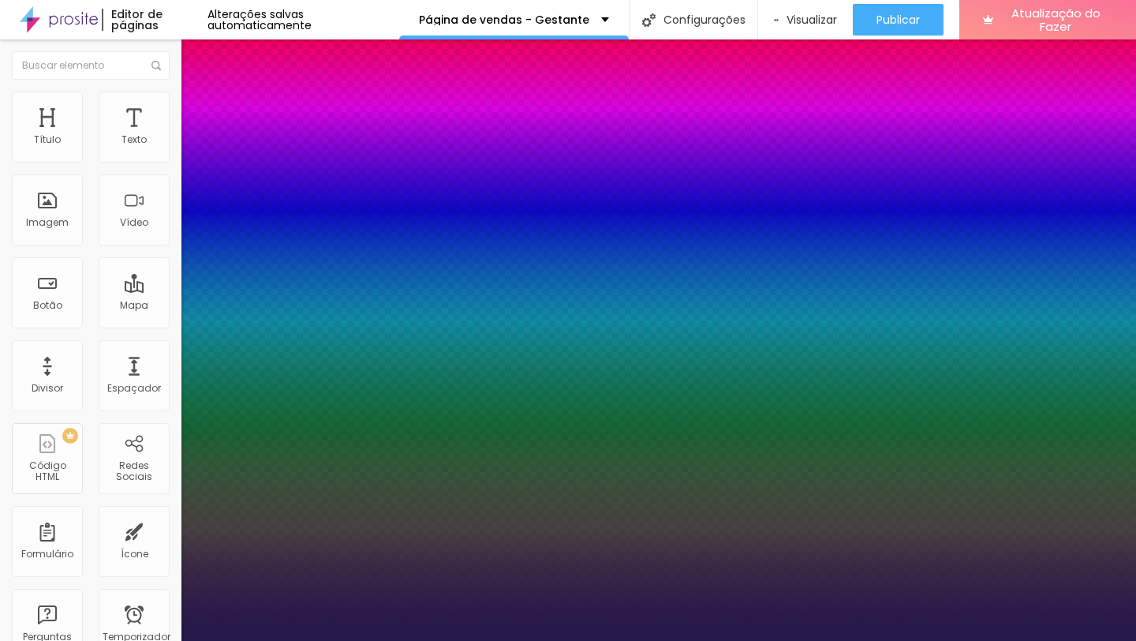
type input "14"
type input "1"
type input "13"
type input "1"
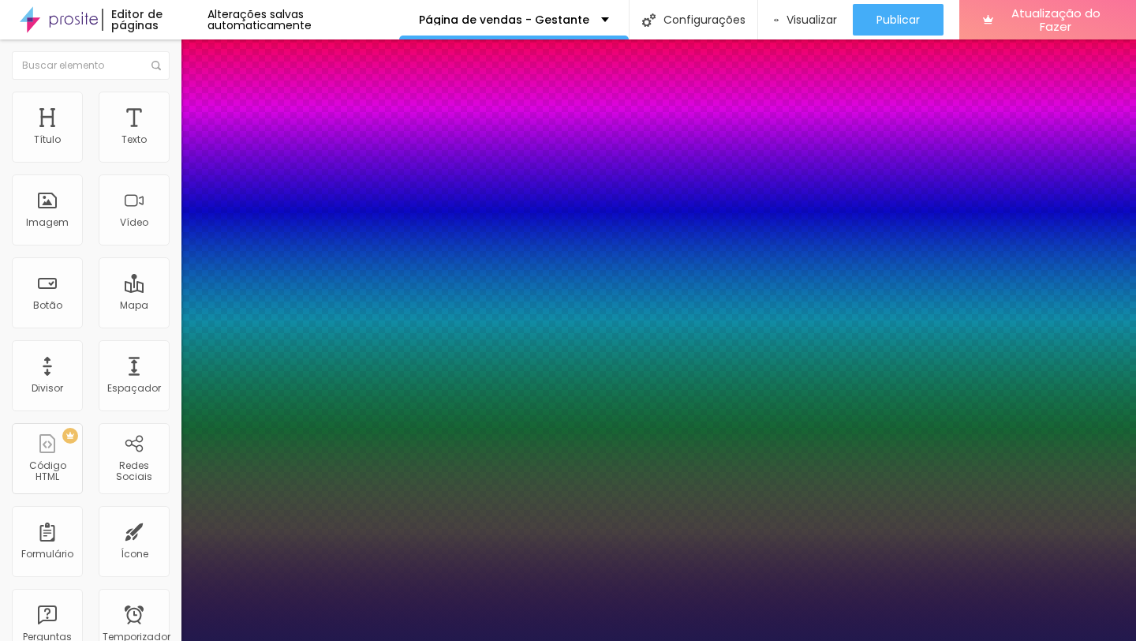
type input "12"
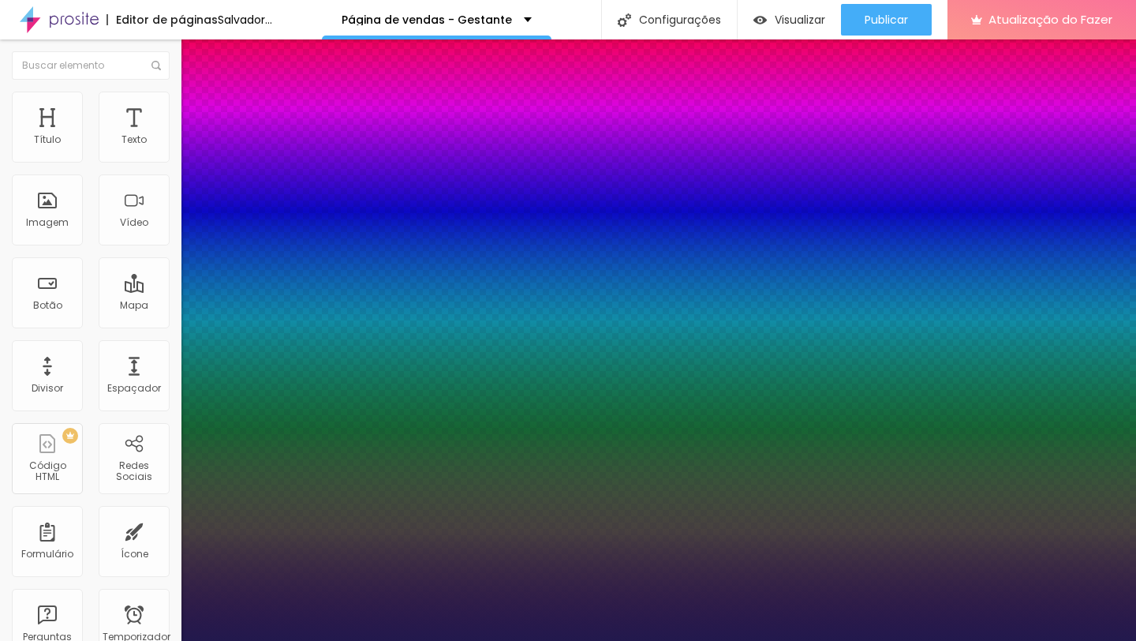
type input "1"
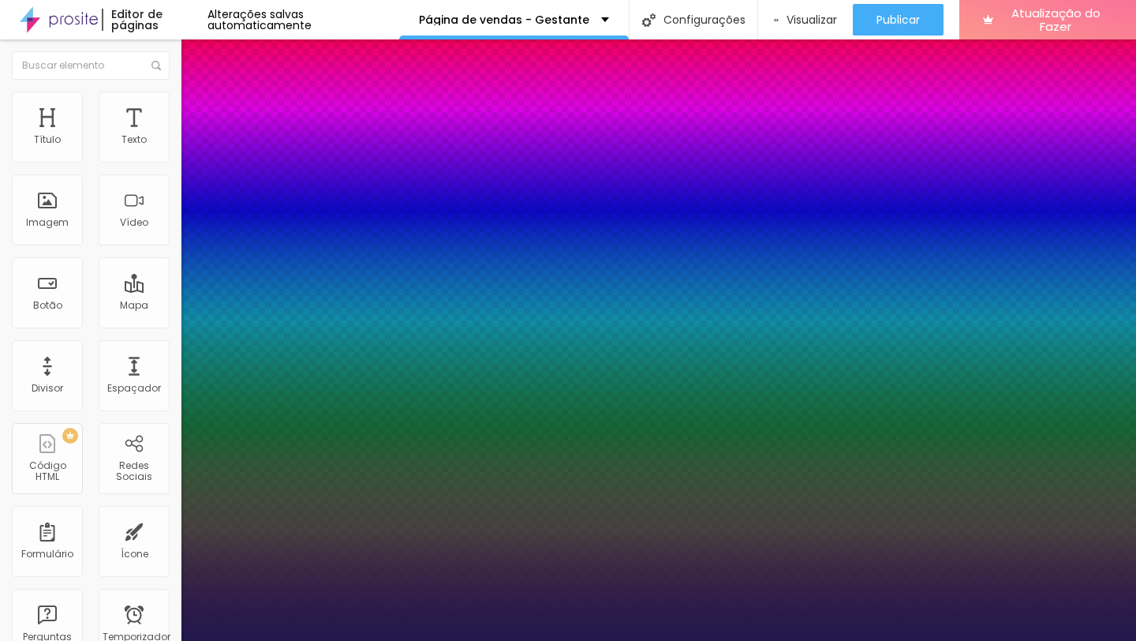
type input "13"
type input "1"
type input "13"
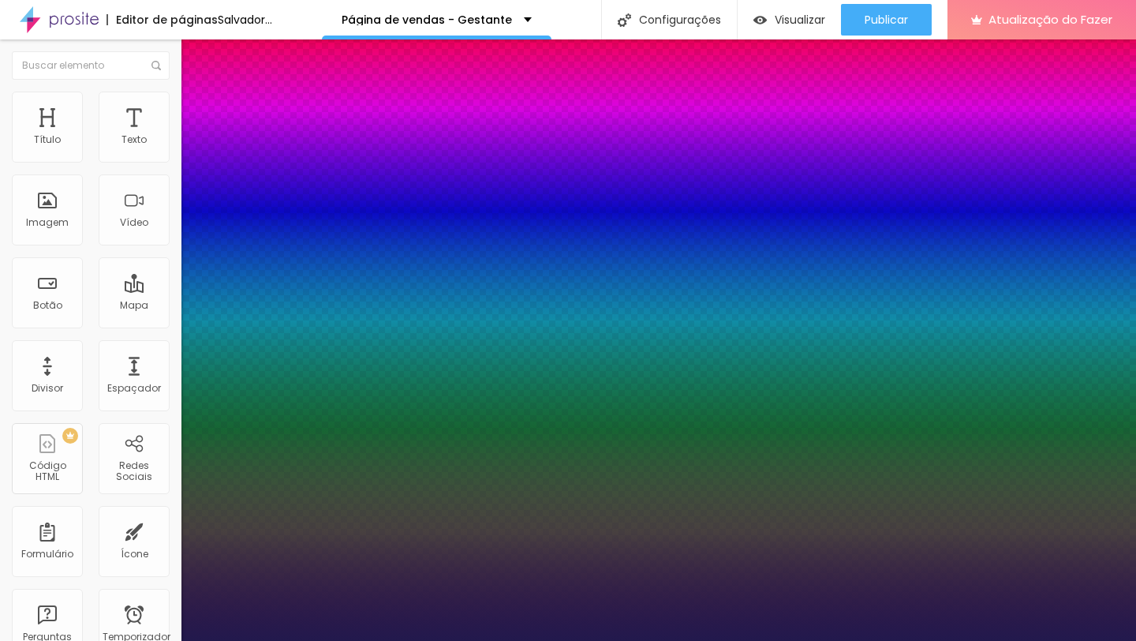
type input "1"
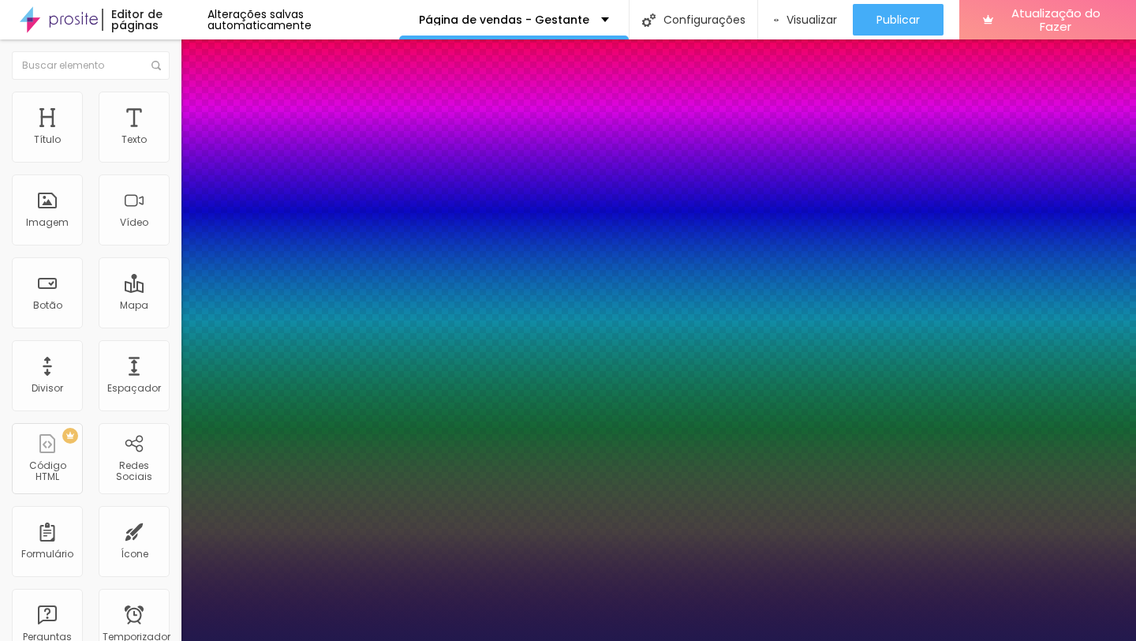
select select "Actor-Regular"
type input "1"
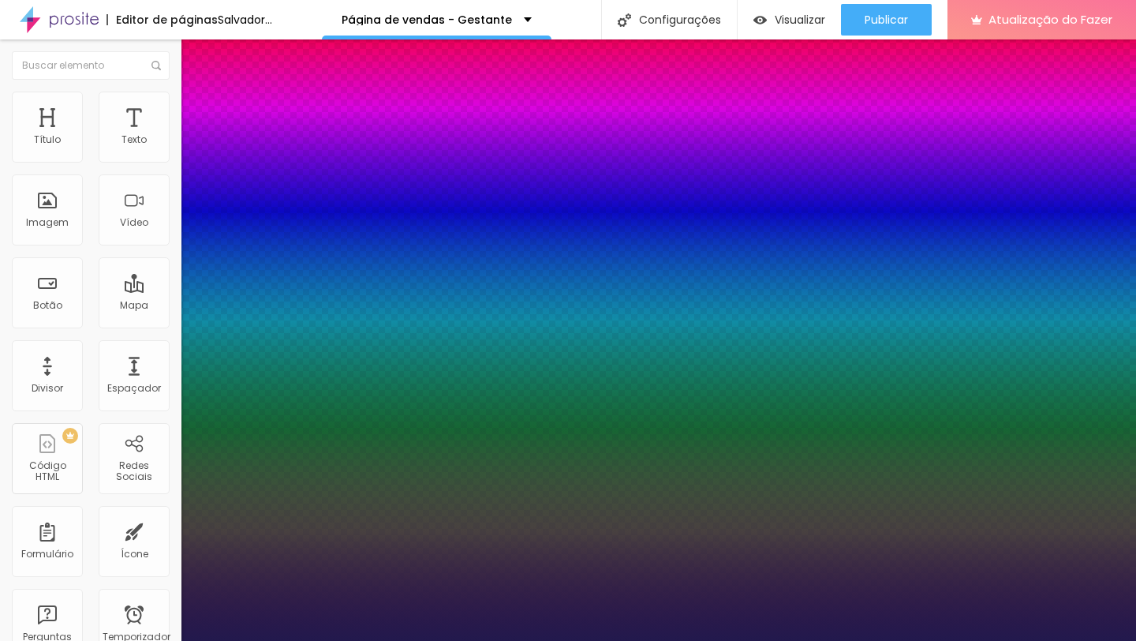
click at [753, 640] on div at bounding box center [568, 641] width 1136 height 0
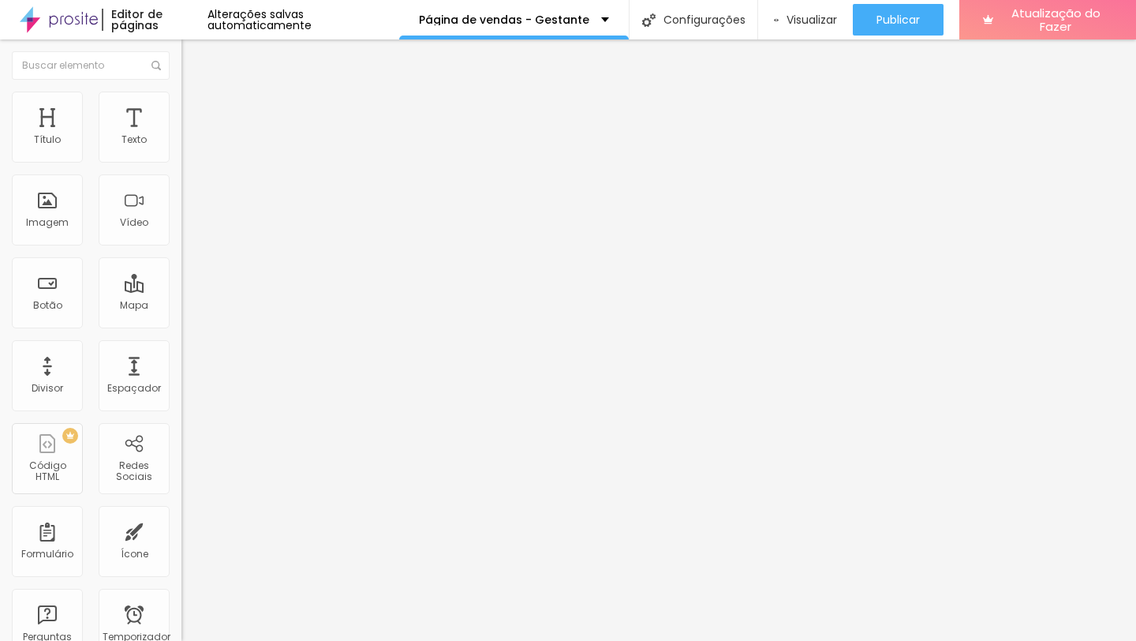
click at [181, 235] on button "button" at bounding box center [192, 227] width 22 height 17
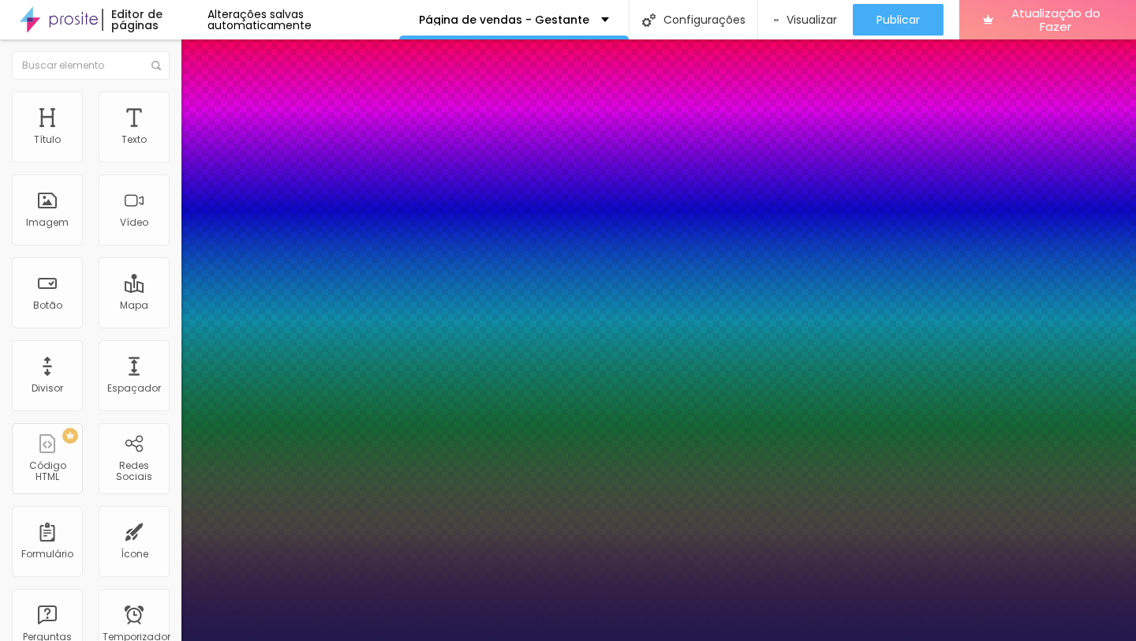
type input "1"
select select "BioRhymeLight"
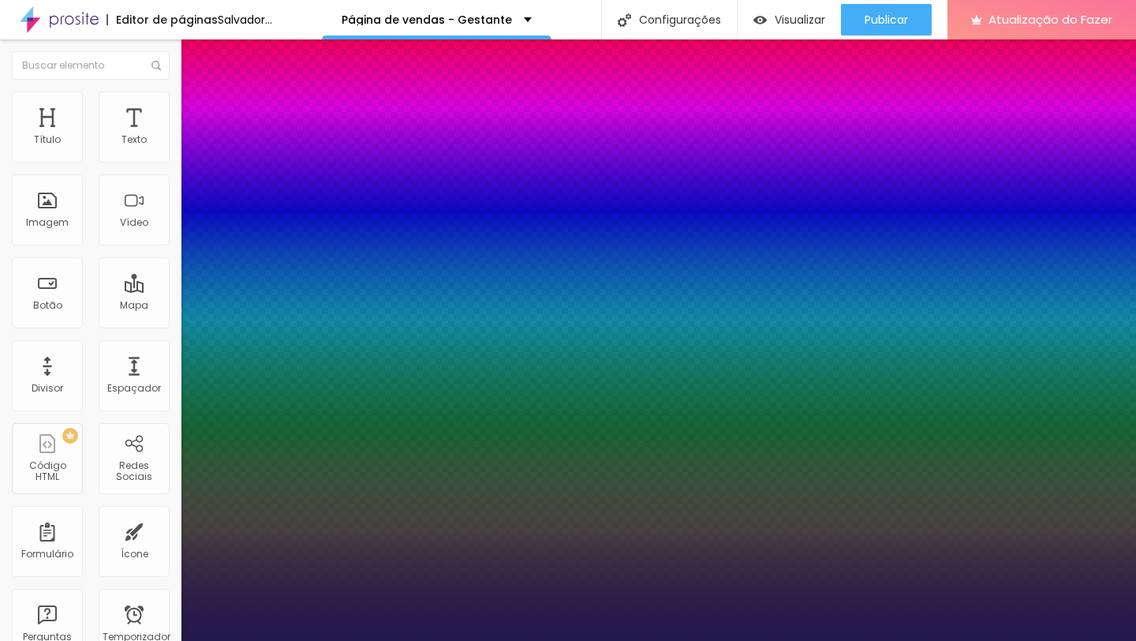
type input "1"
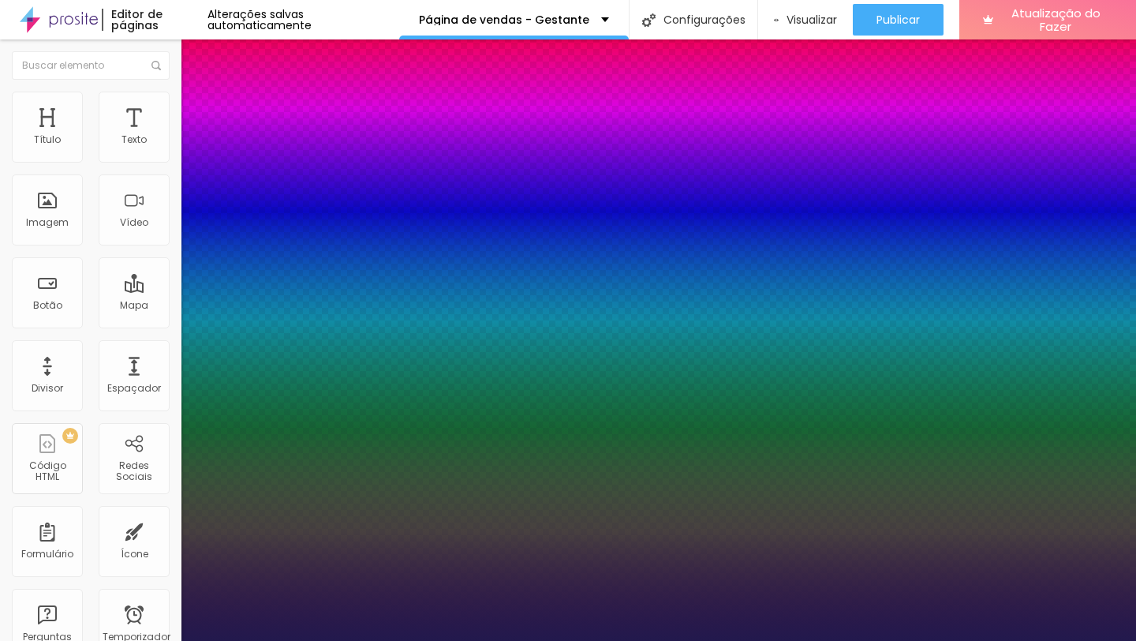
select select "Comfortaa-Light"
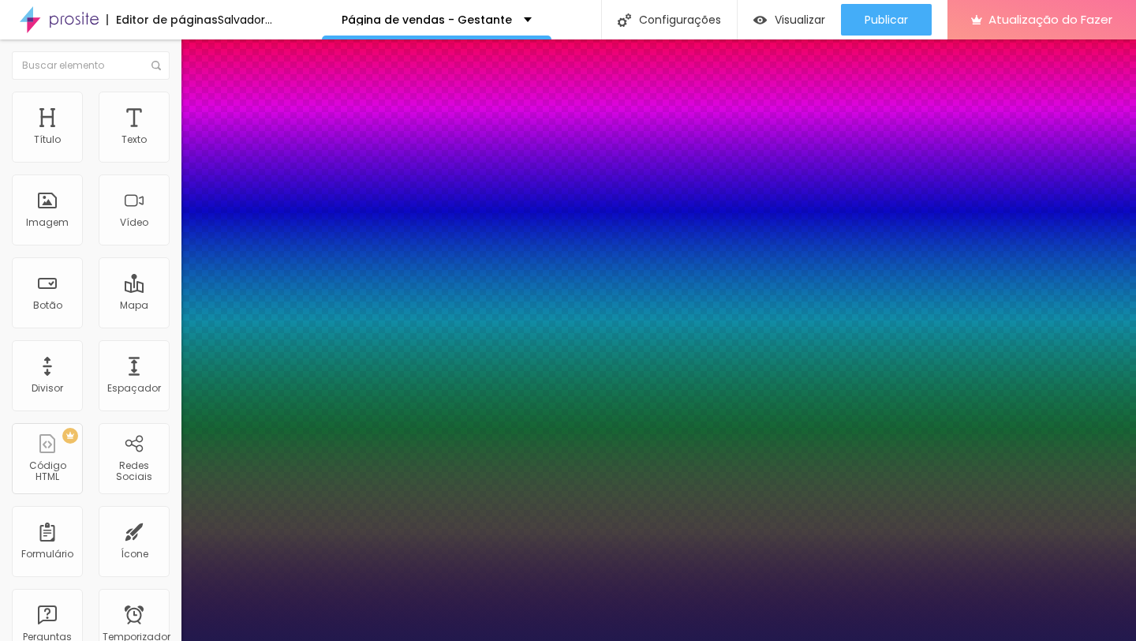
type input "1"
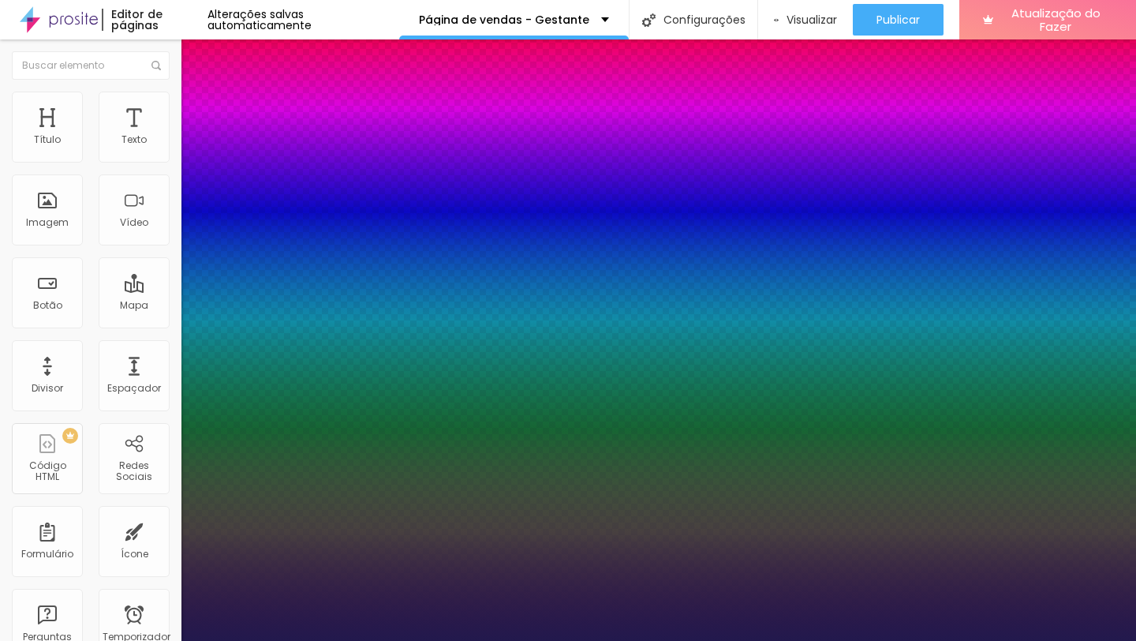
select select "Actor-Regular"
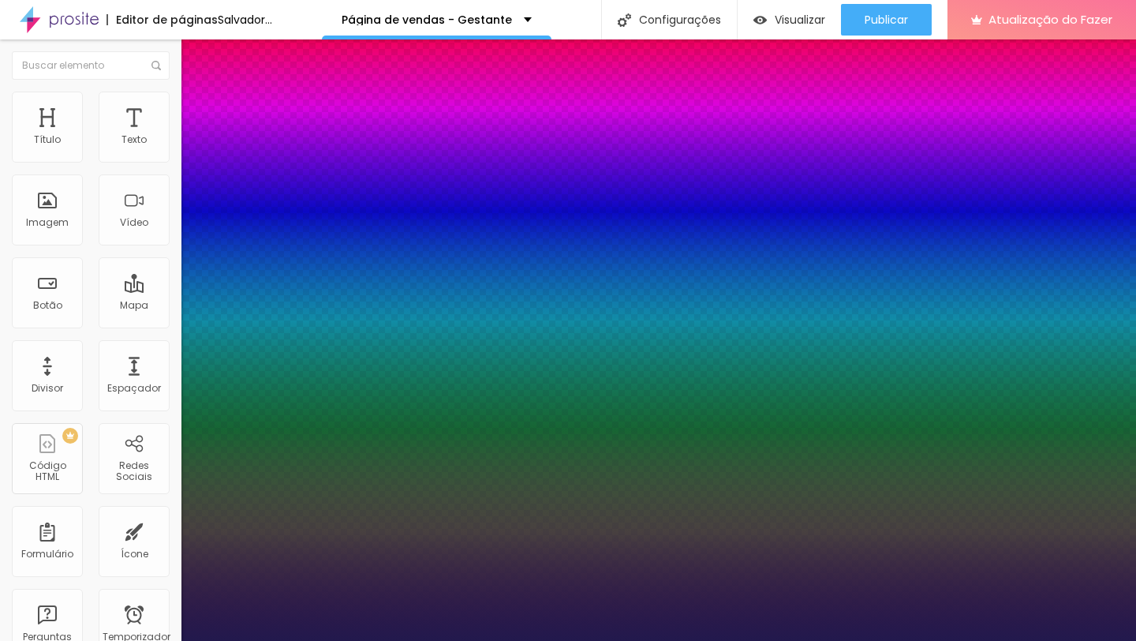
type input "1"
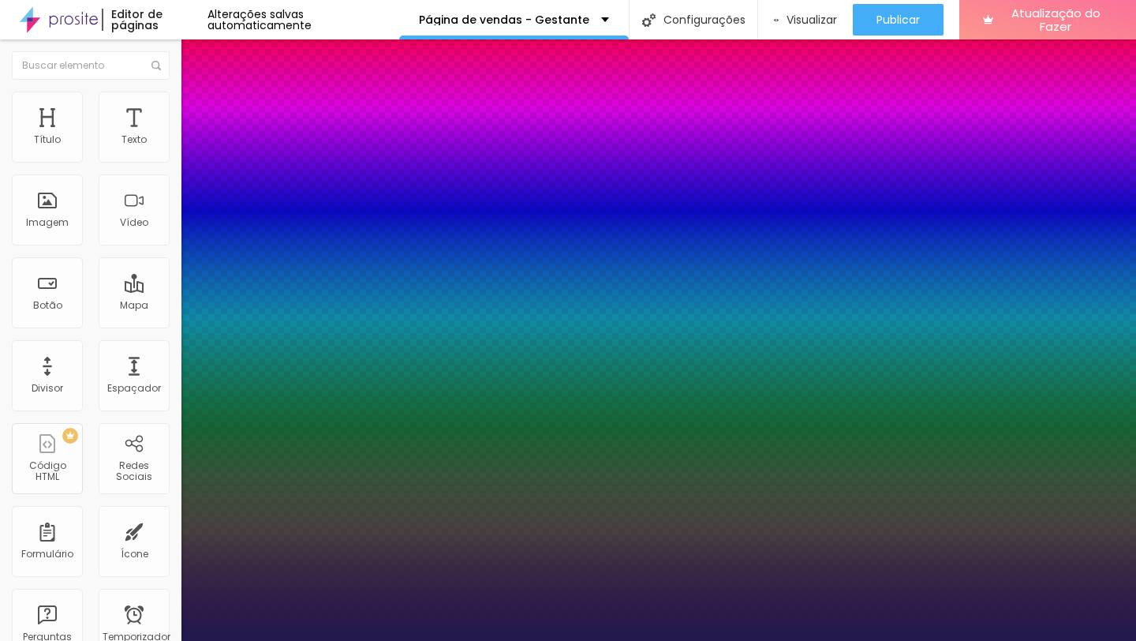
click at [810, 640] on div at bounding box center [568, 641] width 1136 height 0
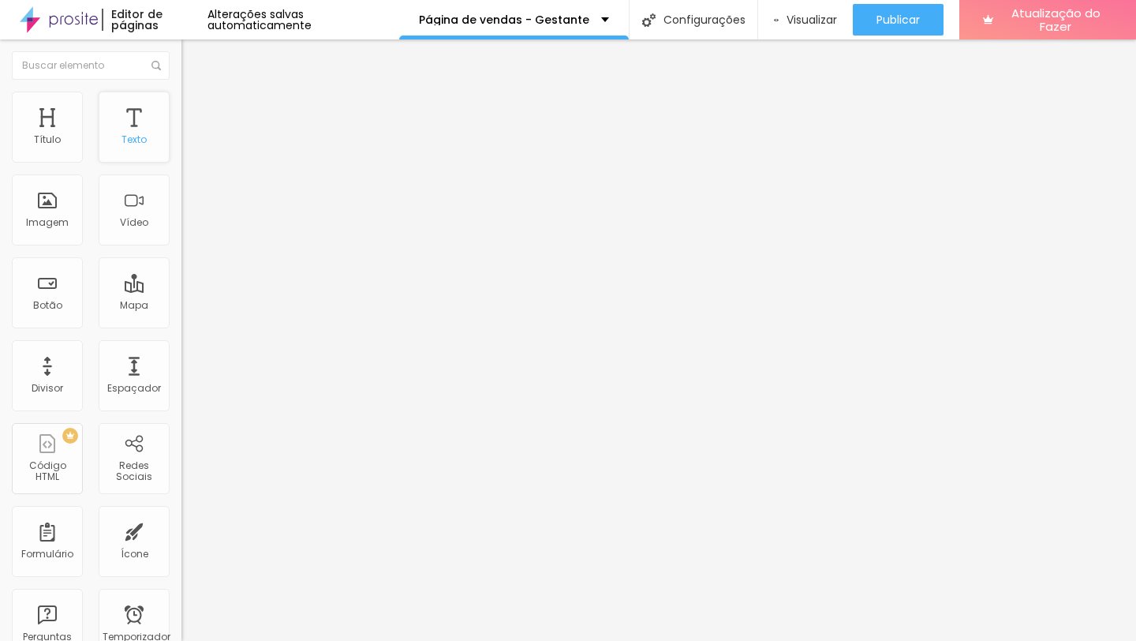
click at [140, 112] on div "Texto" at bounding box center [134, 127] width 71 height 71
click at [181, 148] on input "text" at bounding box center [275, 141] width 189 height 16
type input "(31)97267-8607"
click at [181, 533] on textarea "Olá, cheguei até você pela página {page_title} e gostaria de mais informações" at bounding box center [270, 546] width 178 height 27
drag, startPoint x: 43, startPoint y: 264, endPoint x: 100, endPoint y: 308, distance: 72.6
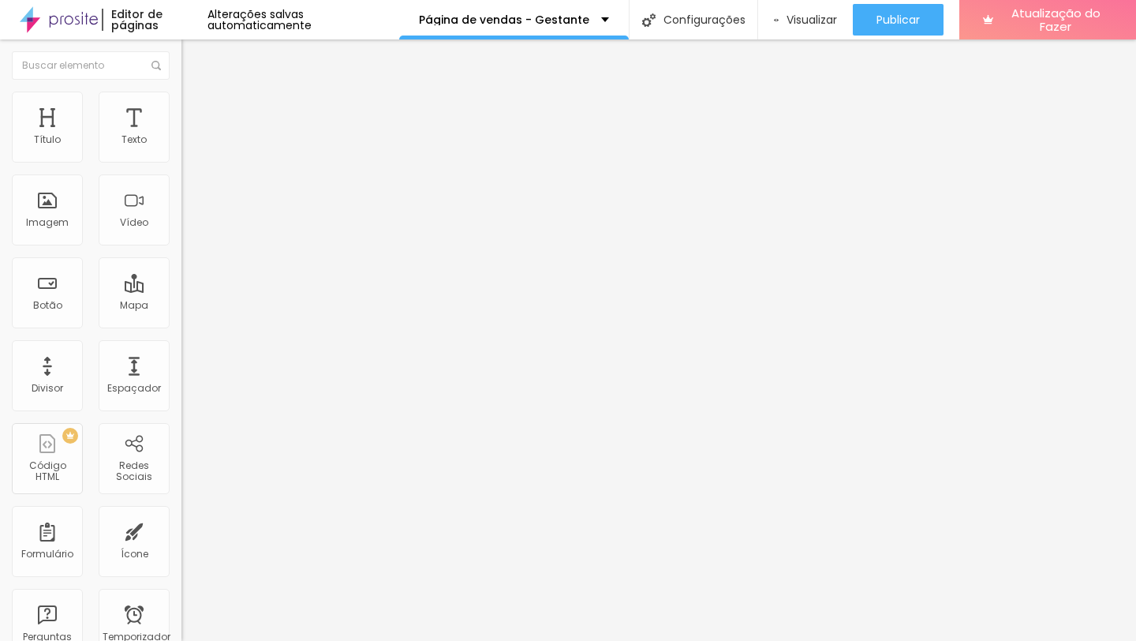
click at [181, 533] on textarea "Olá, cheguei até você pela página {page_title} e gostaria de mais informações" at bounding box center [270, 546] width 178 height 27
type textarea "Olá, vim pelo site e gostaria de mais informações sobre o ensaio gestante."
click at [196, 109] on font "Estilo" at bounding box center [208, 101] width 24 height 13
click at [181, 107] on li "Avançado" at bounding box center [271, 115] width 181 height 16
click at [193, 59] on img "button" at bounding box center [199, 57] width 13 height 13
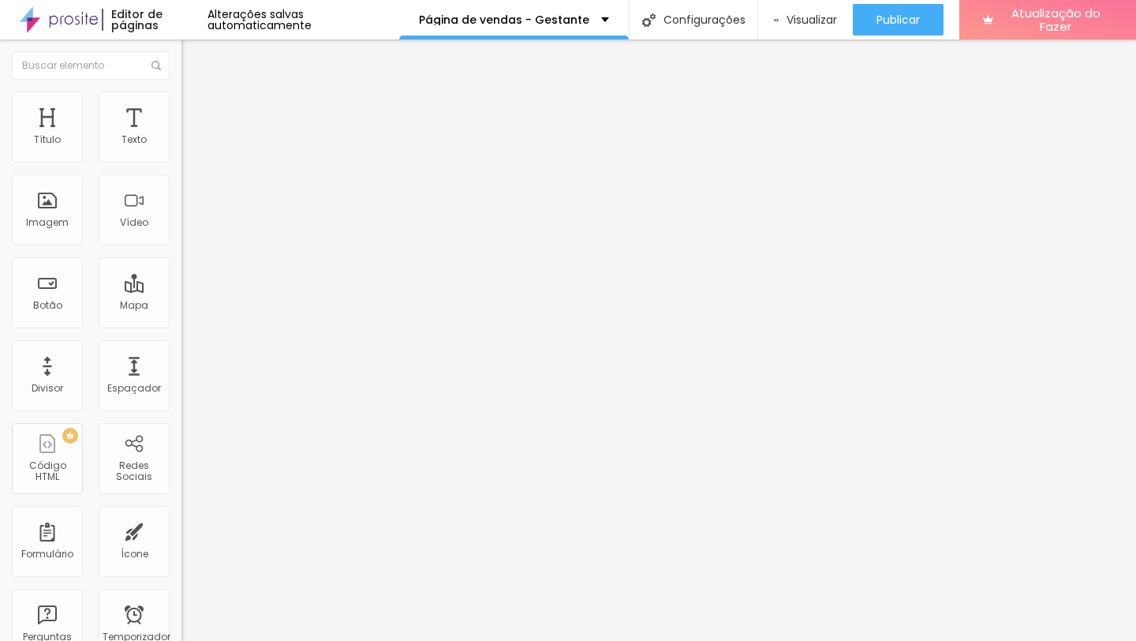
click at [181, 101] on li "Estilo" at bounding box center [271, 100] width 181 height 16
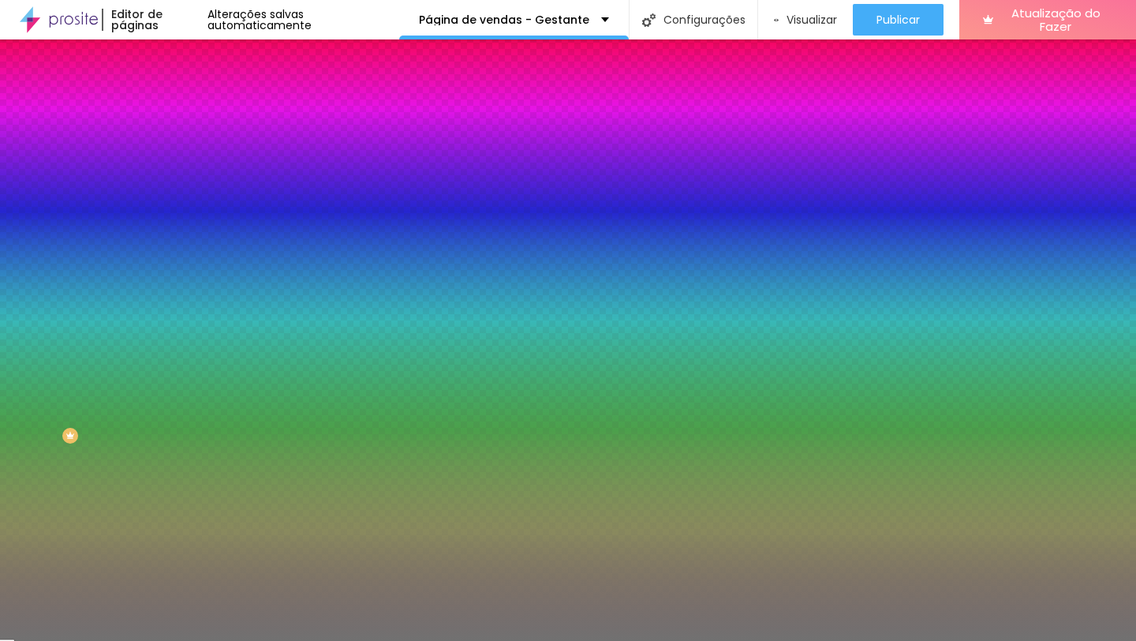
type input "48"
type input "52"
type input "66"
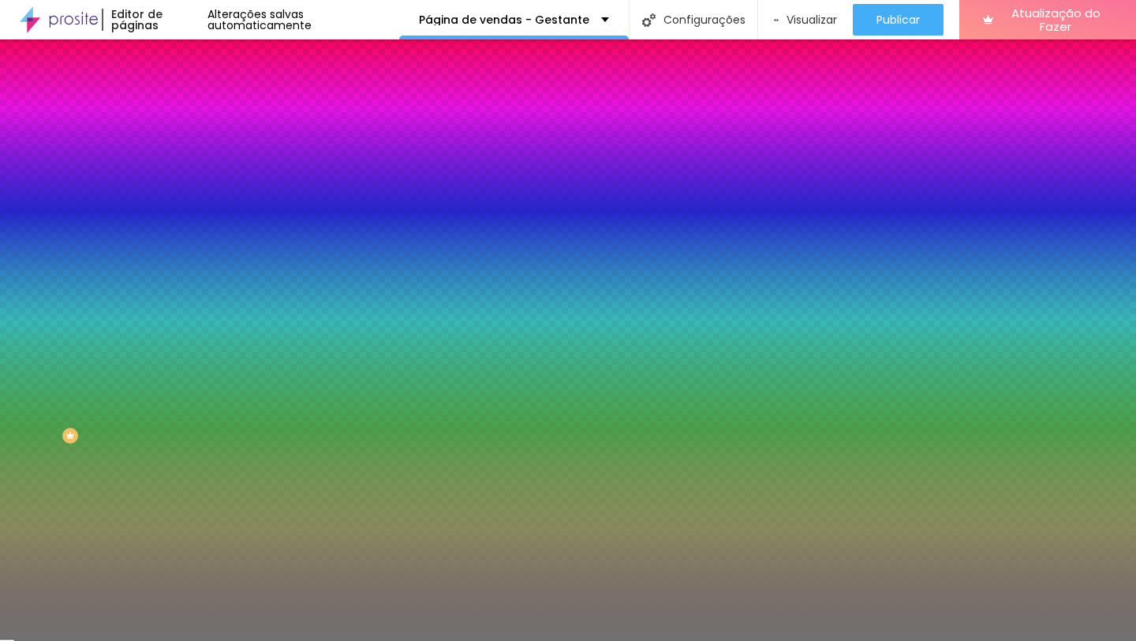
type input "66"
type input "68"
type input "69"
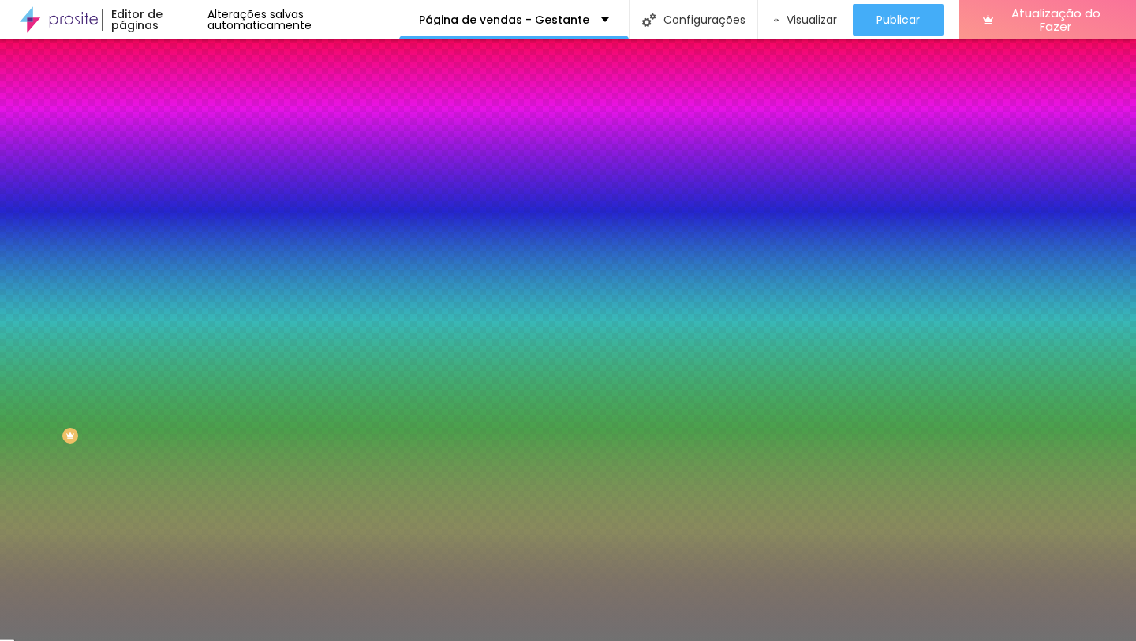
type input "70"
type input "71"
type input "72"
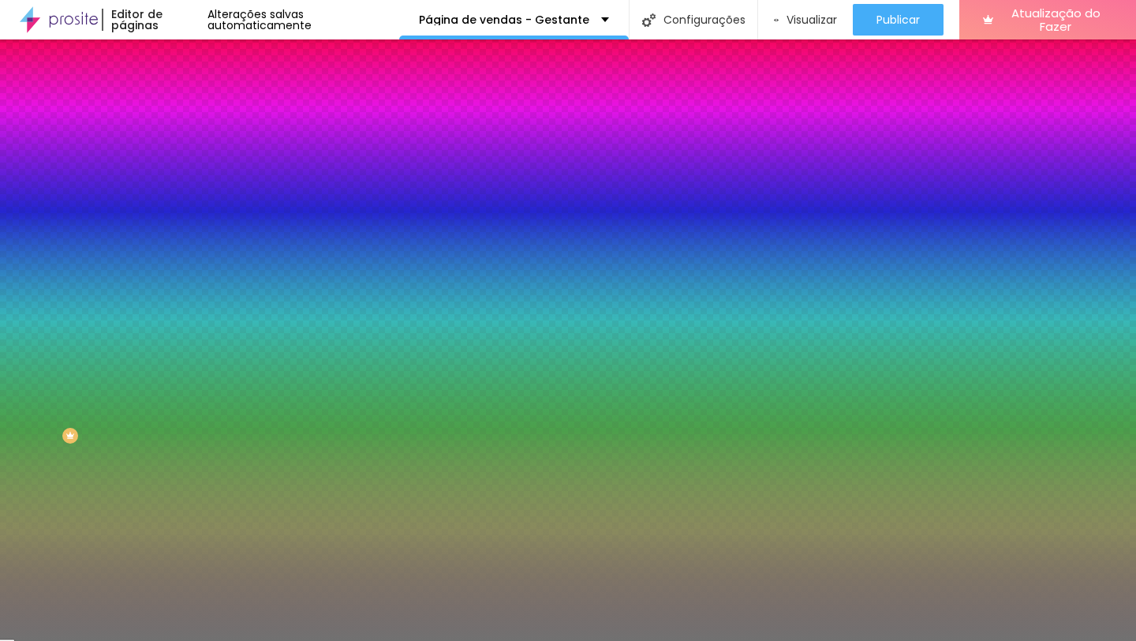
type input "72"
type input "73"
type input "74"
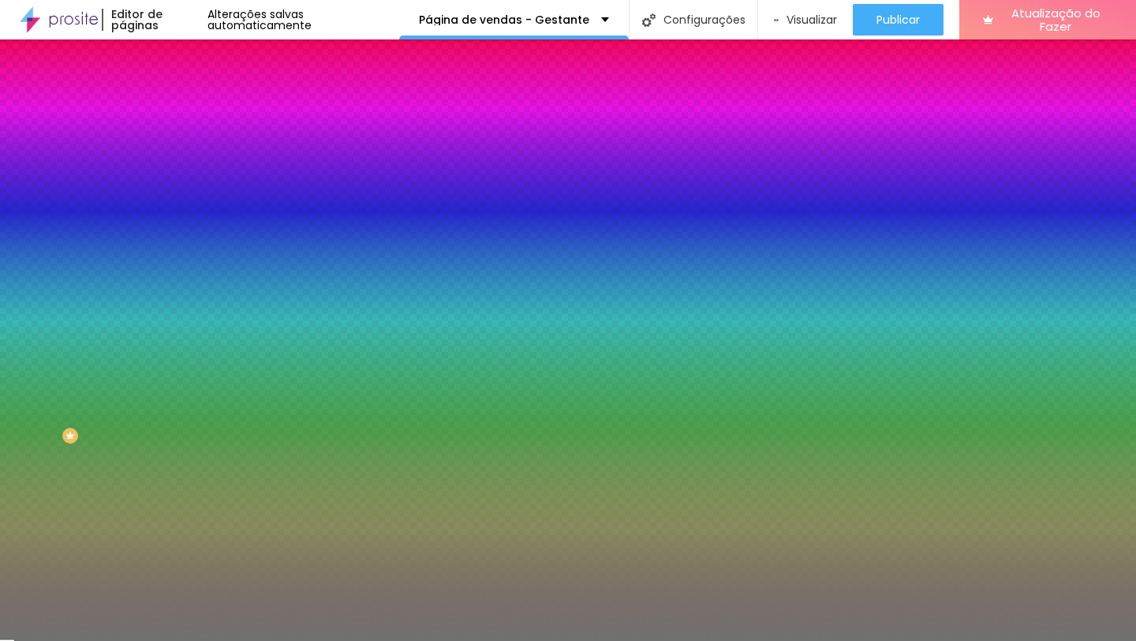
type input "78"
type input "79"
type input "80"
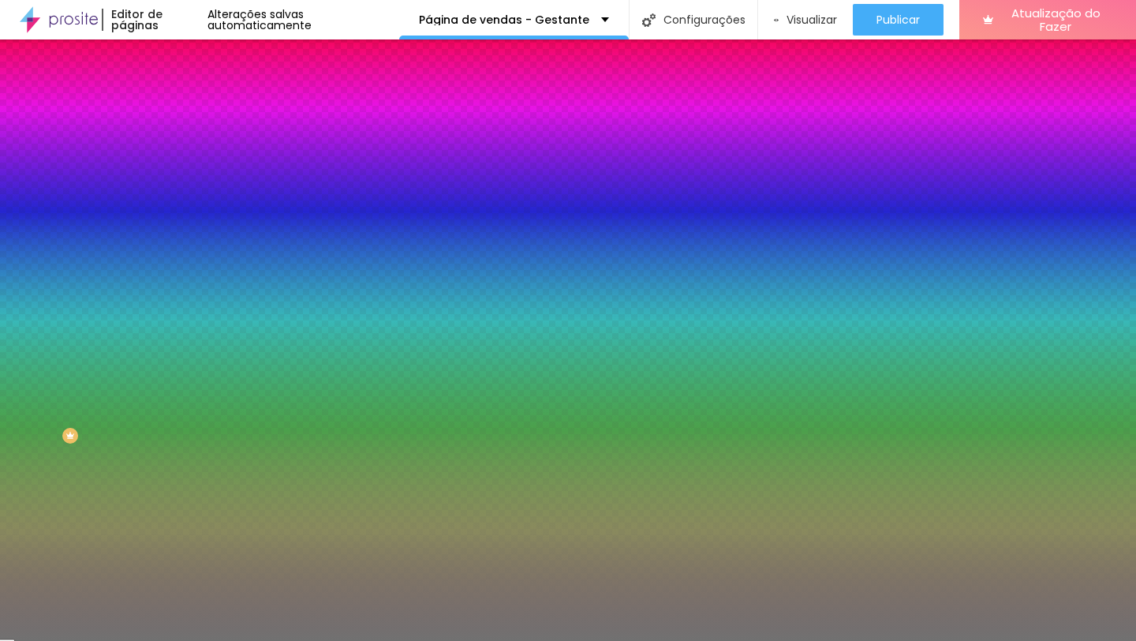
type input "80"
type input "81"
type input "83"
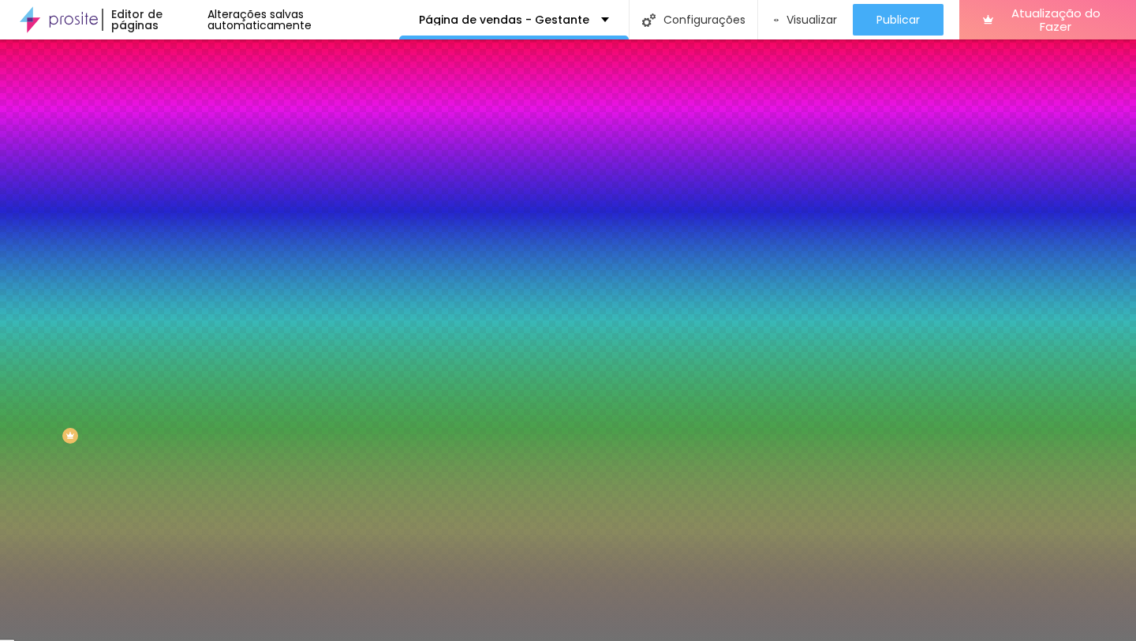
type input "85"
type input "86"
type input "87"
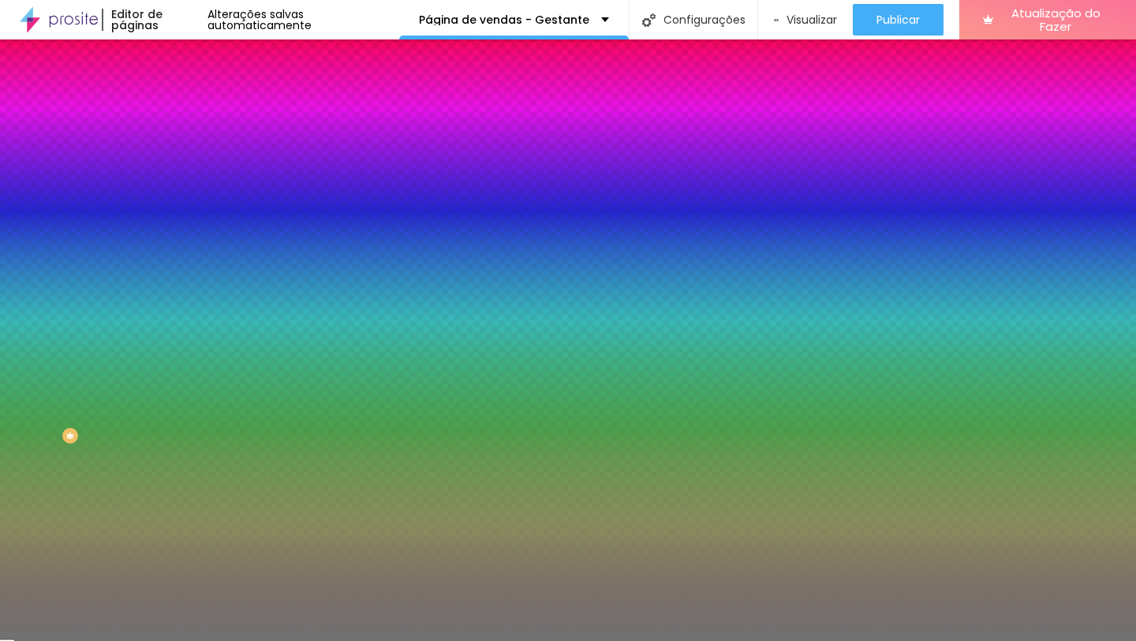
type input "87"
type input "88"
type input "89"
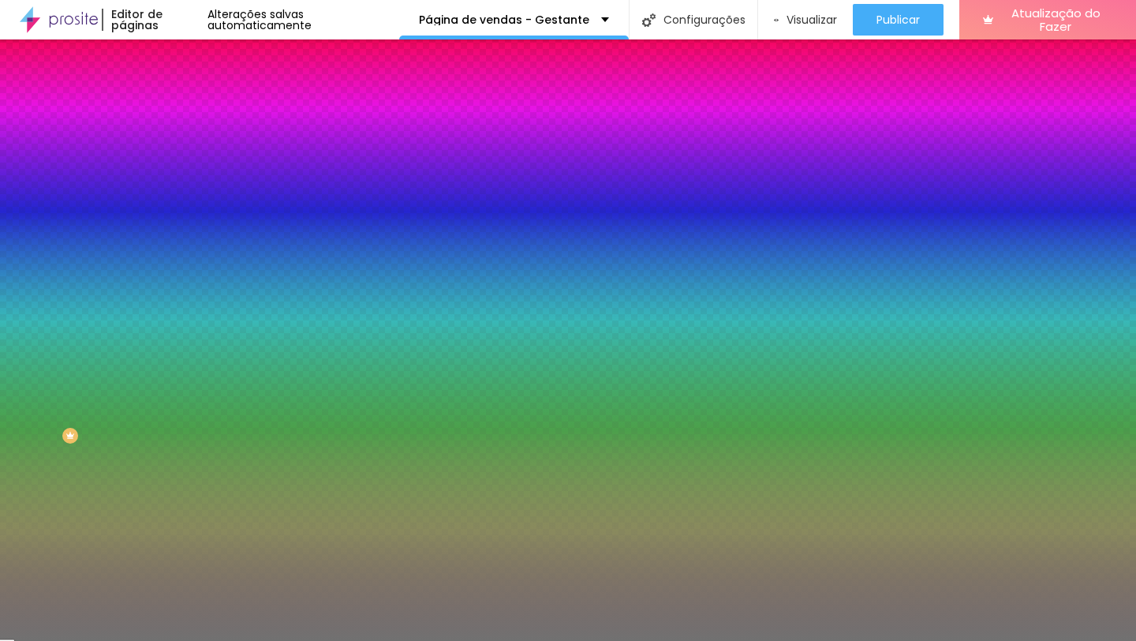
type input "90"
type input "93"
type input "95"
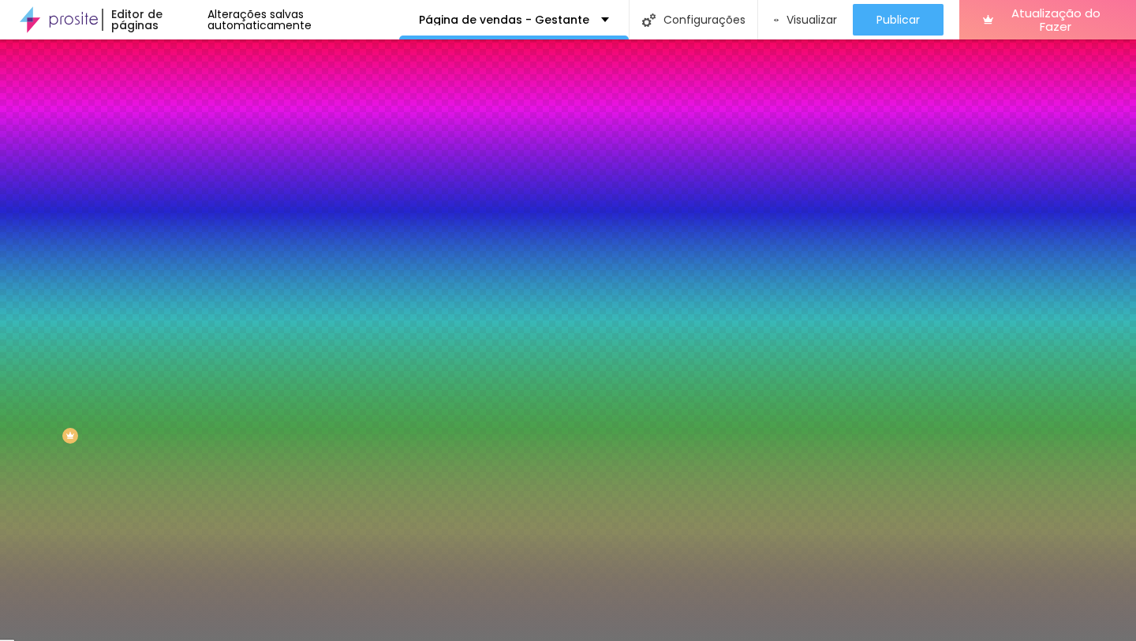
type input "95"
type input "99"
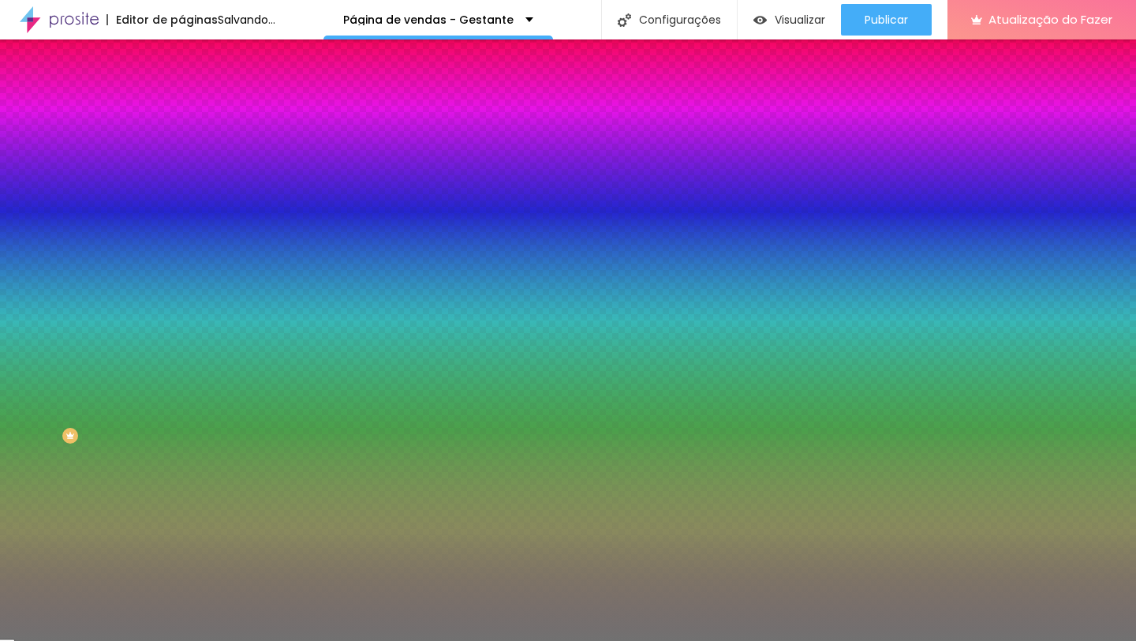
type input "100"
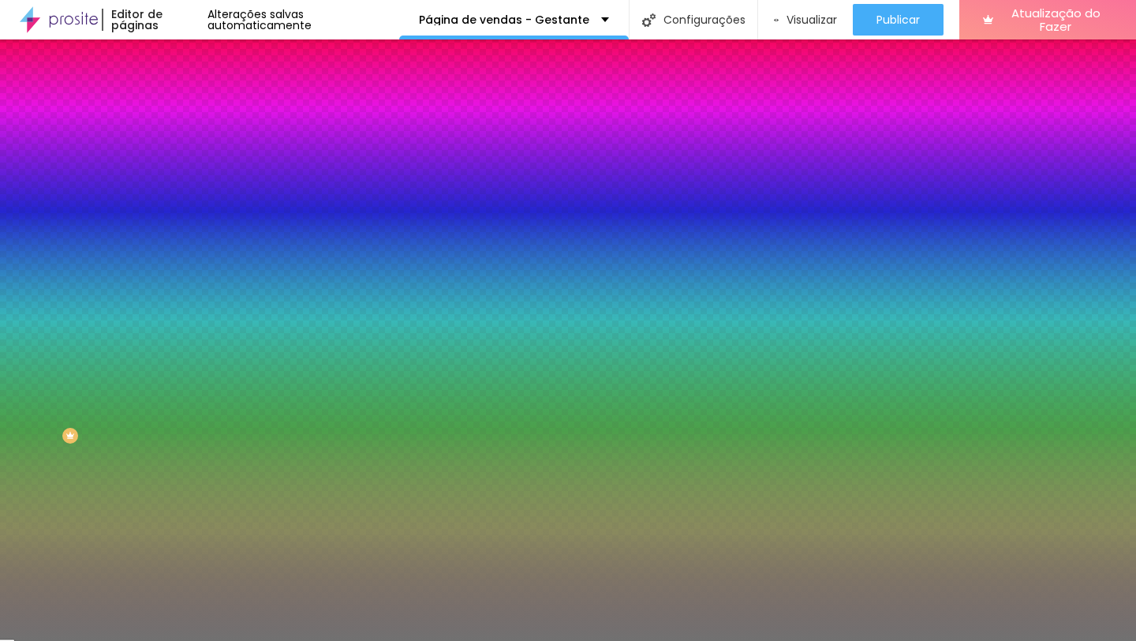
type input "99"
type input "98"
type input "97"
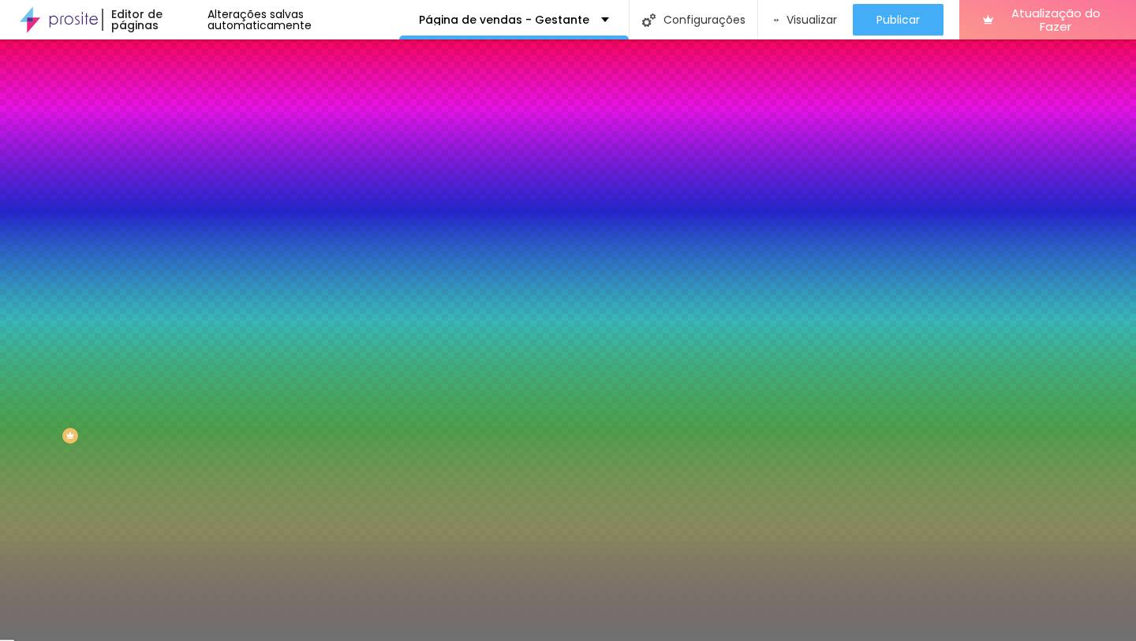
type input "97"
type input "96"
type input "95"
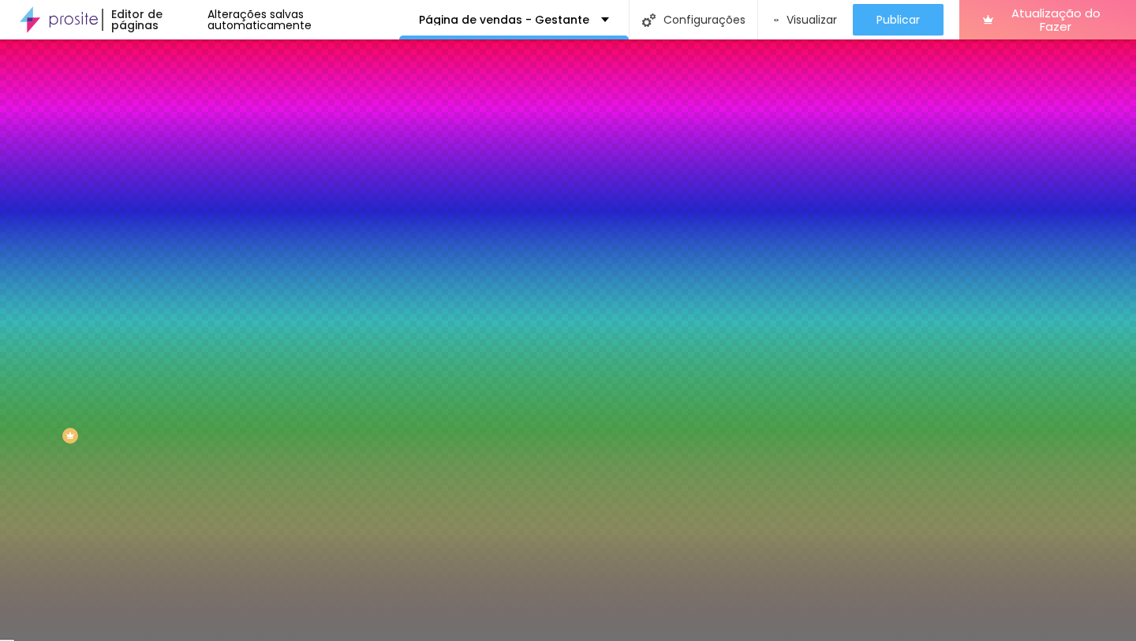
type input "94"
type input "93"
type input "92"
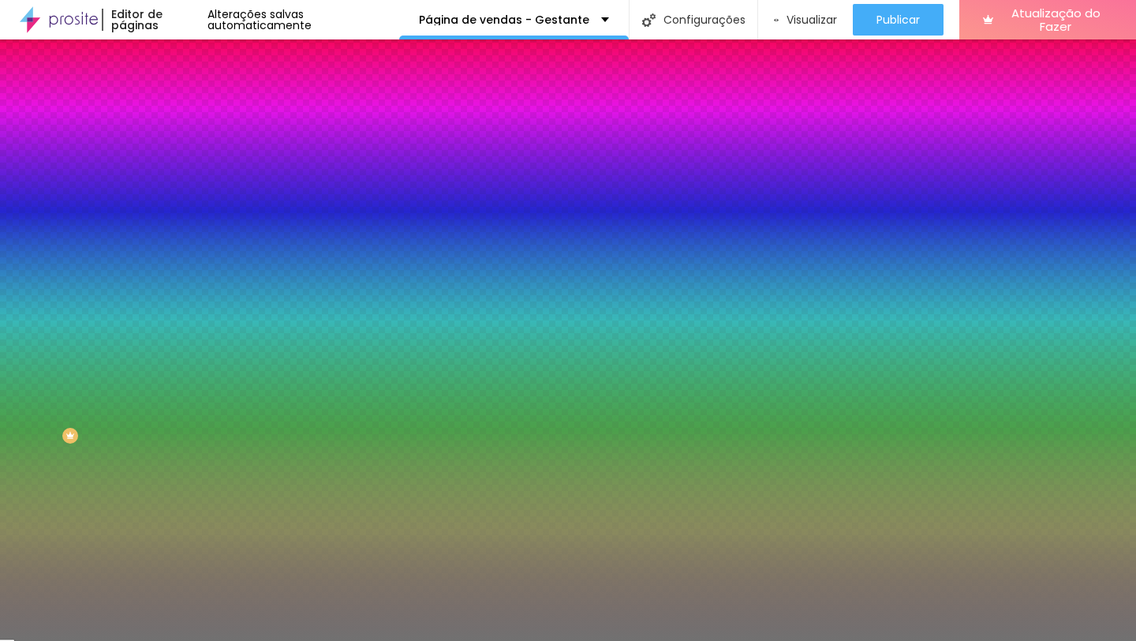
type input "92"
type input "91"
type input "90"
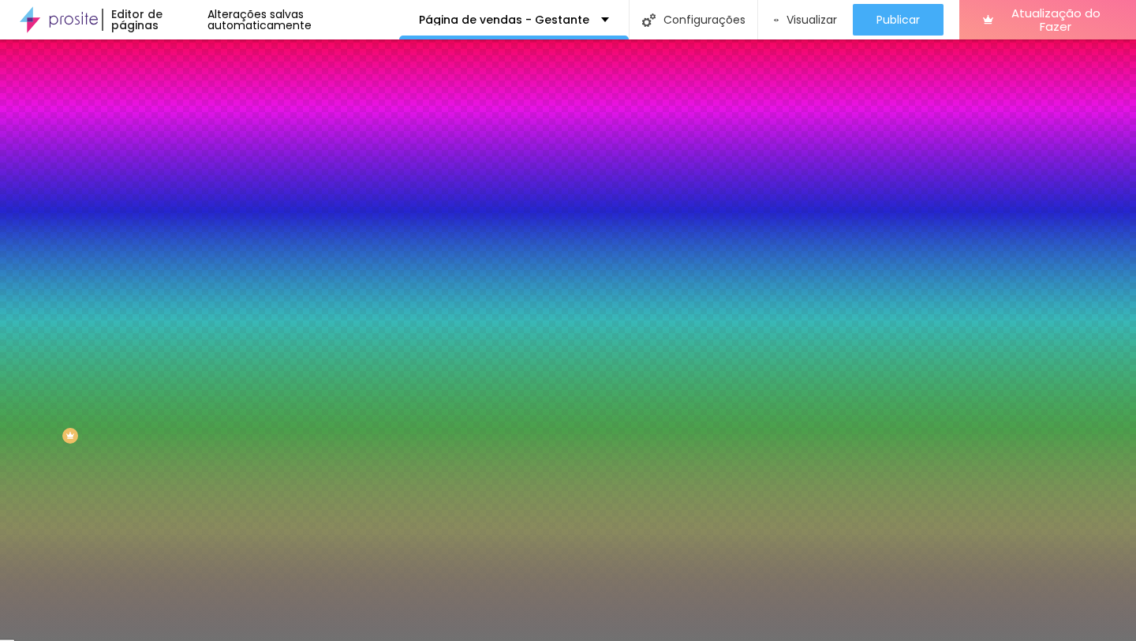
type input "89"
drag, startPoint x: 79, startPoint y: 206, endPoint x: 146, endPoint y: 211, distance: 67.3
type input "89"
click at [181, 205] on input "range" at bounding box center [232, 199] width 102 height 13
type input "88"
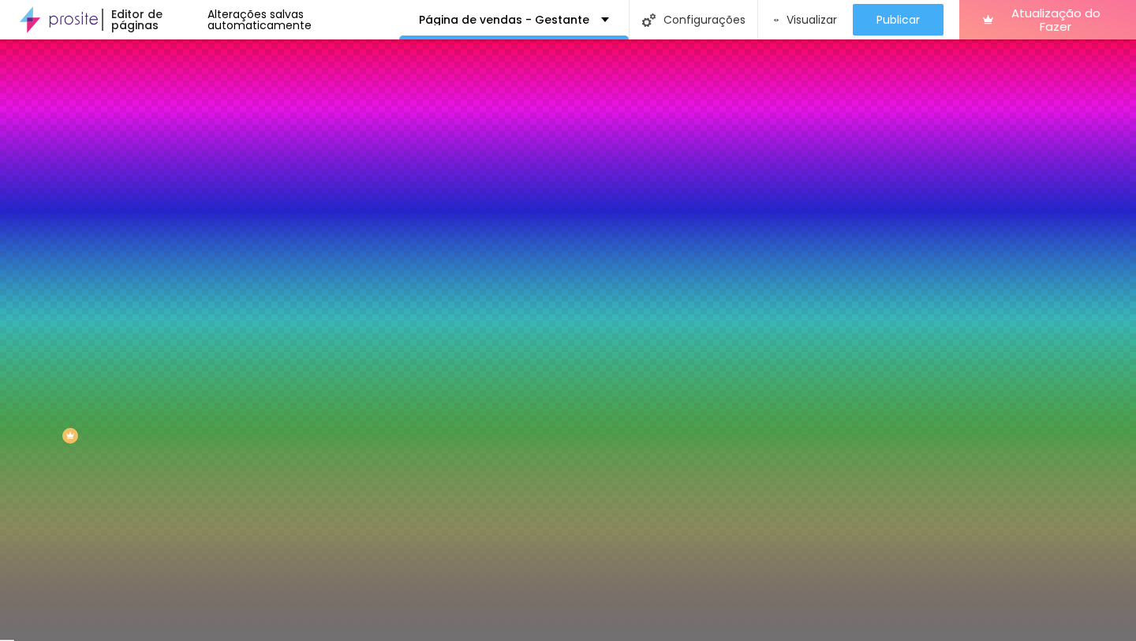
type input "88"
click at [181, 205] on input "range" at bounding box center [232, 199] width 102 height 13
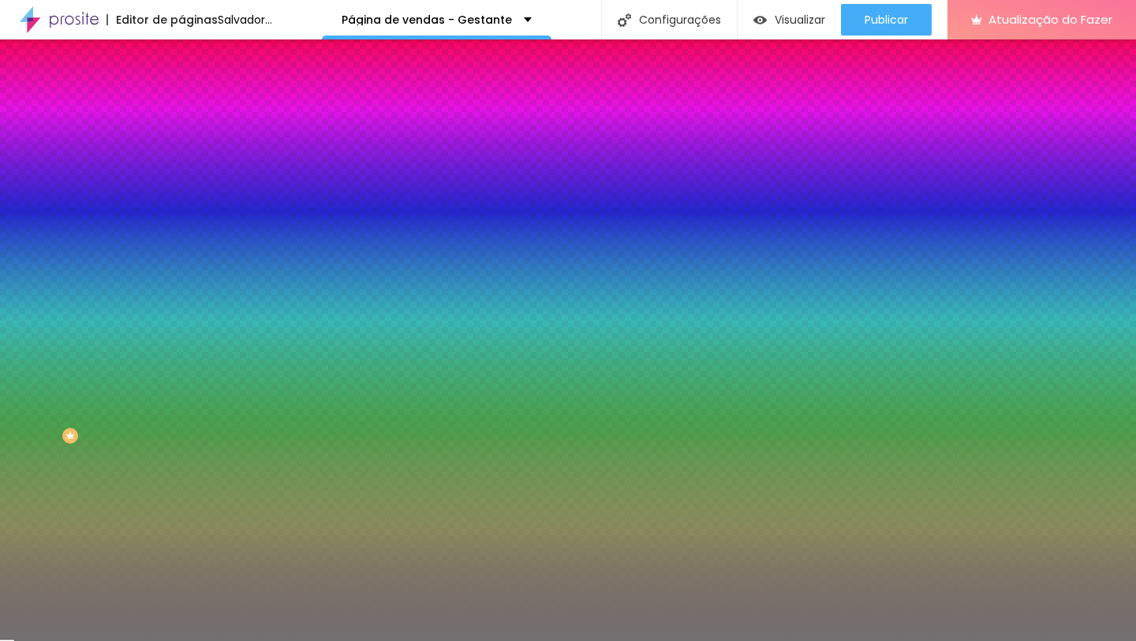
type input "1"
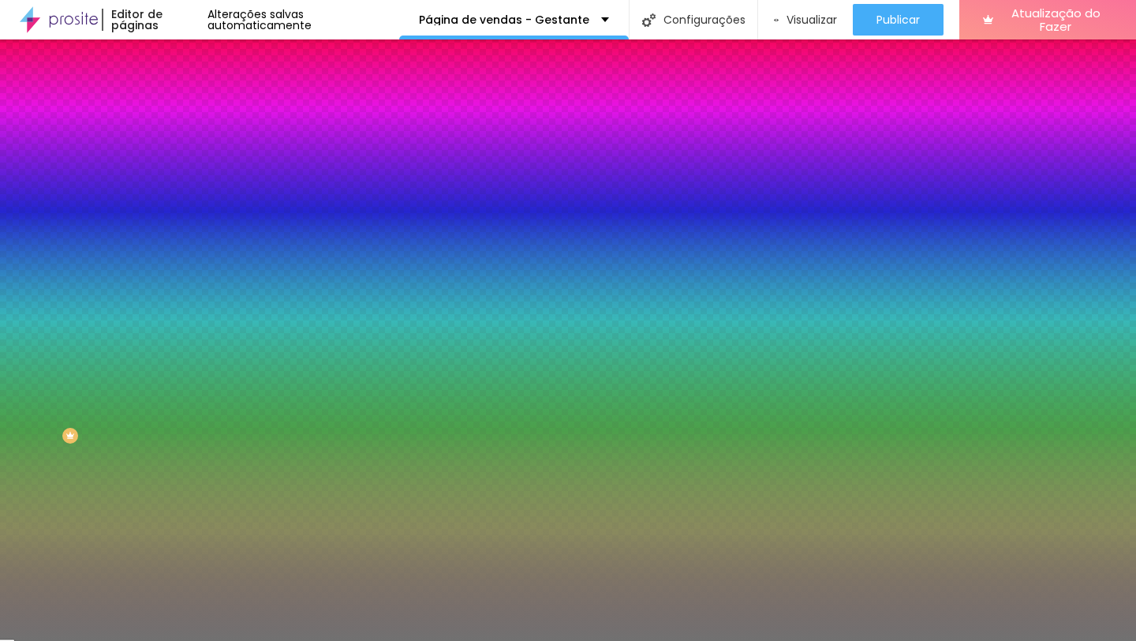
type input "1"
drag, startPoint x: 73, startPoint y: 250, endPoint x: 0, endPoint y: 260, distance: 74.0
click at [181, 246] on div "Cor Voltar ao padrão #717171 Tamanho 88 % Peso 1" at bounding box center [271, 184] width 181 height 123
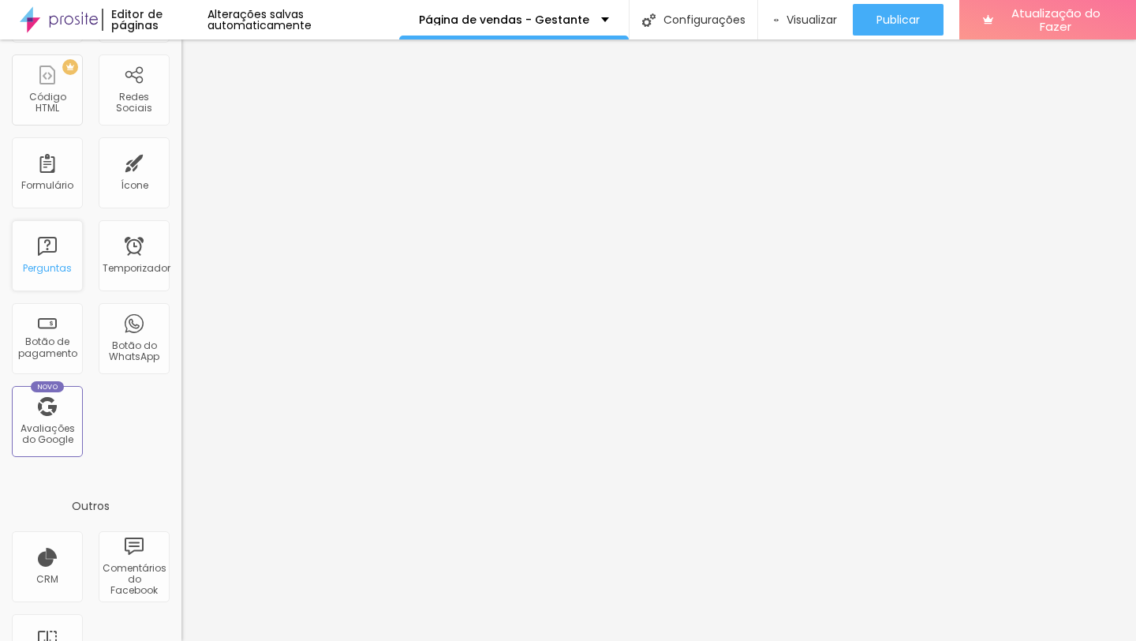
scroll to position [365, 0]
click at [27, 331] on div "Botão de pagamento" at bounding box center [47, 342] width 71 height 71
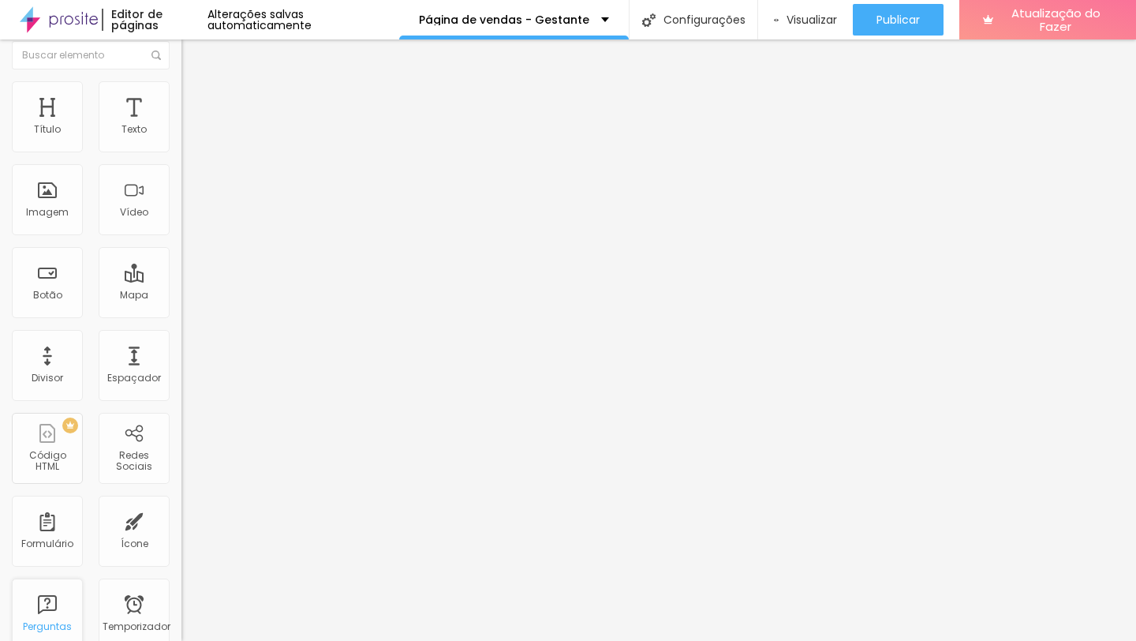
scroll to position [0, 0]
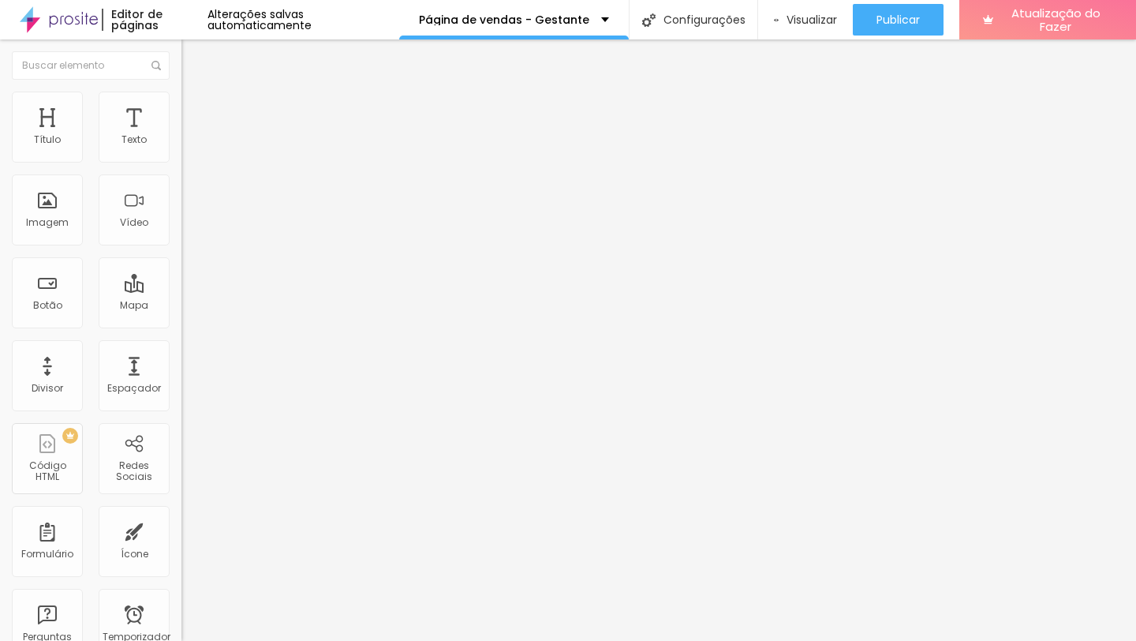
click at [181, 163] on div at bounding box center [271, 163] width 181 height 0
click at [181, 172] on div "Primeiro item aberto" at bounding box center [271, 167] width 181 height 9
click at [181, 172] on div at bounding box center [271, 172] width 181 height 0
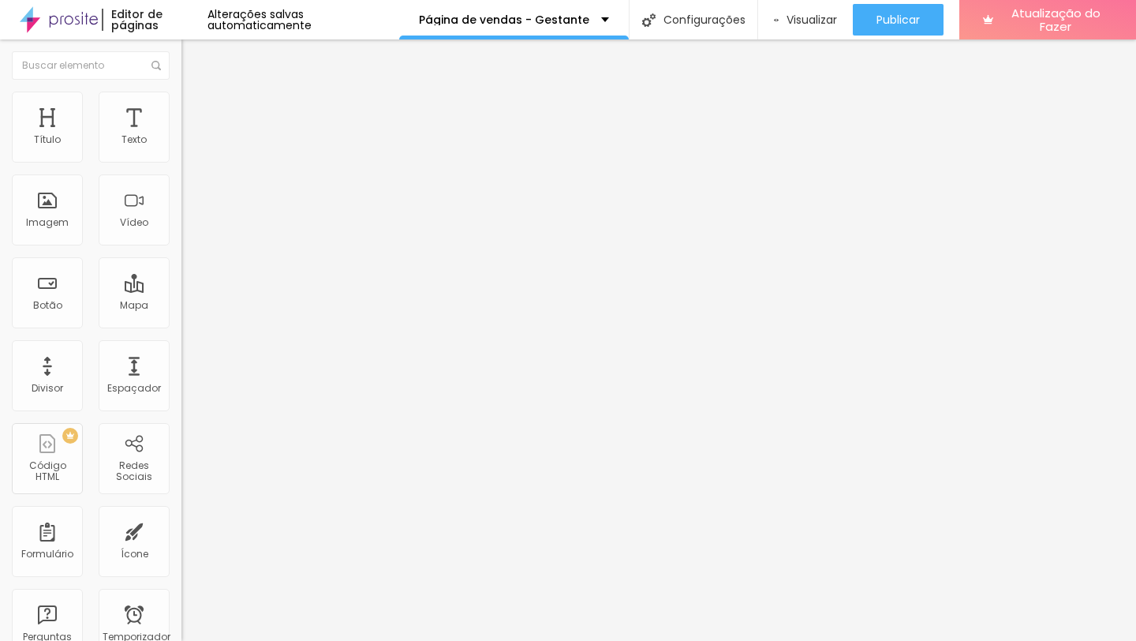
click at [191, 155] on font "Editar perguntas" at bounding box center [231, 147] width 80 height 13
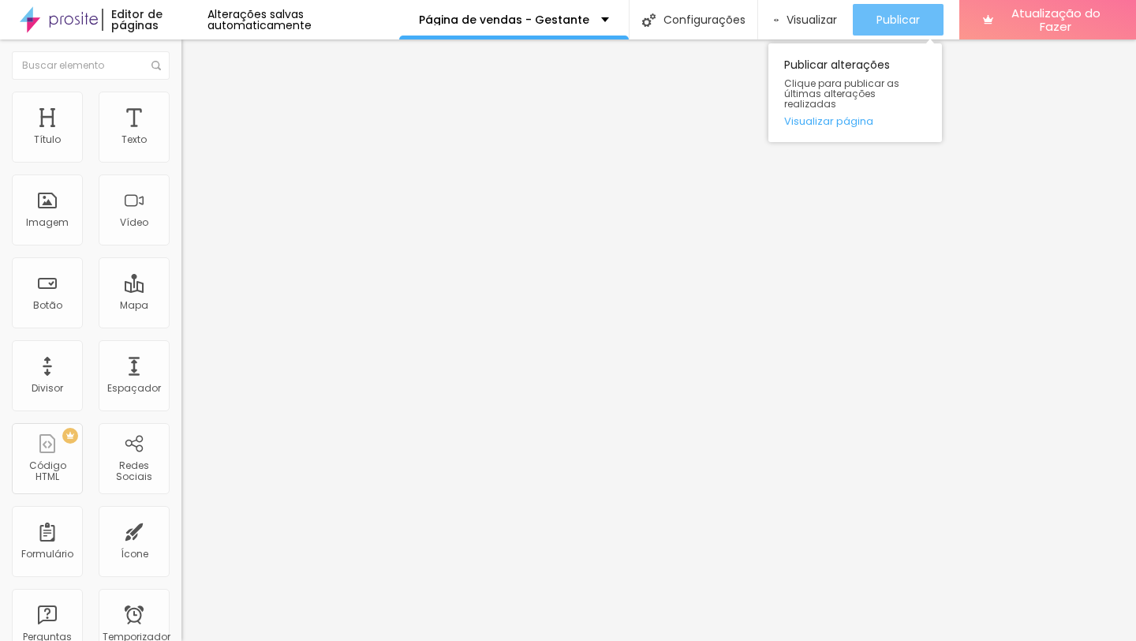
click at [919, 13] on button "Publicar" at bounding box center [898, 20] width 91 height 32
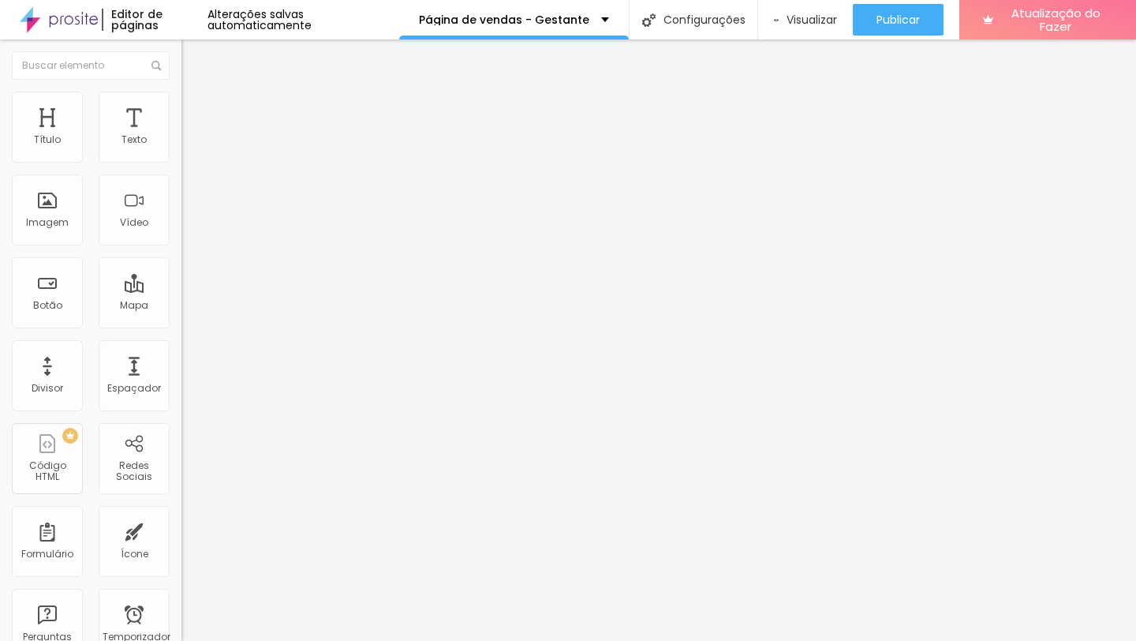
click at [191, 155] on font "Editar perguntas" at bounding box center [231, 147] width 80 height 13
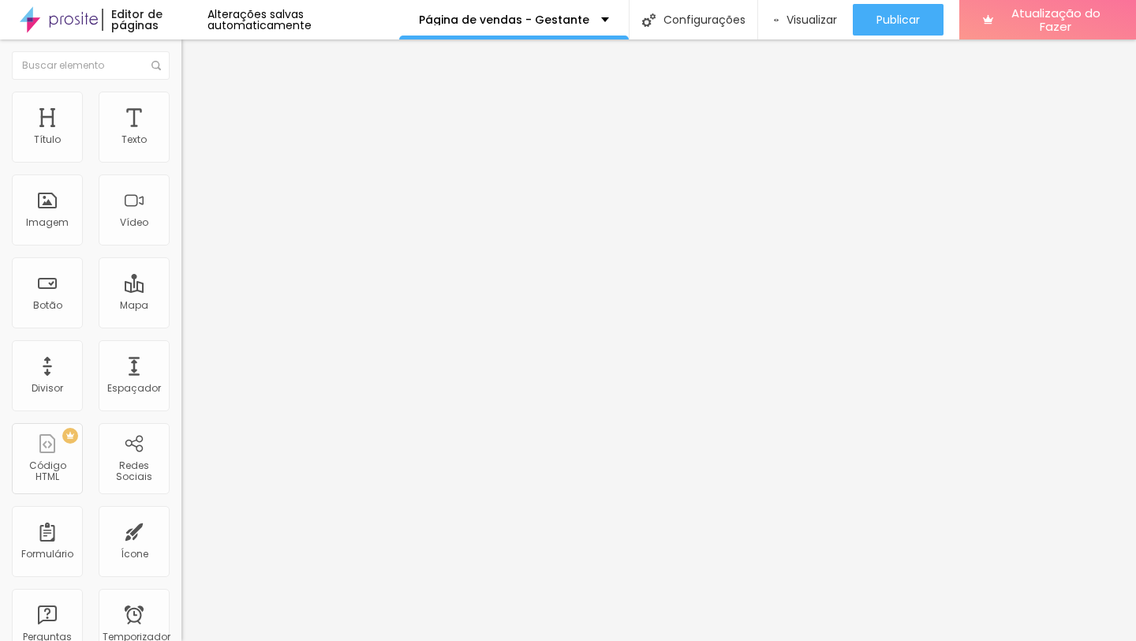
click at [191, 155] on font "Editar perguntas" at bounding box center [231, 147] width 80 height 13
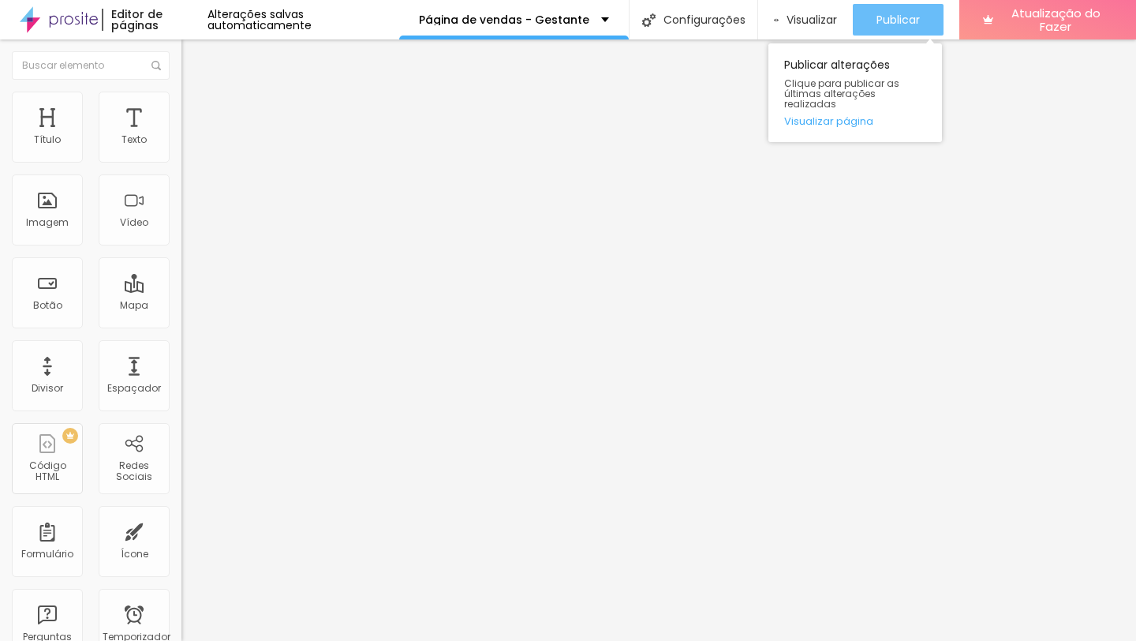
click at [877, 19] on font "Publicar" at bounding box center [898, 20] width 43 height 16
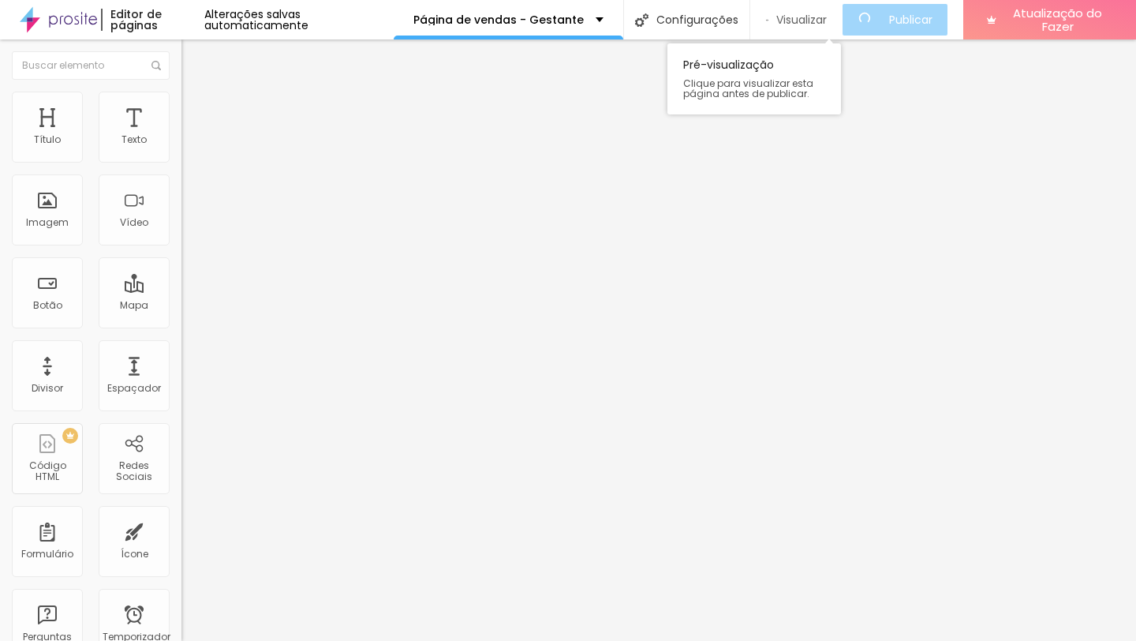
click at [827, 21] on font "Visualizar" at bounding box center [801, 20] width 51 height 16
